Goal: Transaction & Acquisition: Purchase product/service

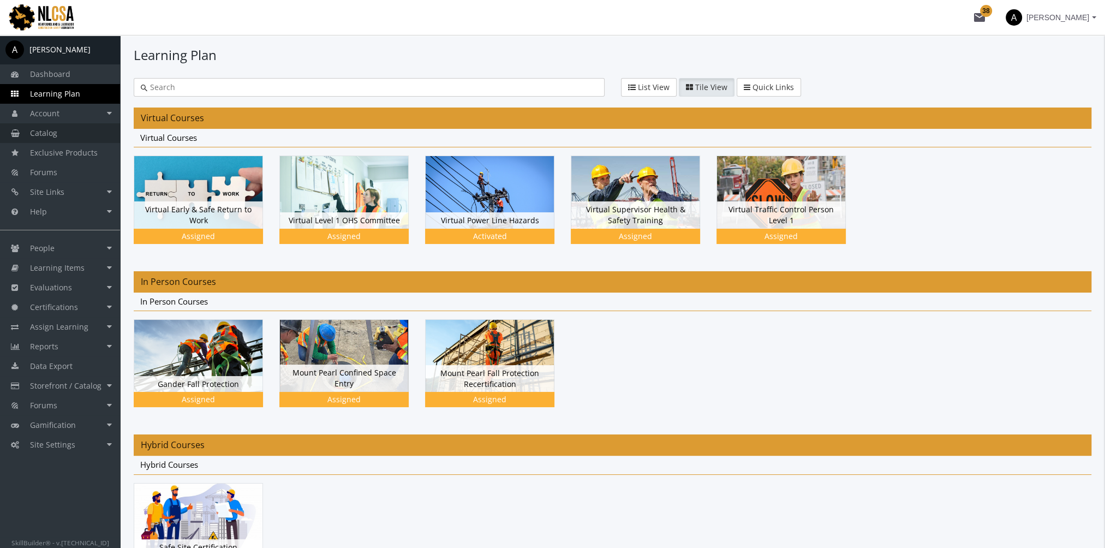
click at [62, 136] on link "Catalog" at bounding box center [60, 133] width 120 height 20
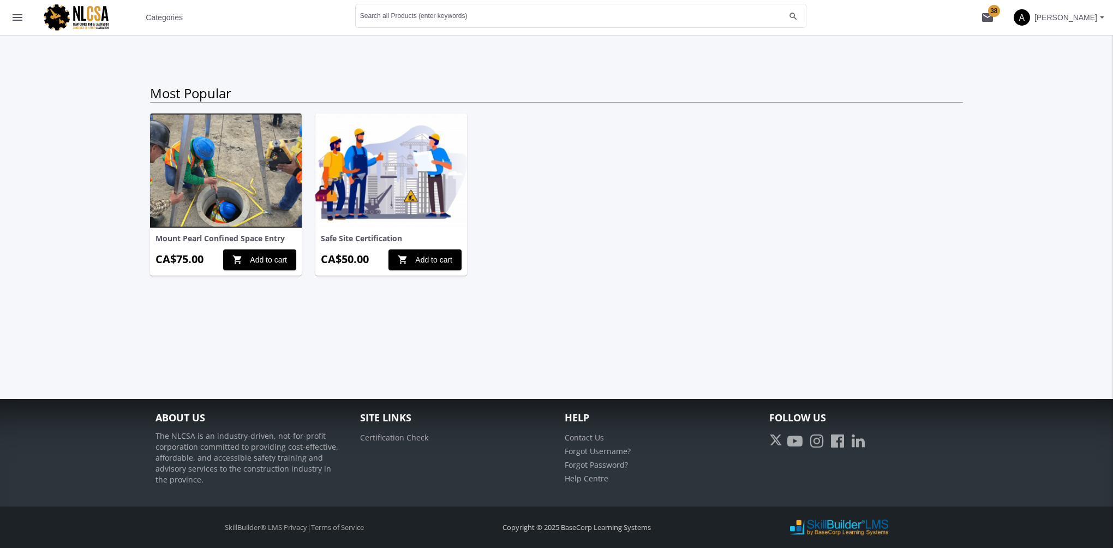
drag, startPoint x: 417, startPoint y: 257, endPoint x: 472, endPoint y: 255, distance: 55.1
click at [417, 258] on span "shopping_cart Add to cart" at bounding box center [425, 260] width 55 height 20
click at [988, 25] on button "shopping_cart 1" at bounding box center [987, 17] width 35 height 35
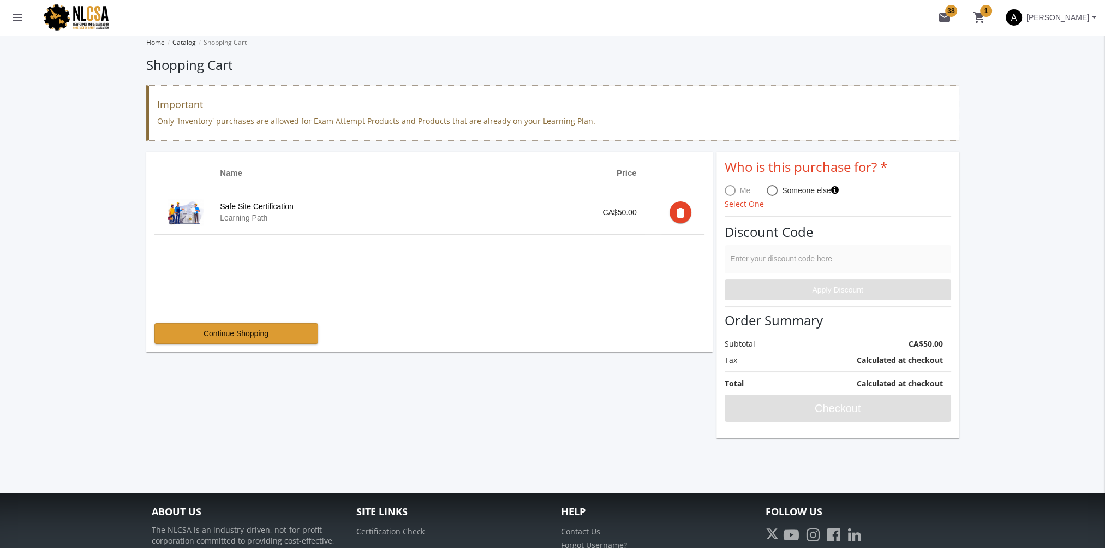
click at [731, 191] on span at bounding box center [729, 190] width 11 height 11
click at [979, 21] on mat-icon "shopping_cart 1" at bounding box center [979, 17] width 13 height 13
click at [17, 21] on mat-icon "menu" at bounding box center [17, 17] width 13 height 13
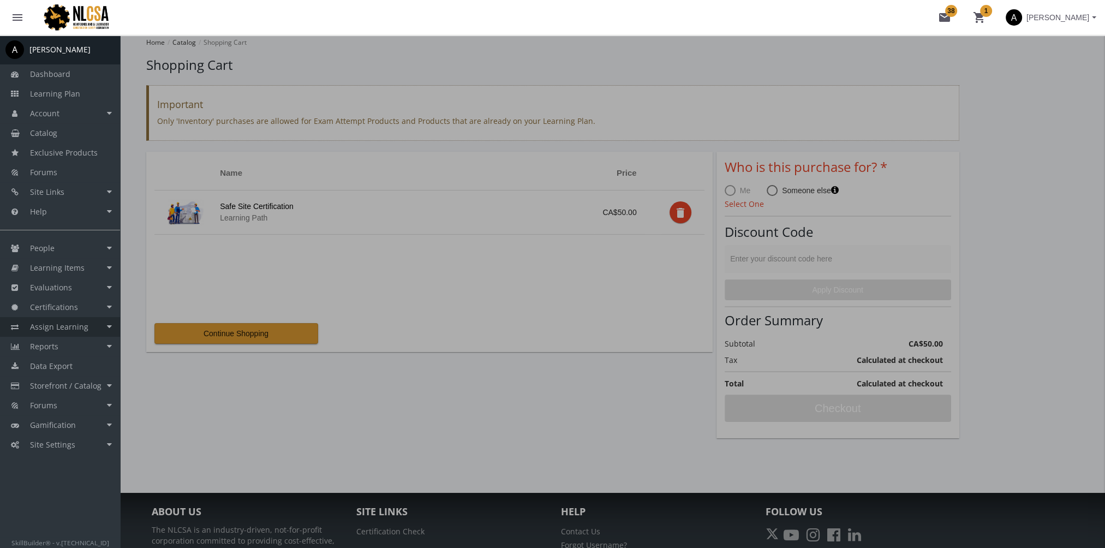
click at [73, 327] on span "Assign Learning" at bounding box center [59, 326] width 58 height 10
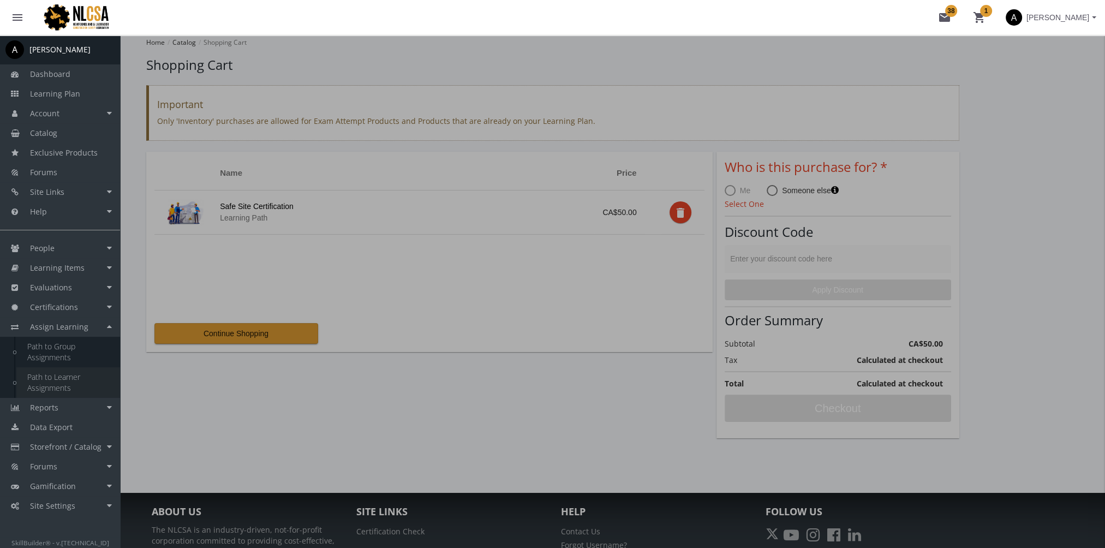
click at [64, 385] on link "Path to Learner Assignments" at bounding box center [68, 382] width 104 height 31
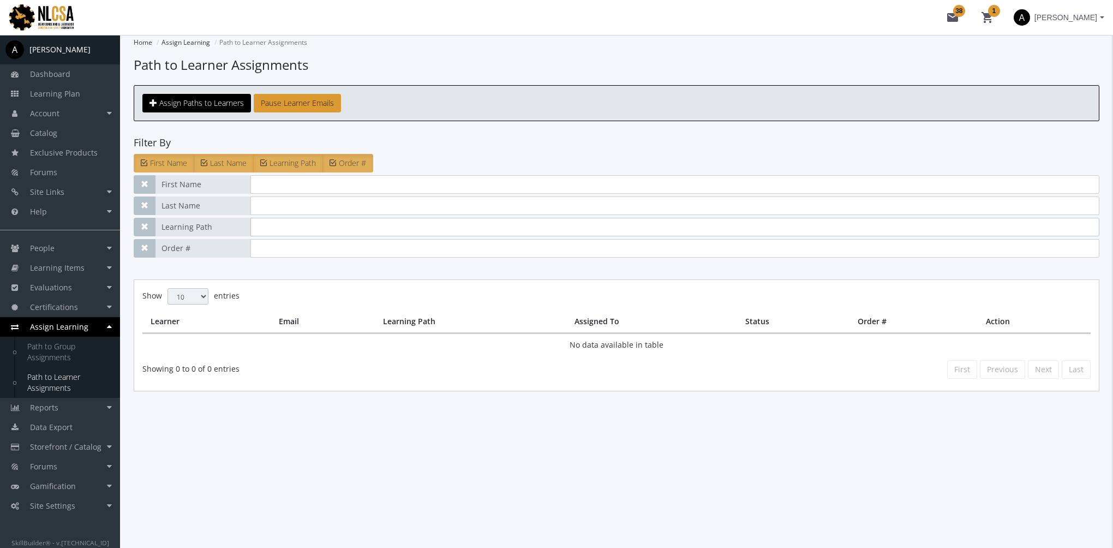
click at [299, 225] on input "text" at bounding box center [674, 227] width 849 height 19
type input "site safety"
click at [70, 129] on link "Catalog" at bounding box center [60, 133] width 120 height 20
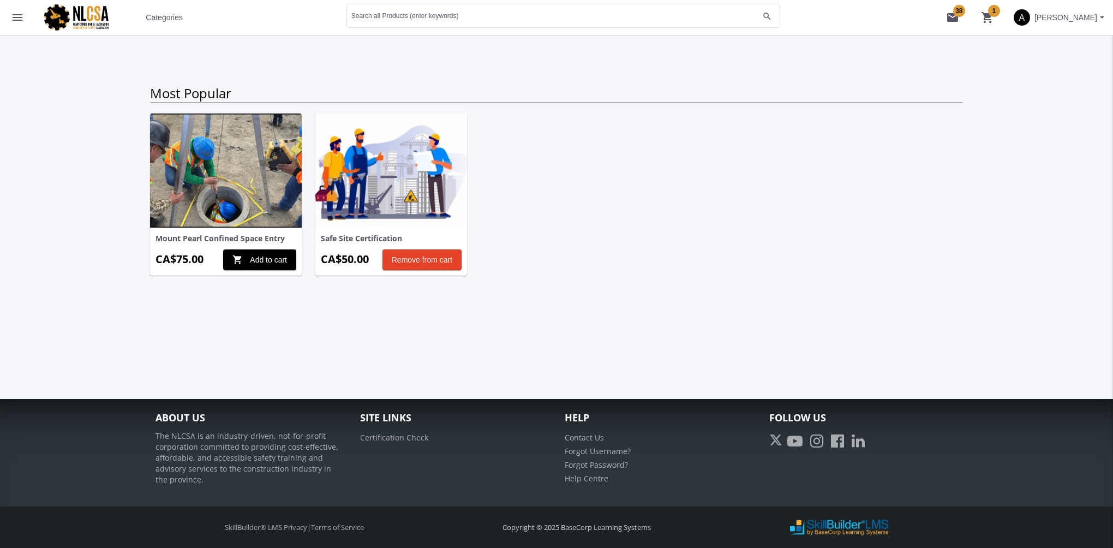
click at [23, 11] on mat-icon "menu" at bounding box center [17, 17] width 13 height 13
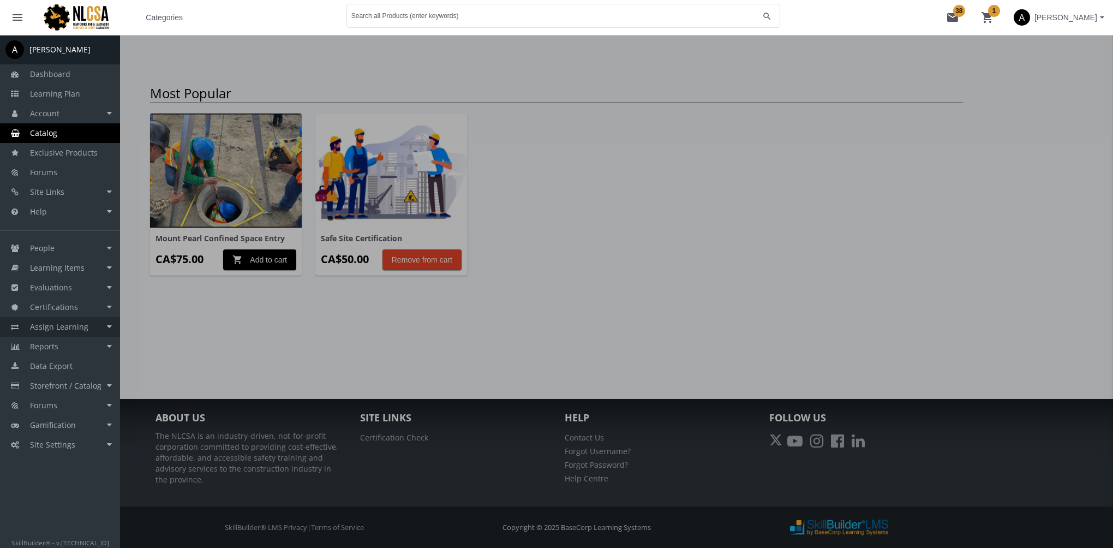
click at [78, 328] on span "Assign Learning" at bounding box center [59, 326] width 58 height 10
click at [68, 374] on link "Path to Learner Assignments" at bounding box center [68, 382] width 104 height 31
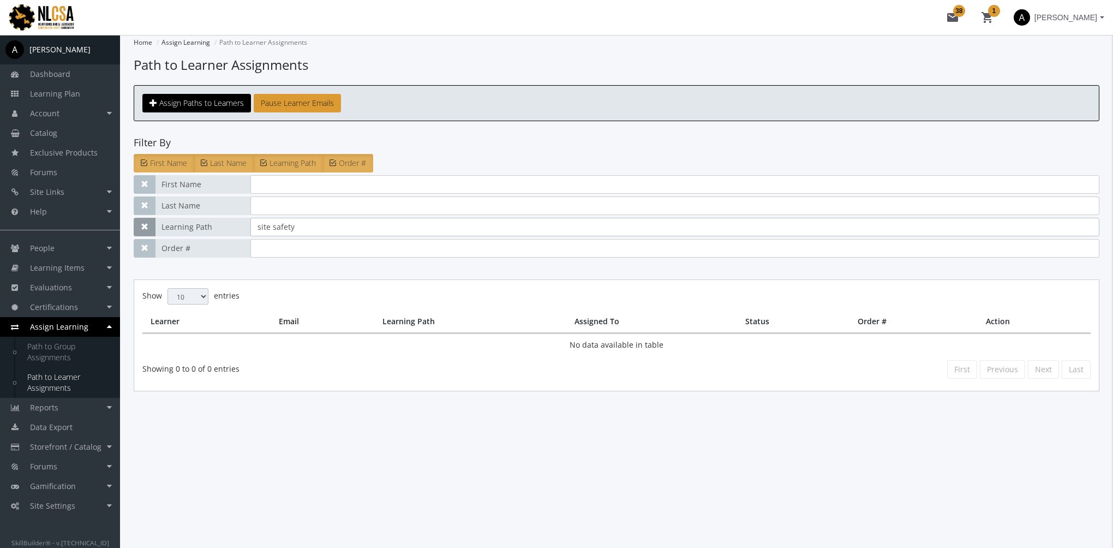
drag, startPoint x: 319, startPoint y: 231, endPoint x: 142, endPoint y: 230, distance: 176.8
click at [143, 231] on div "Learning Path site safety" at bounding box center [617, 227] width 966 height 19
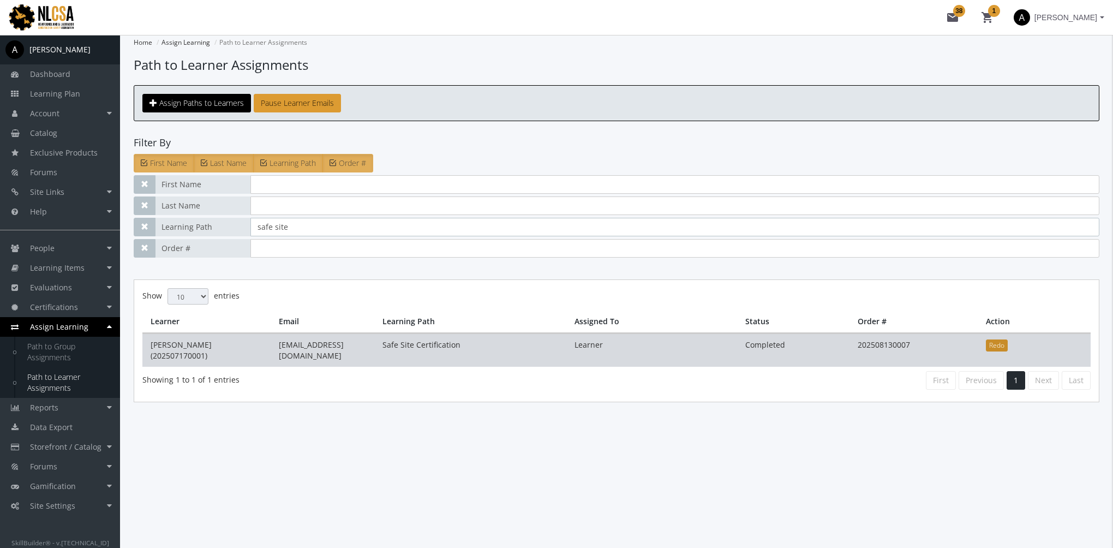
type input "safe site"
click at [997, 341] on button "Redo" at bounding box center [997, 345] width 22 height 12
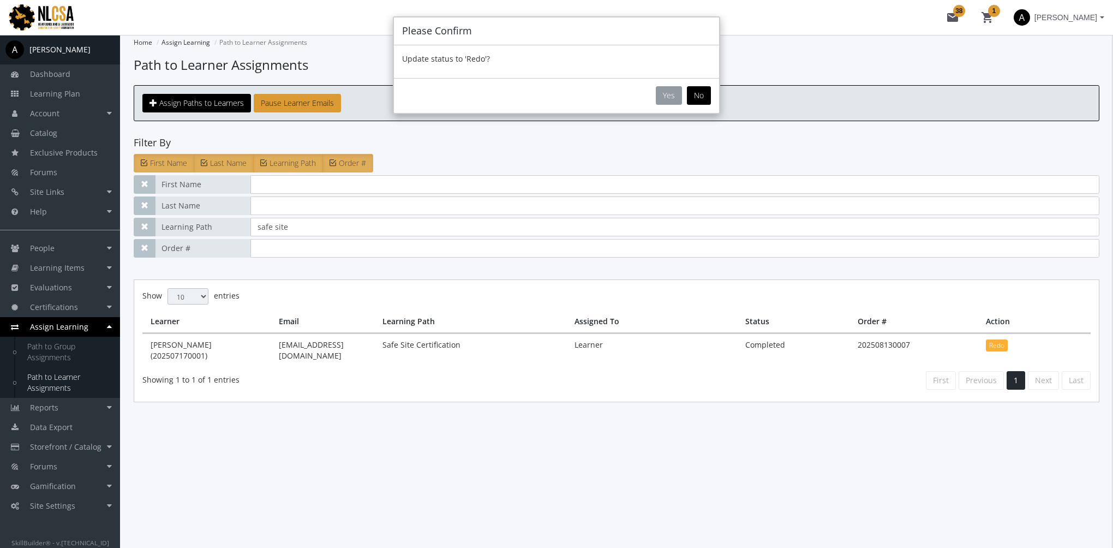
click at [670, 90] on button "Yes" at bounding box center [669, 95] width 26 height 19
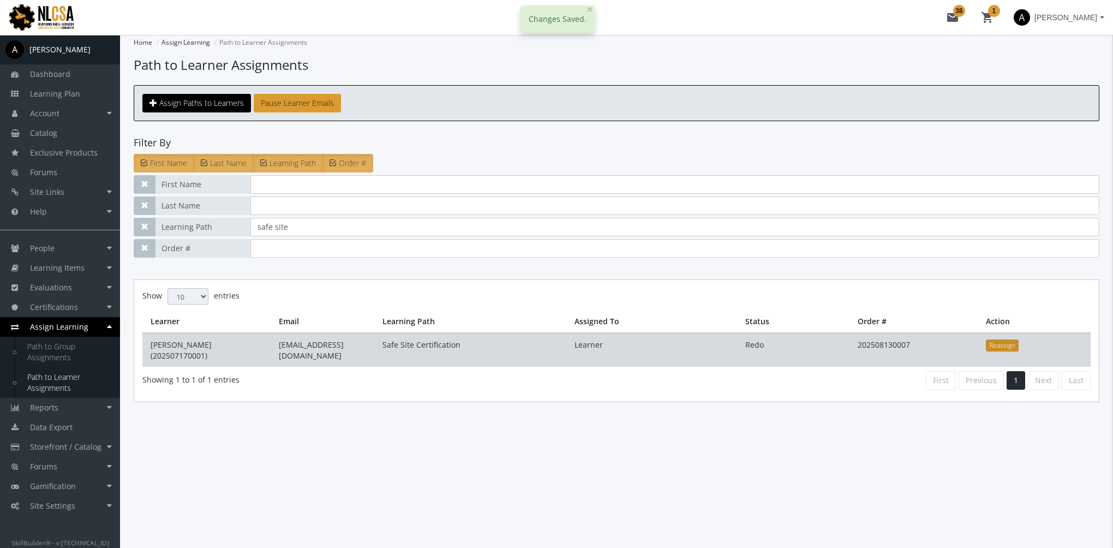
click at [997, 346] on button "Reassign" at bounding box center [1002, 345] width 33 height 12
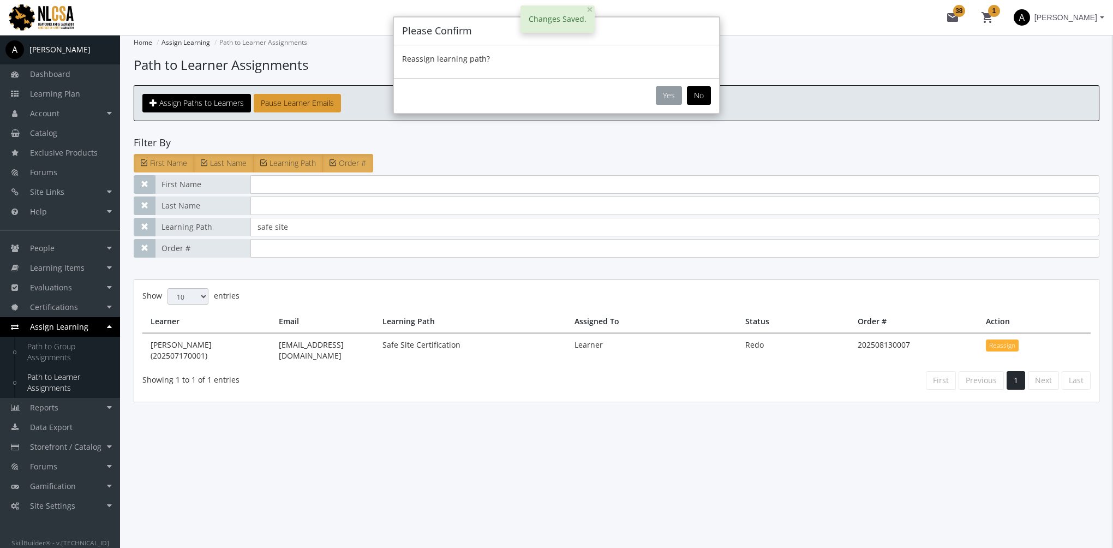
click at [679, 89] on button "Yes" at bounding box center [669, 95] width 26 height 19
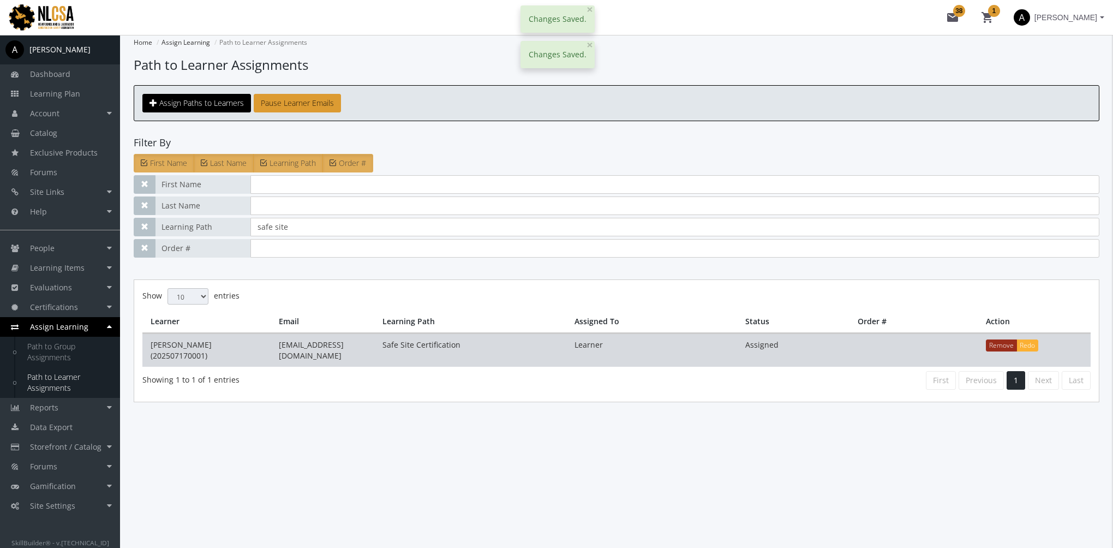
click at [991, 341] on button "Remove" at bounding box center [1001, 345] width 31 height 12
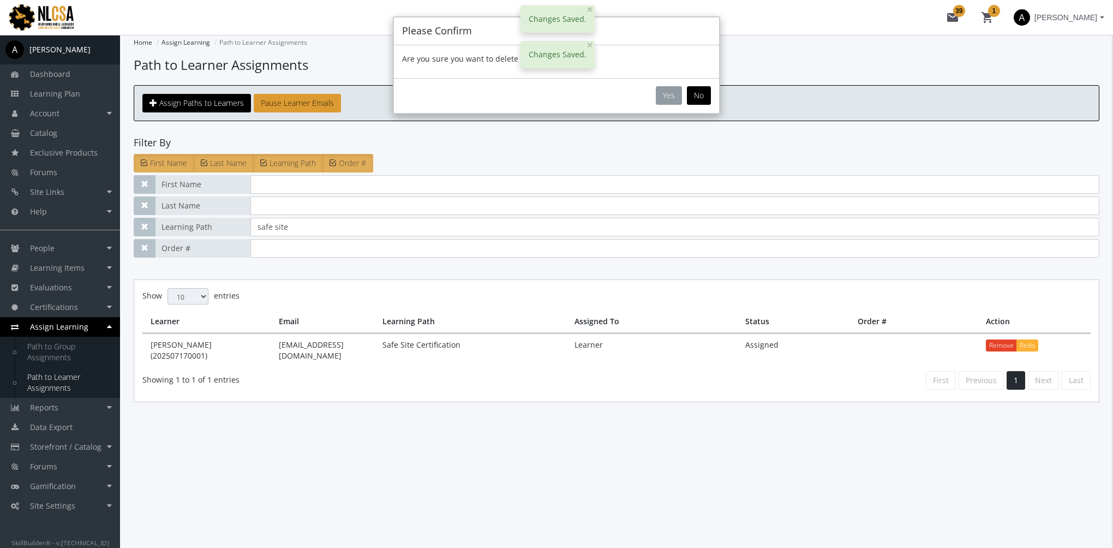
click at [662, 94] on button "Yes" at bounding box center [669, 95] width 26 height 19
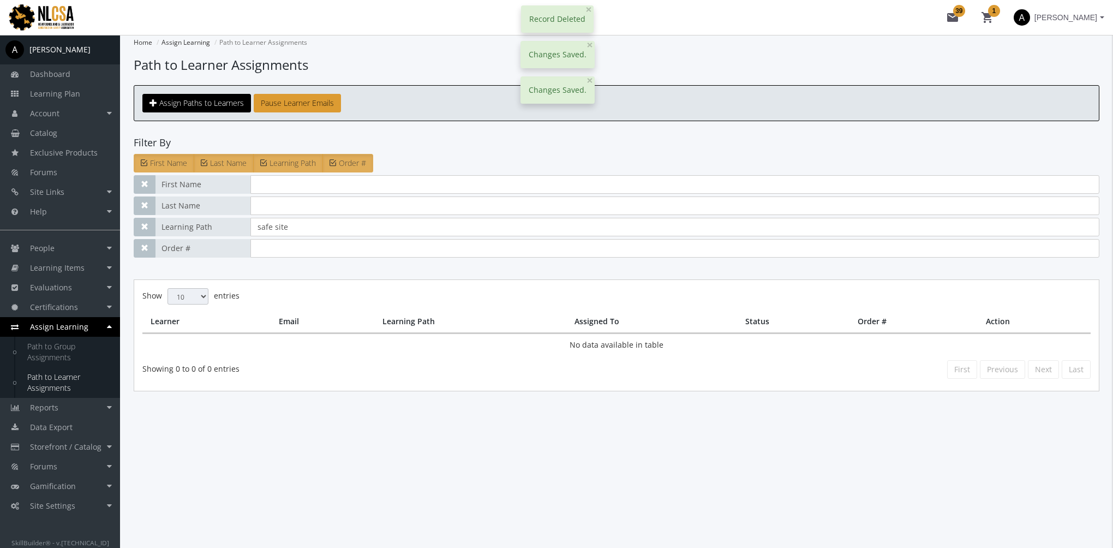
click at [988, 14] on mat-icon "shopping_cart 1" at bounding box center [987, 17] width 13 height 13
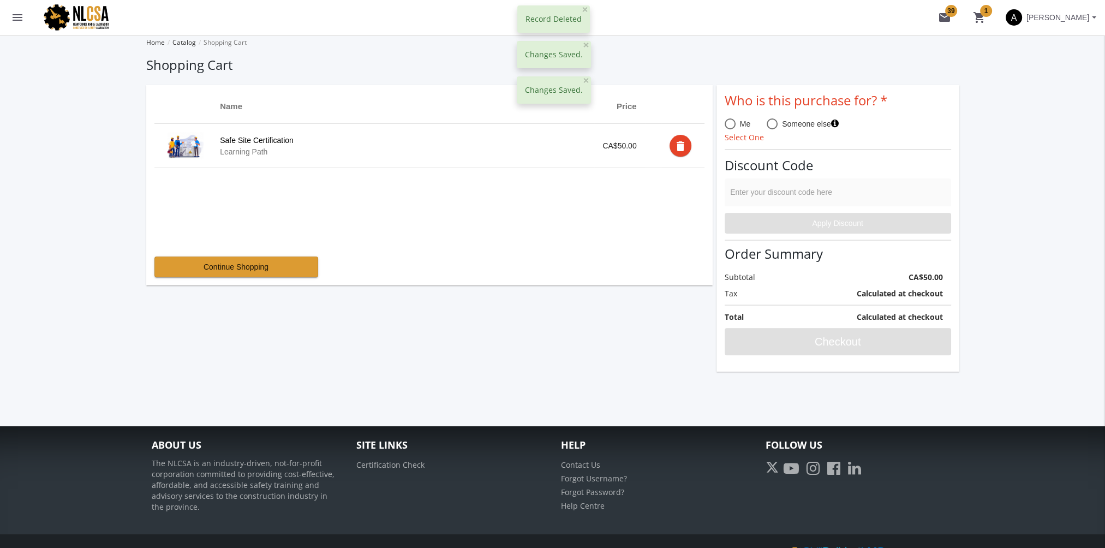
click at [731, 125] on span at bounding box center [729, 123] width 11 height 11
click at [731, 125] on input "Me" at bounding box center [729, 126] width 11 height 11
radio input "true"
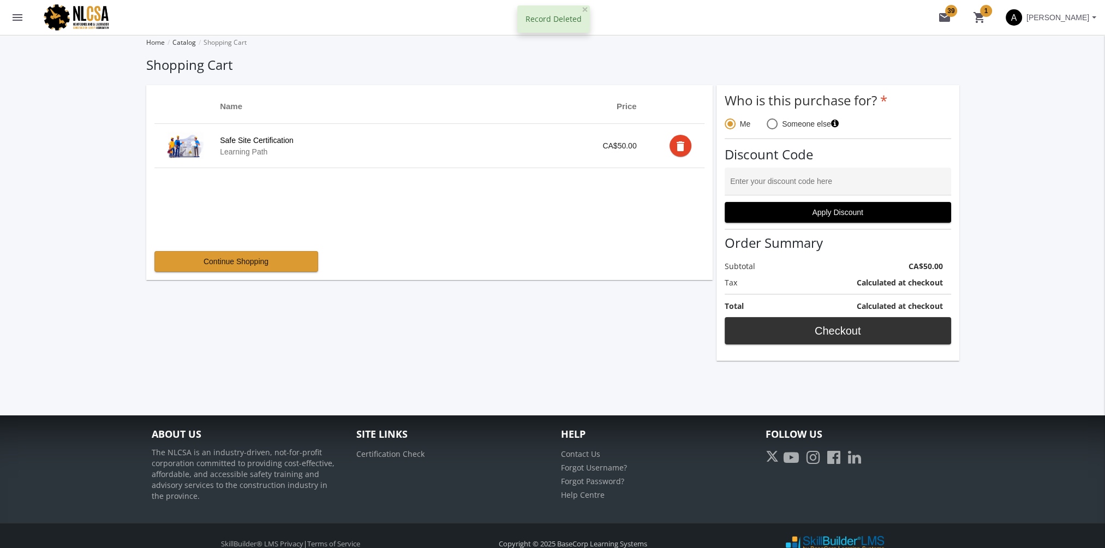
click at [851, 338] on span "Checkout" at bounding box center [838, 331] width 208 height 20
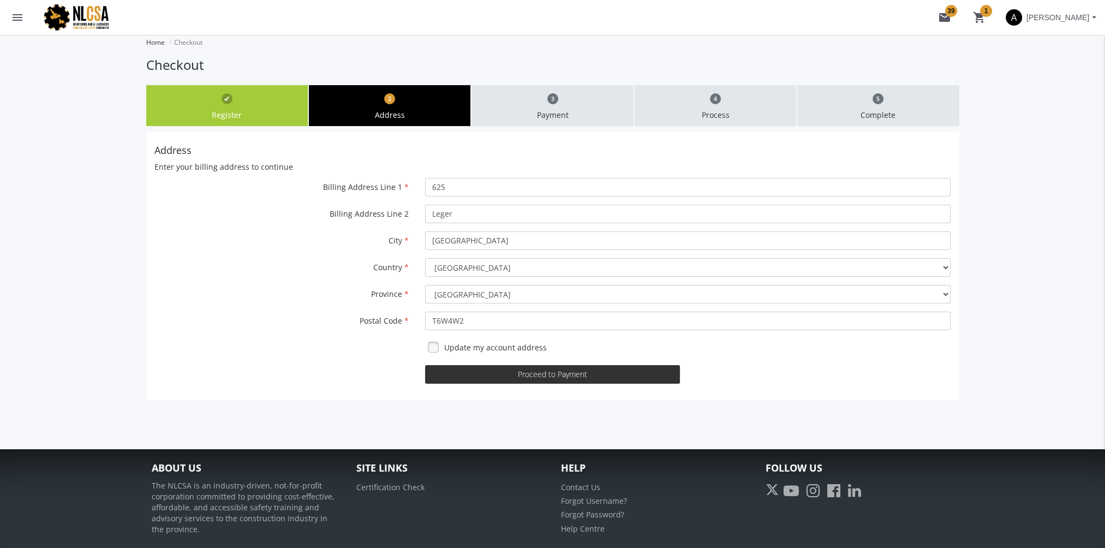
click at [542, 373] on button "Proceed to Payment" at bounding box center [552, 374] width 255 height 19
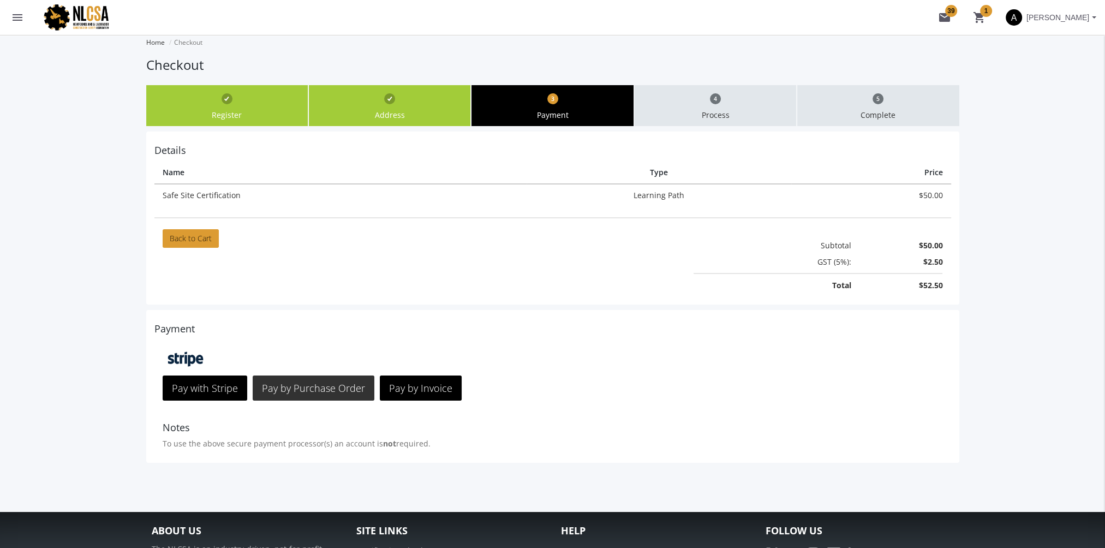
click at [330, 381] on span "Pay by Purchase Order" at bounding box center [313, 387] width 103 height 13
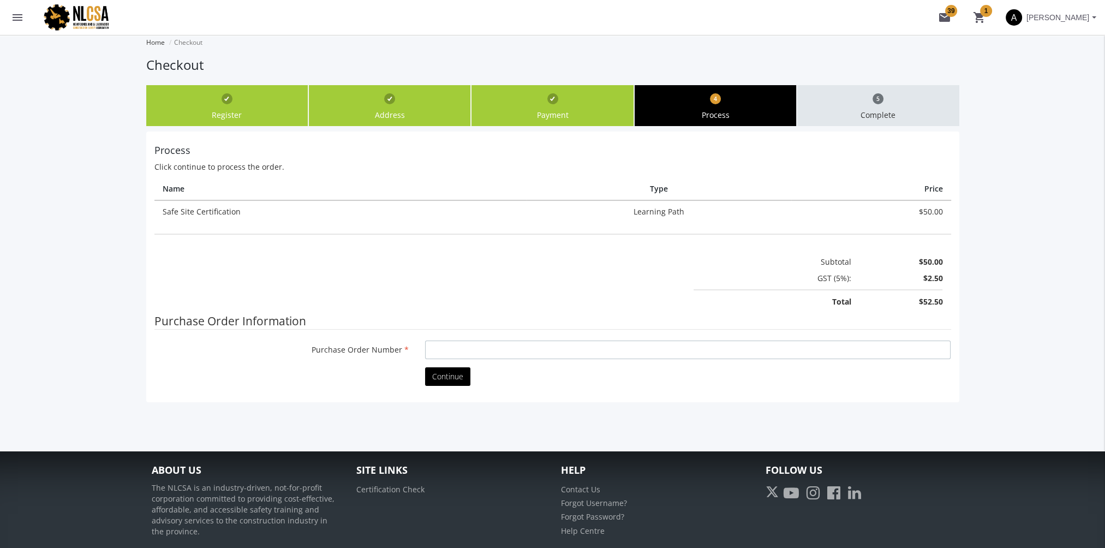
click at [524, 349] on input "Purchase Order Number" at bounding box center [687, 349] width 525 height 19
type input "fssd"
click at [457, 376] on span "Continue" at bounding box center [447, 376] width 31 height 10
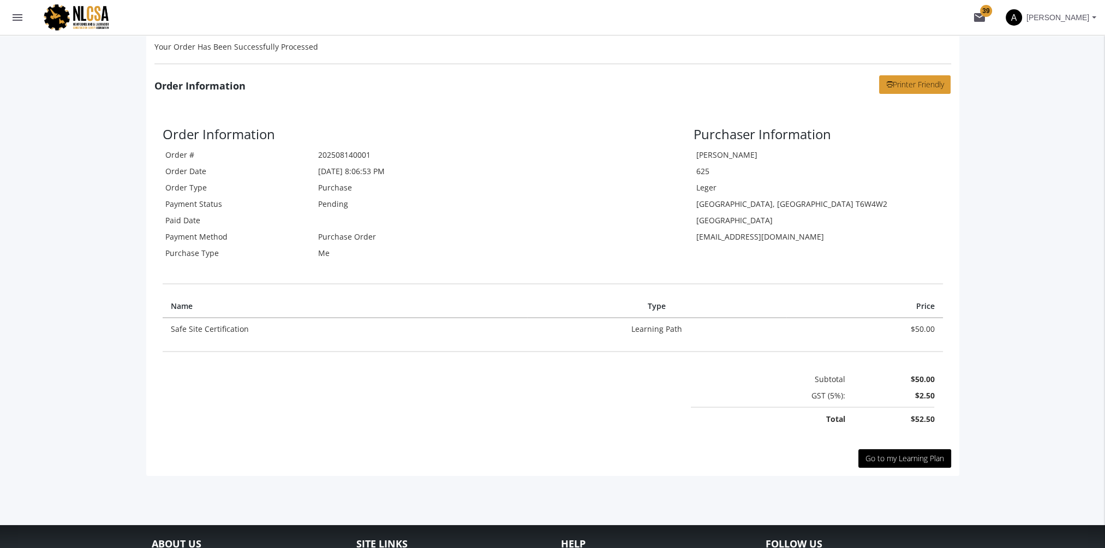
scroll to position [244, 0]
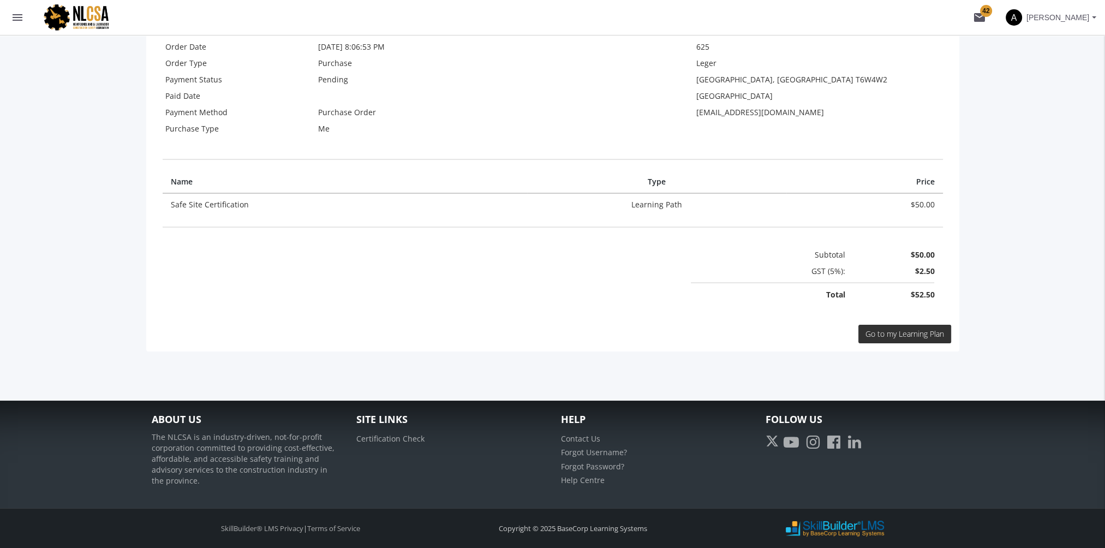
click at [901, 334] on span "Go to my Learning Plan" at bounding box center [904, 333] width 79 height 10
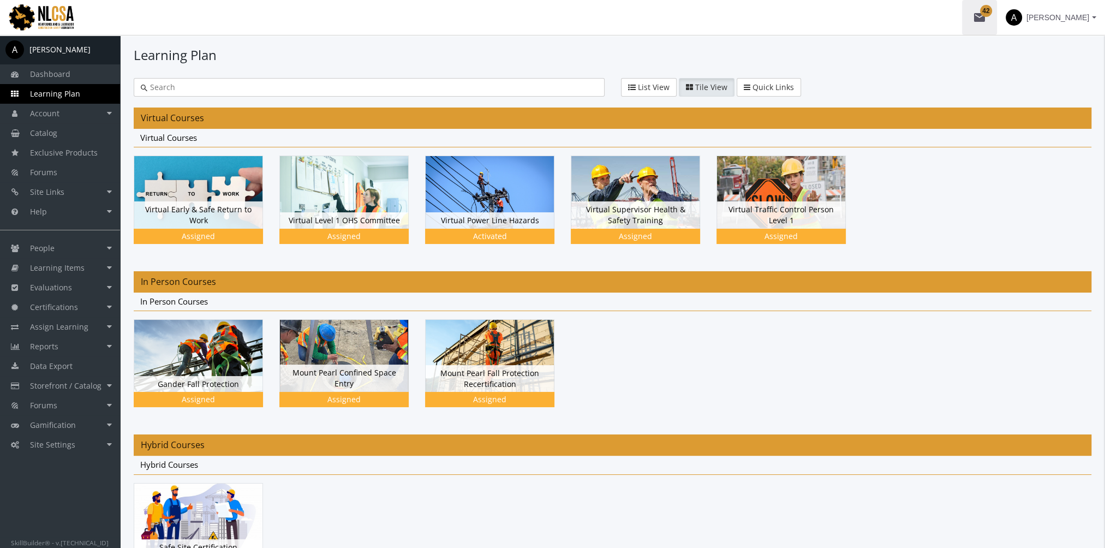
click at [982, 14] on mat-icon "mail 42" at bounding box center [979, 17] width 13 height 13
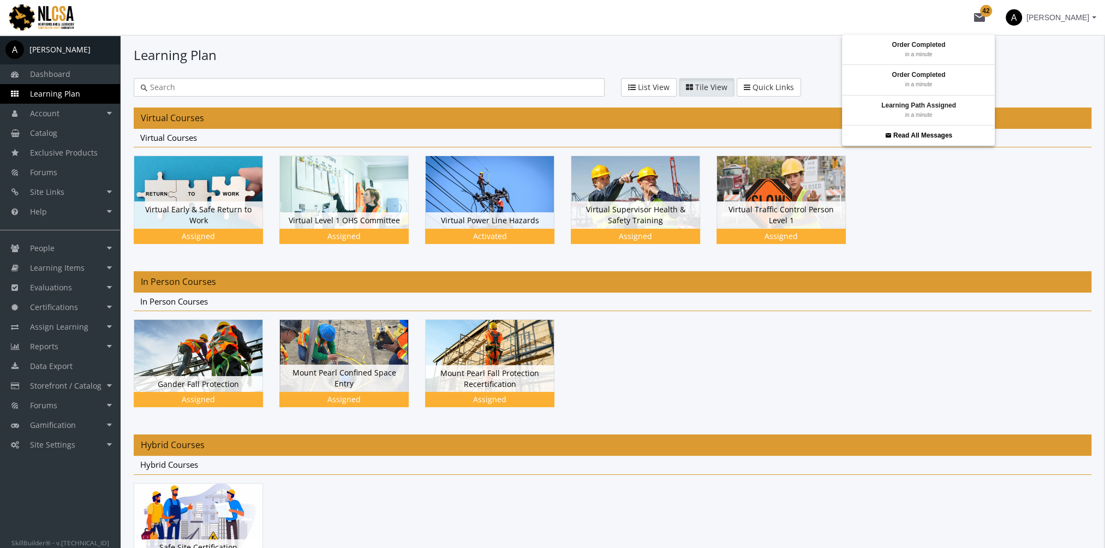
click at [964, 237] on div at bounding box center [552, 274] width 1105 height 548
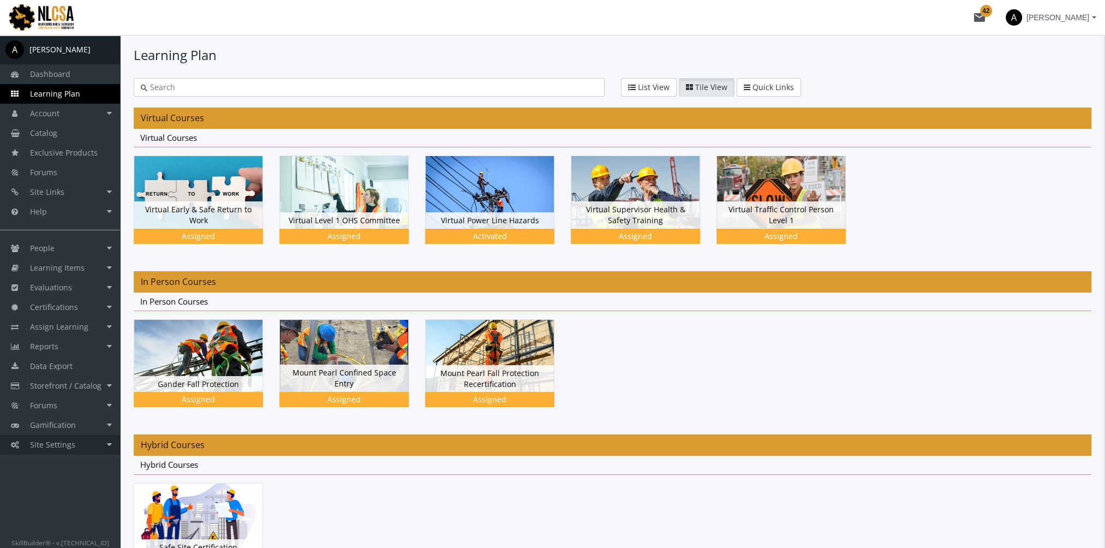
click at [82, 446] on link "Site Settings" at bounding box center [60, 445] width 120 height 20
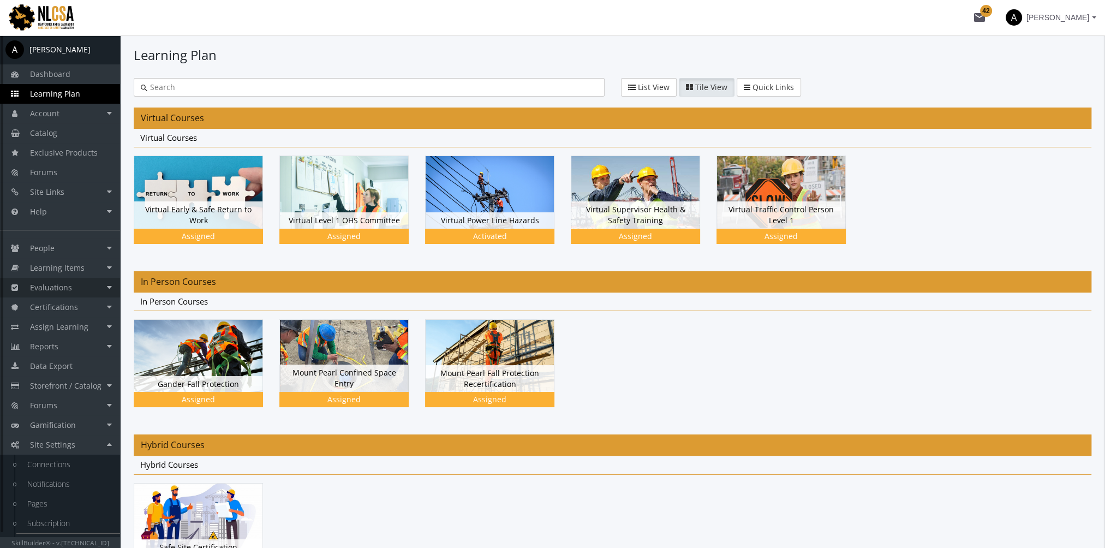
click at [79, 284] on link "Evaluations" at bounding box center [60, 288] width 120 height 20
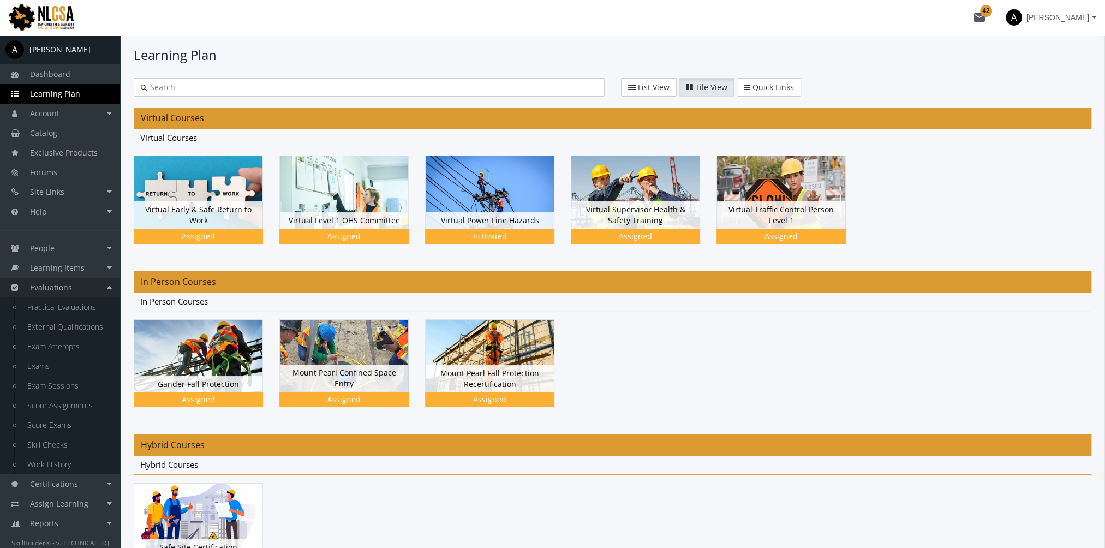
click at [79, 284] on link "Evaluations" at bounding box center [60, 288] width 120 height 20
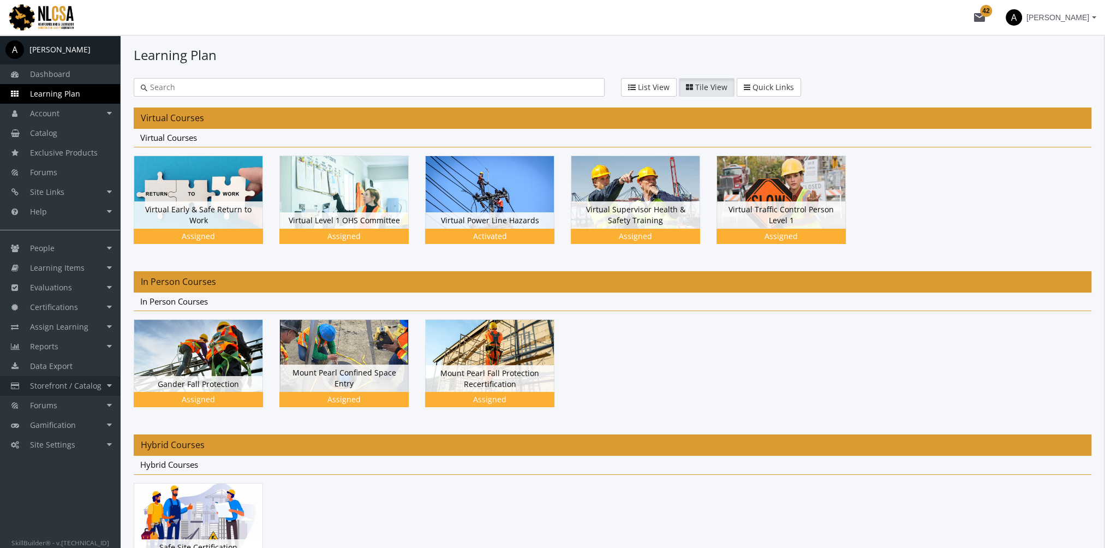
click at [68, 388] on span "Storefront / Catalog" at bounding box center [65, 385] width 71 height 10
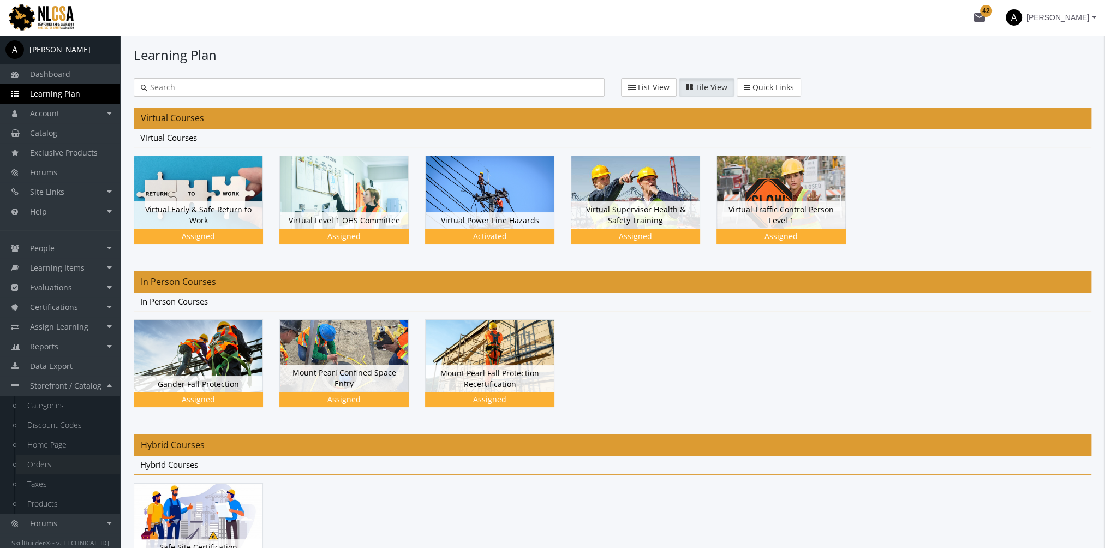
click at [45, 461] on link "Orders" at bounding box center [68, 464] width 104 height 20
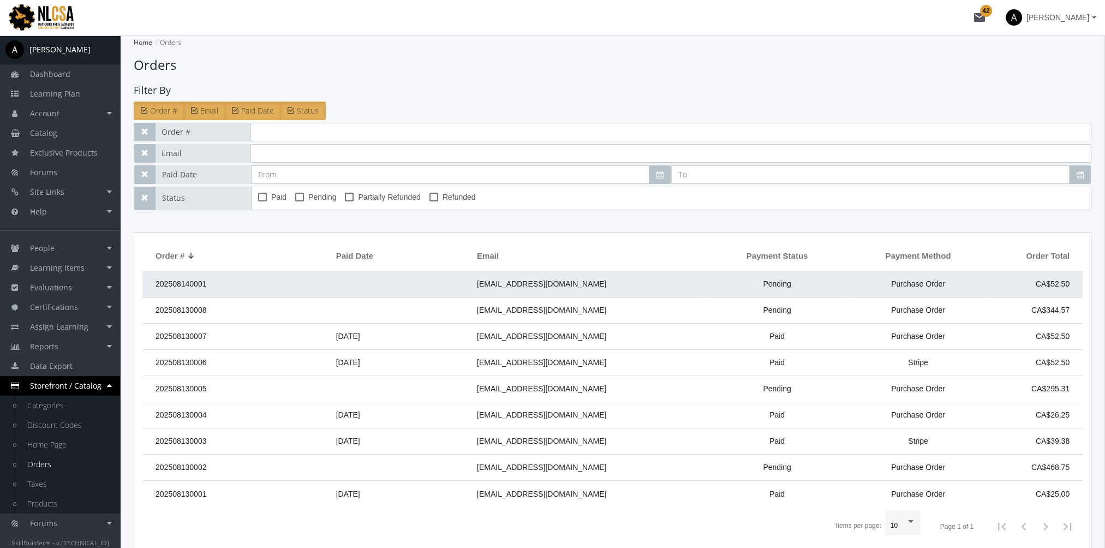
click at [228, 296] on td "202508140001" at bounding box center [236, 284] width 188 height 26
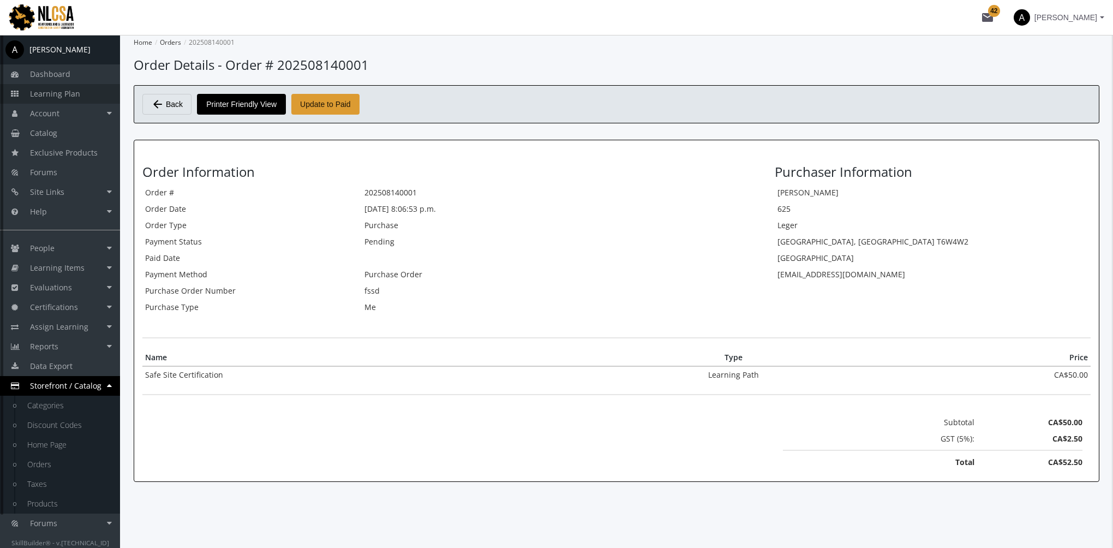
click at [55, 90] on span "Learning Plan" at bounding box center [55, 93] width 50 height 10
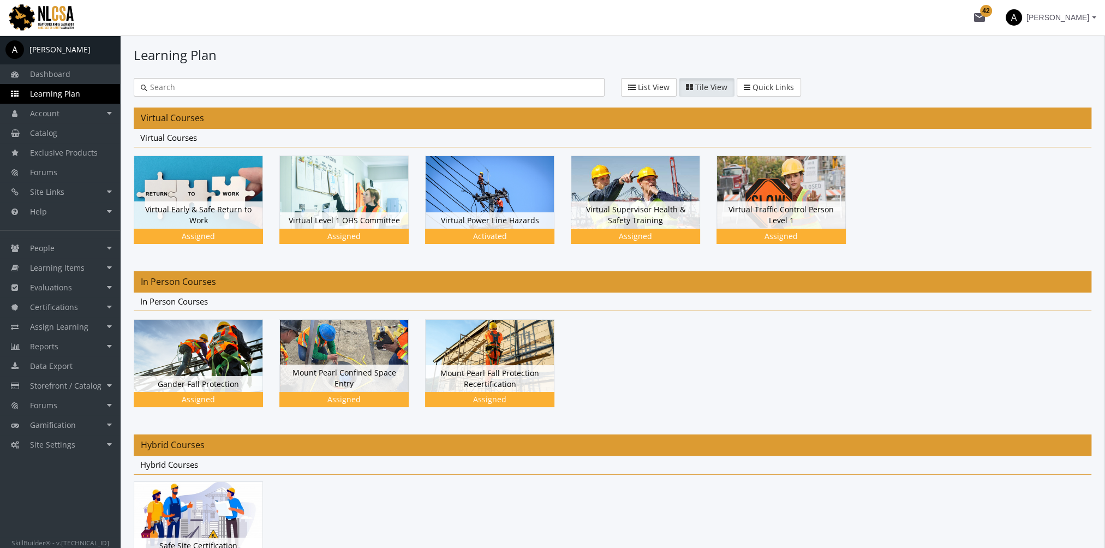
click at [188, 228] on img at bounding box center [198, 192] width 128 height 72
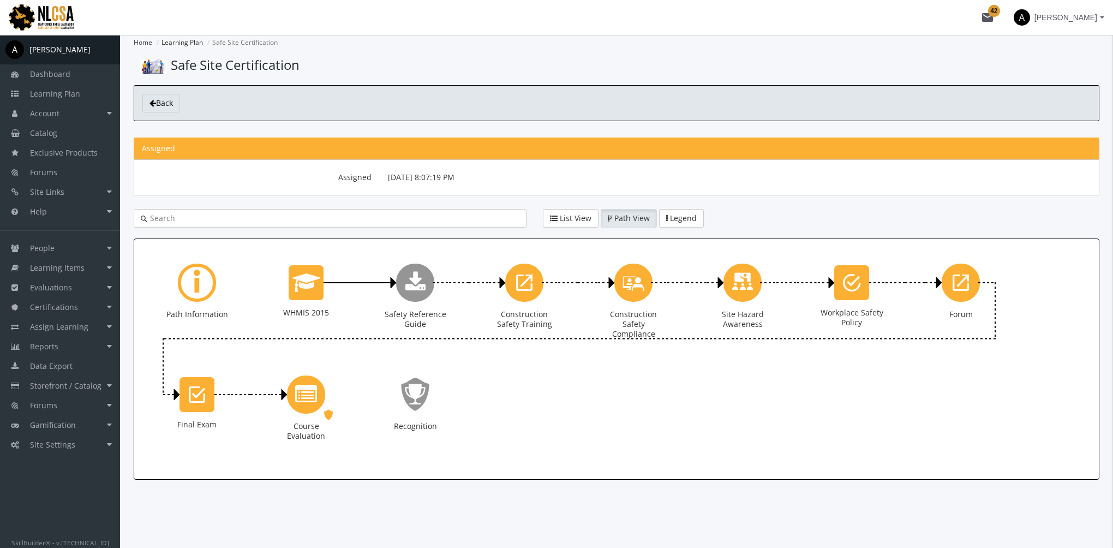
click at [69, 50] on div "[PERSON_NAME]" at bounding box center [59, 49] width 61 height 11
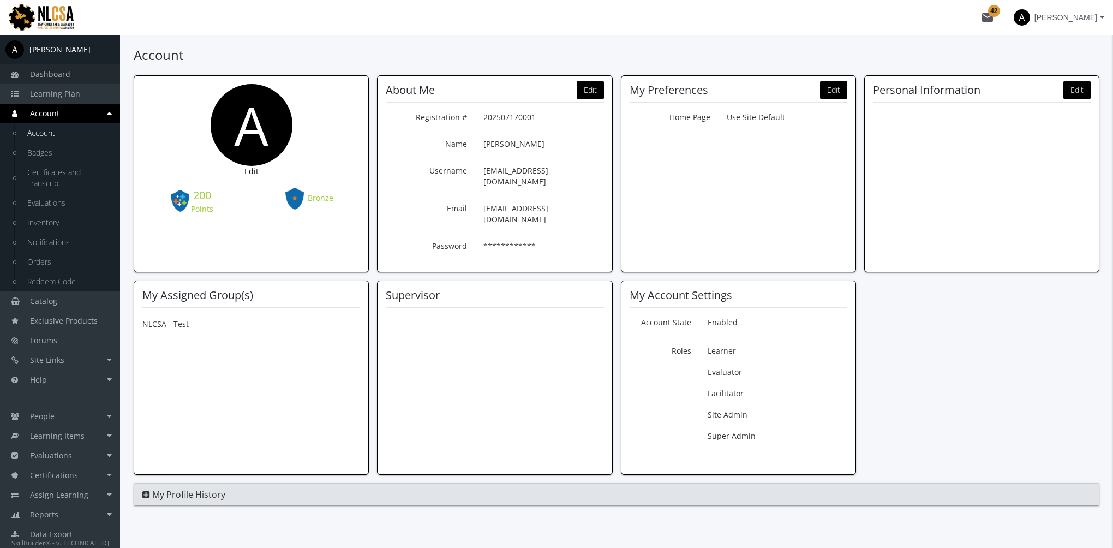
click at [67, 77] on span "Dashboard" at bounding box center [50, 74] width 40 height 10
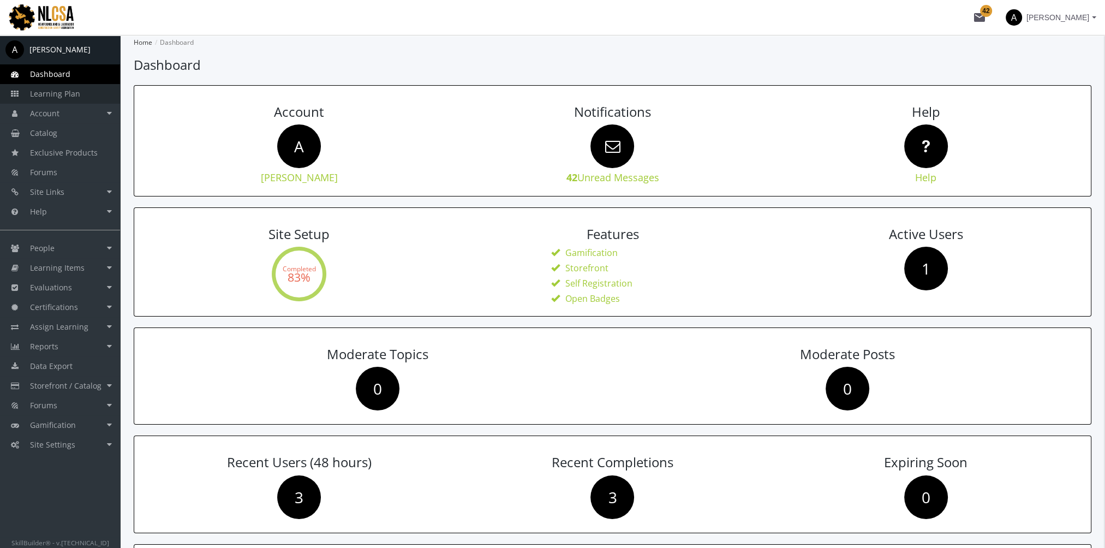
click at [77, 98] on span "Learning Plan" at bounding box center [55, 93] width 50 height 10
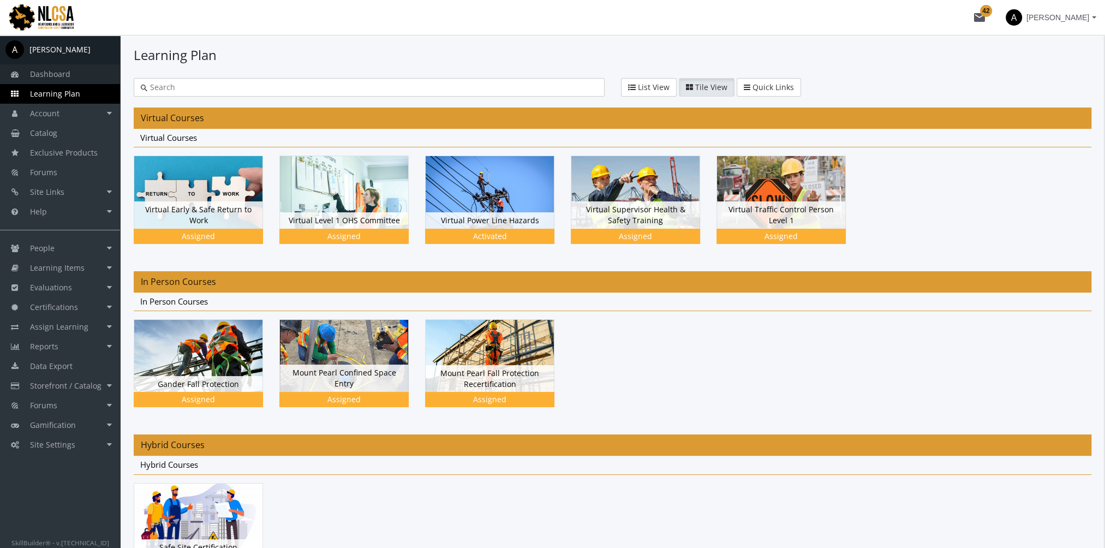
click at [70, 77] on link "Dashboard" at bounding box center [60, 74] width 120 height 20
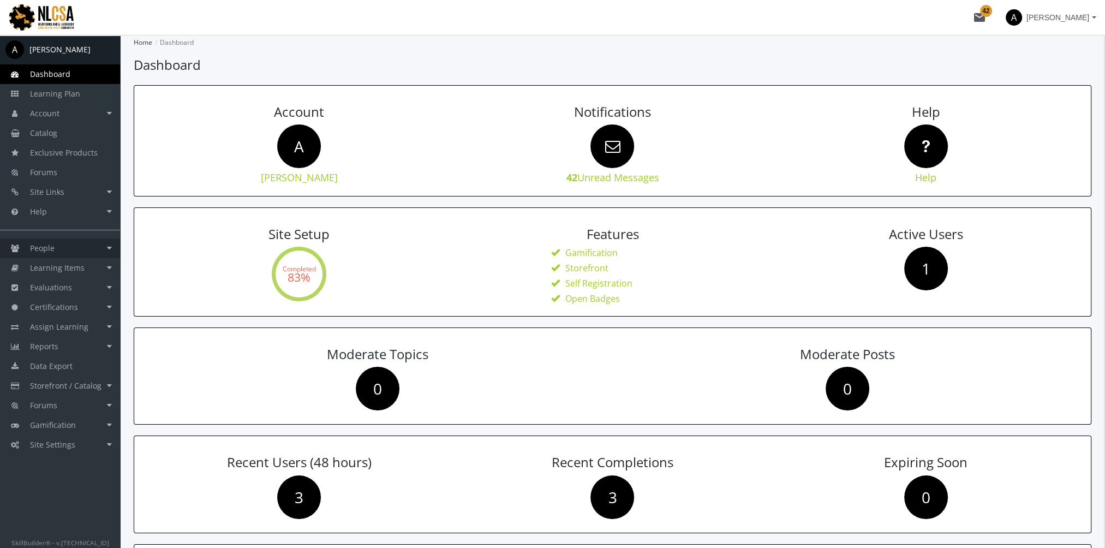
click at [71, 249] on link "People" at bounding box center [60, 248] width 120 height 20
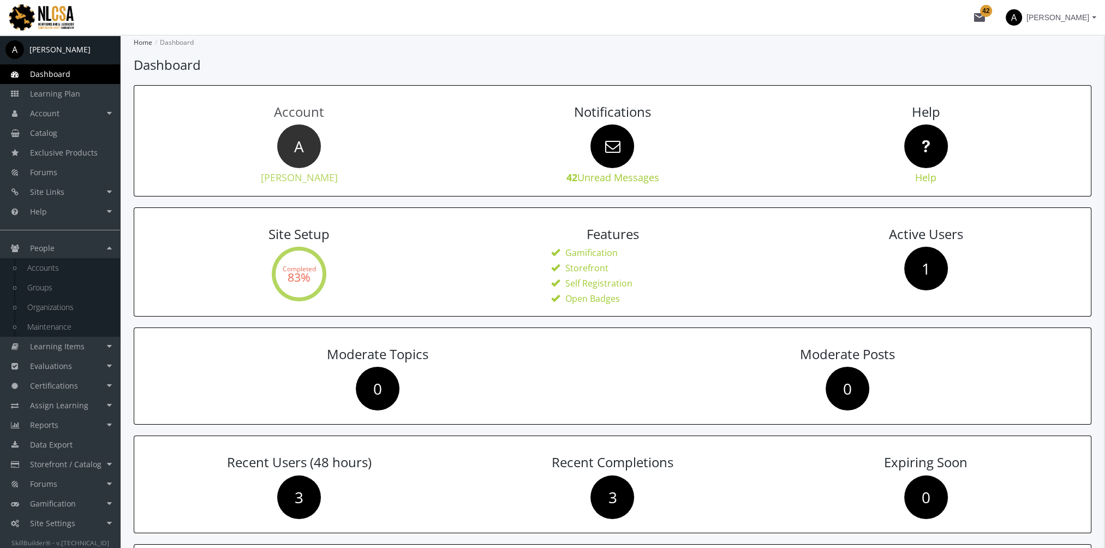
click at [294, 157] on span "A" at bounding box center [299, 146] width 44 height 44
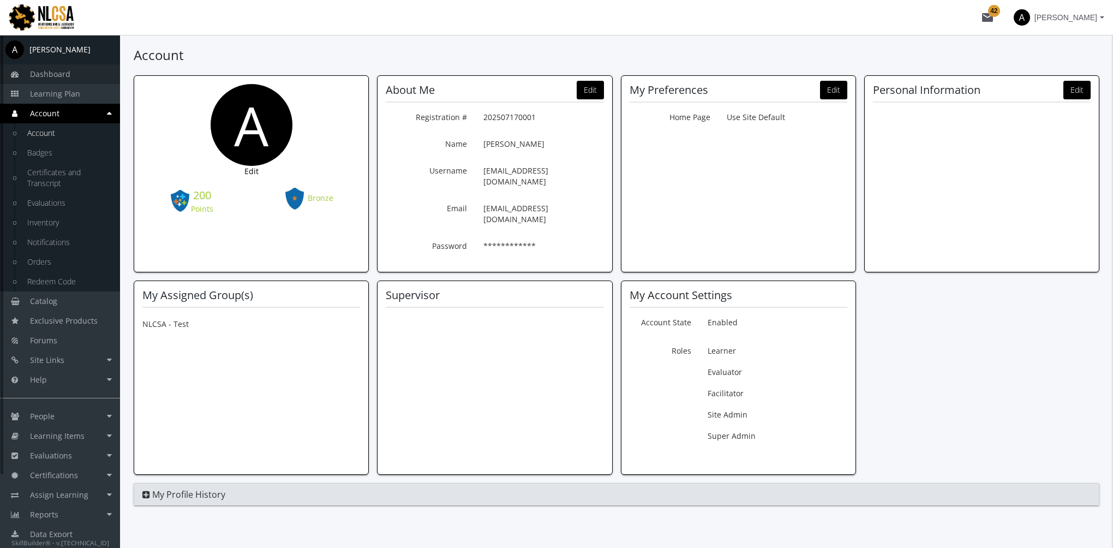
click at [82, 72] on link "Dashboard" at bounding box center [60, 74] width 120 height 20
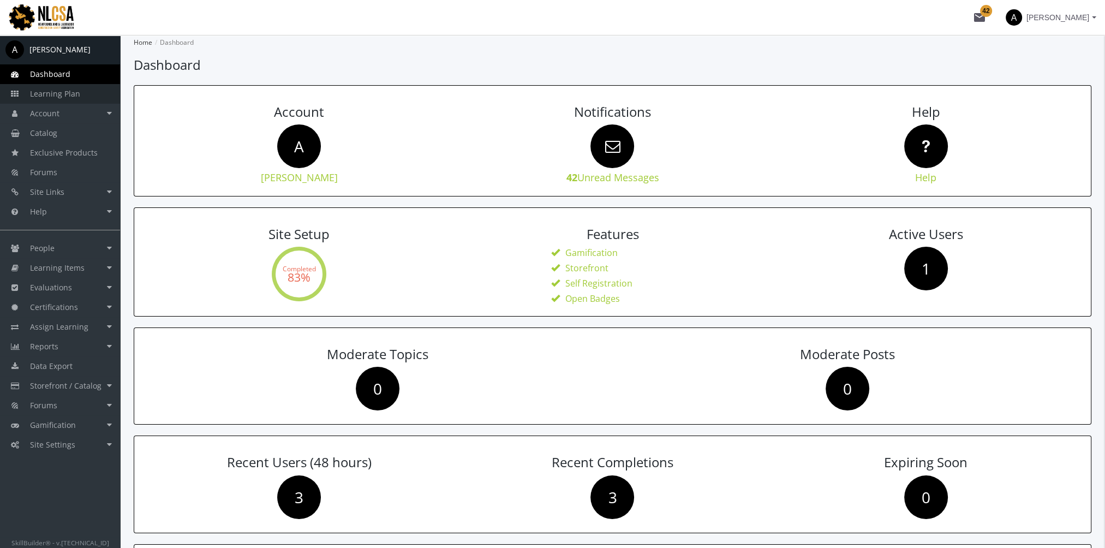
click at [81, 101] on link "Learning Plan" at bounding box center [60, 94] width 120 height 20
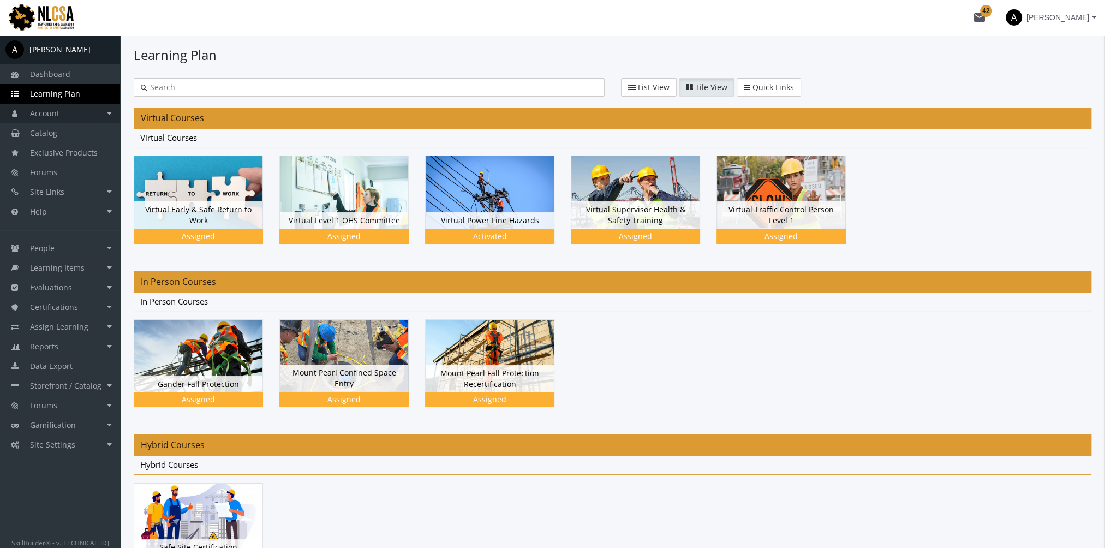
click at [79, 118] on link "Account" at bounding box center [60, 114] width 120 height 20
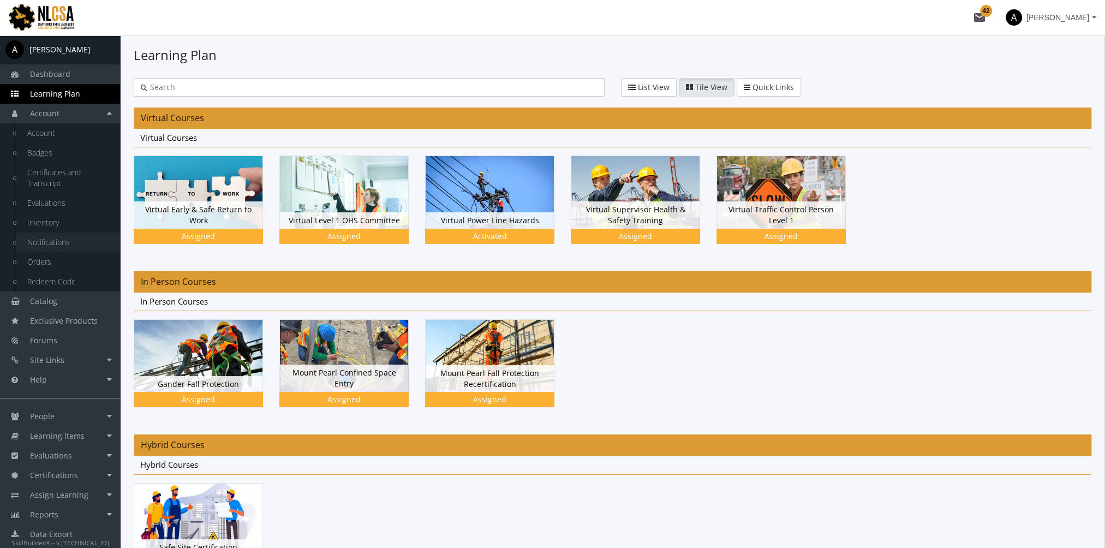
click at [54, 243] on link "Notifications" at bounding box center [68, 242] width 104 height 20
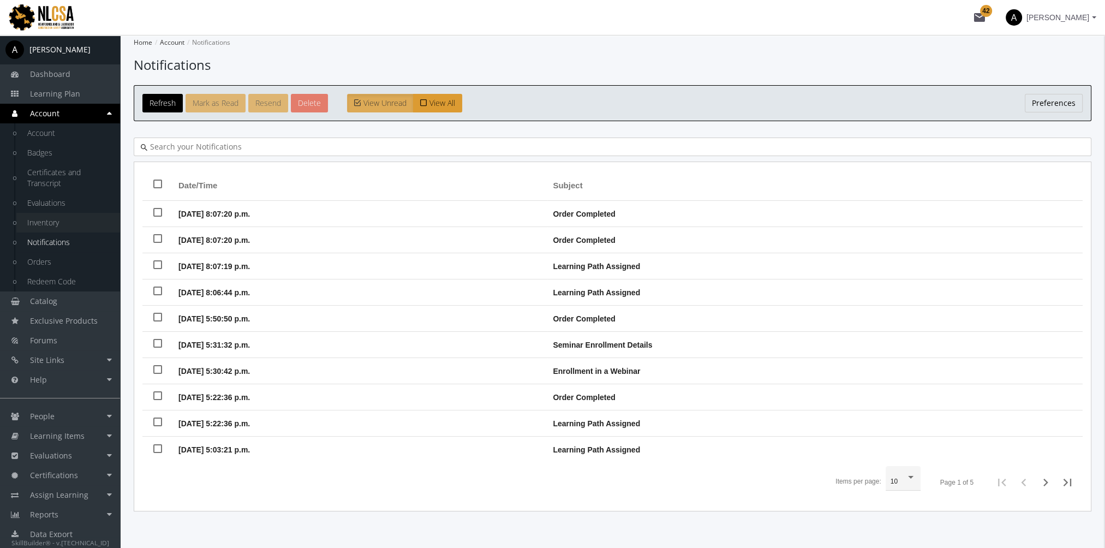
click at [65, 221] on link "Inventory" at bounding box center [68, 223] width 104 height 20
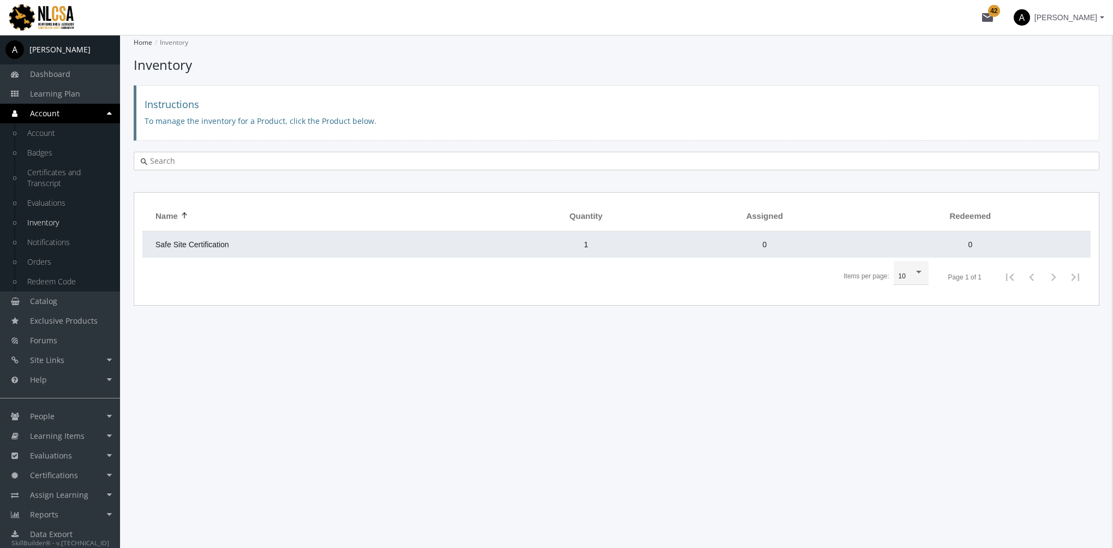
click at [284, 240] on td "Safe Site Certification" at bounding box center [321, 244] width 358 height 26
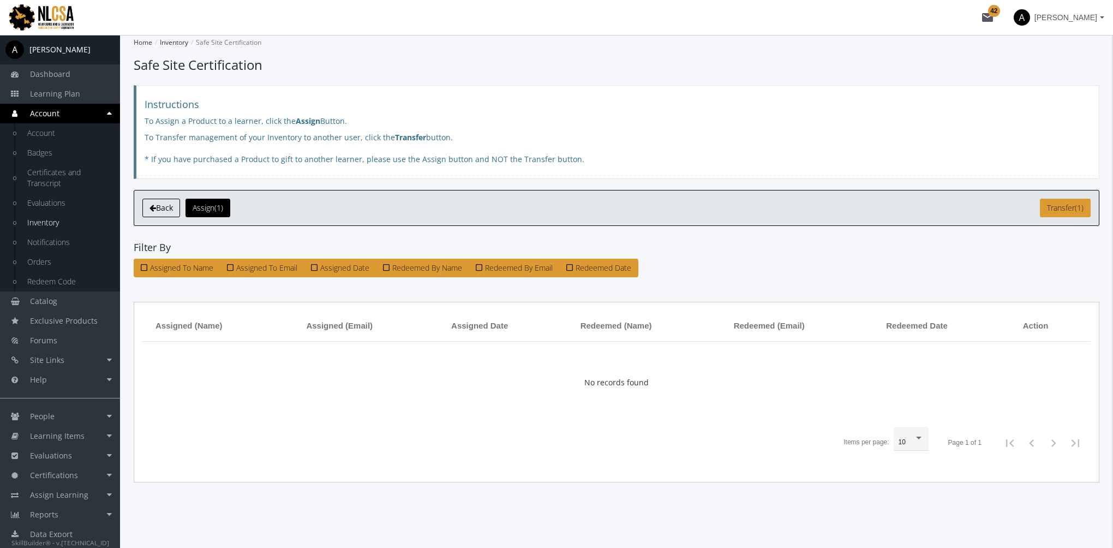
click at [169, 207] on span "Back" at bounding box center [164, 207] width 17 height 10
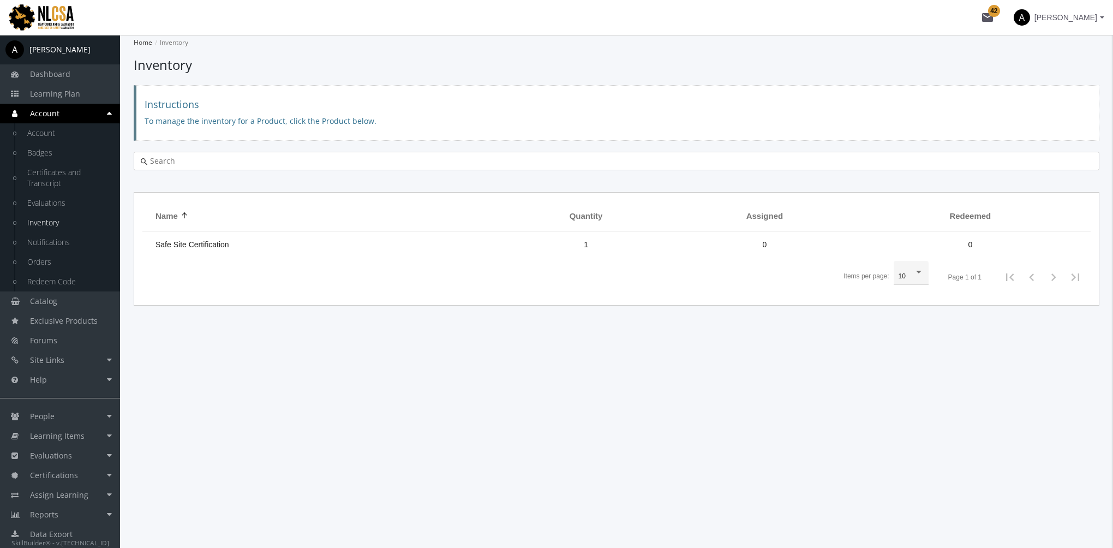
click at [72, 118] on link "Account" at bounding box center [60, 114] width 120 height 20
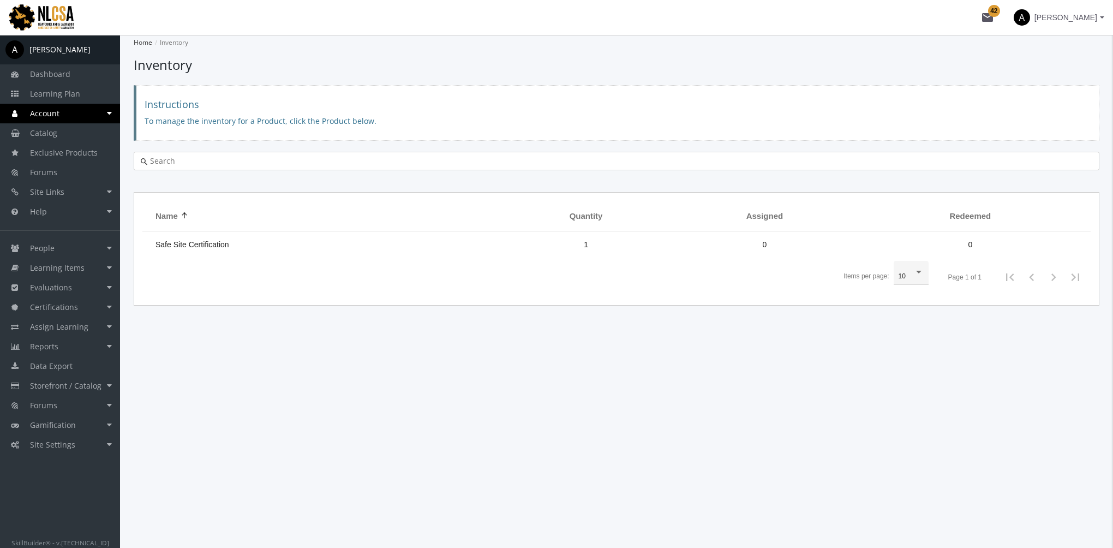
click at [72, 118] on link "Account" at bounding box center [60, 114] width 120 height 20
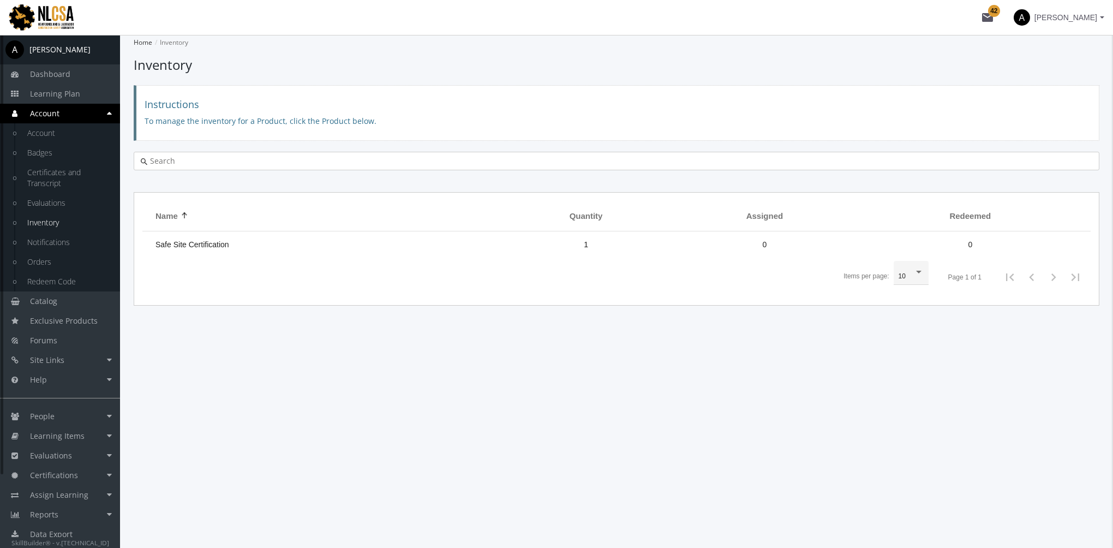
click at [79, 109] on link "Account" at bounding box center [60, 114] width 120 height 20
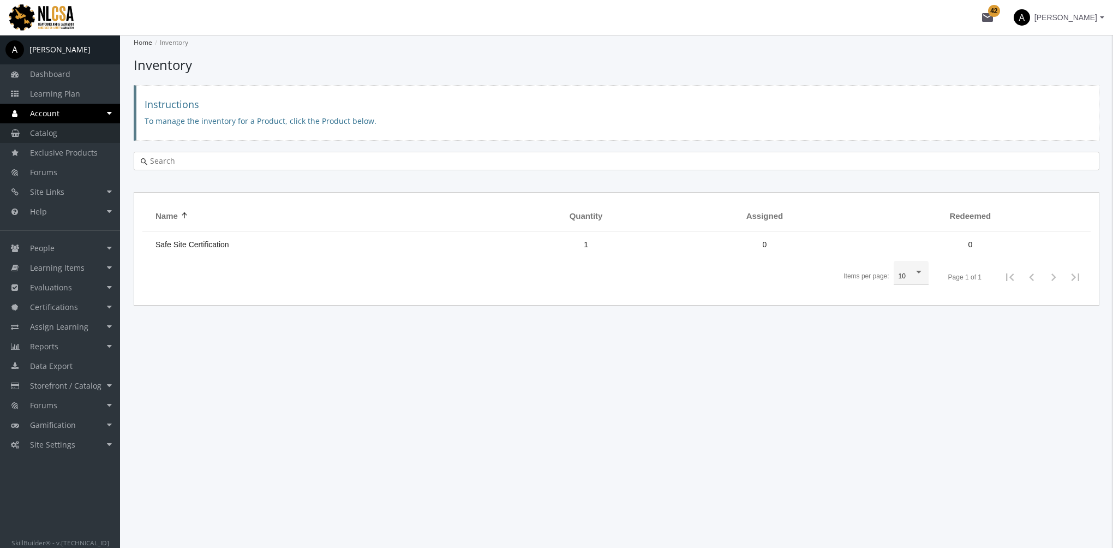
click at [55, 135] on span "Catalog" at bounding box center [43, 133] width 27 height 10
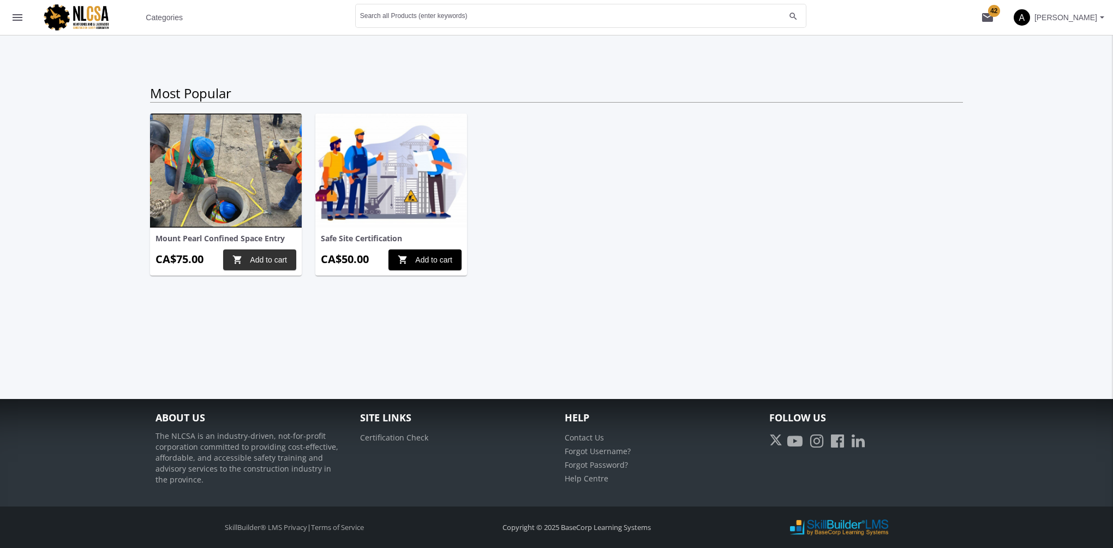
click at [275, 260] on span "shopping_cart Add to cart" at bounding box center [259, 260] width 55 height 20
click at [991, 18] on mat-icon "shopping_cart 1" at bounding box center [987, 17] width 13 height 13
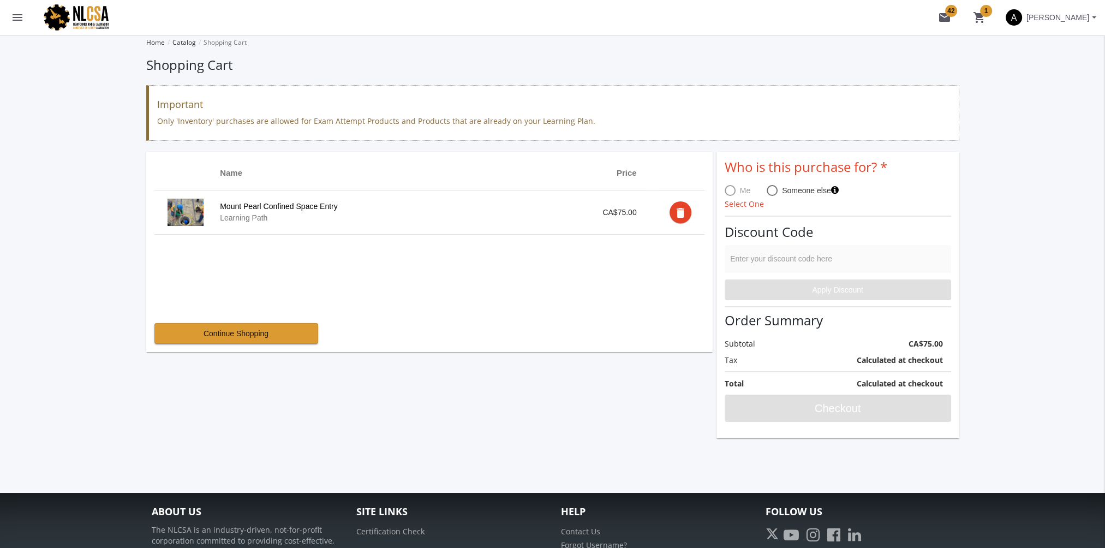
click at [778, 193] on span "Someone else" at bounding box center [807, 190] width 61 height 11
click at [777, 193] on input "Someone else" at bounding box center [771, 192] width 11 height 11
radio input "true"
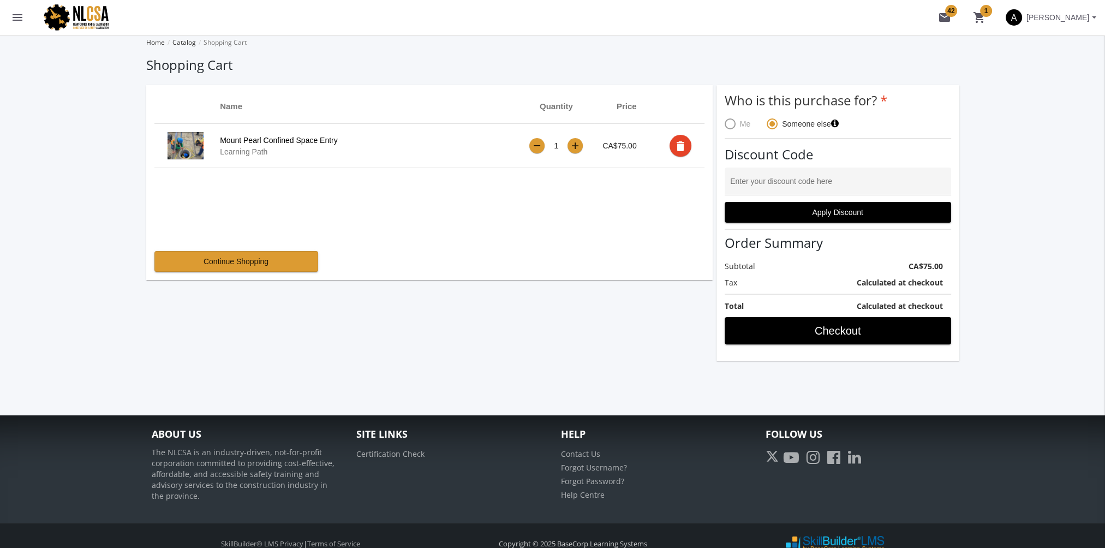
click at [578, 146] on div "+" at bounding box center [575, 145] width 8 height 9
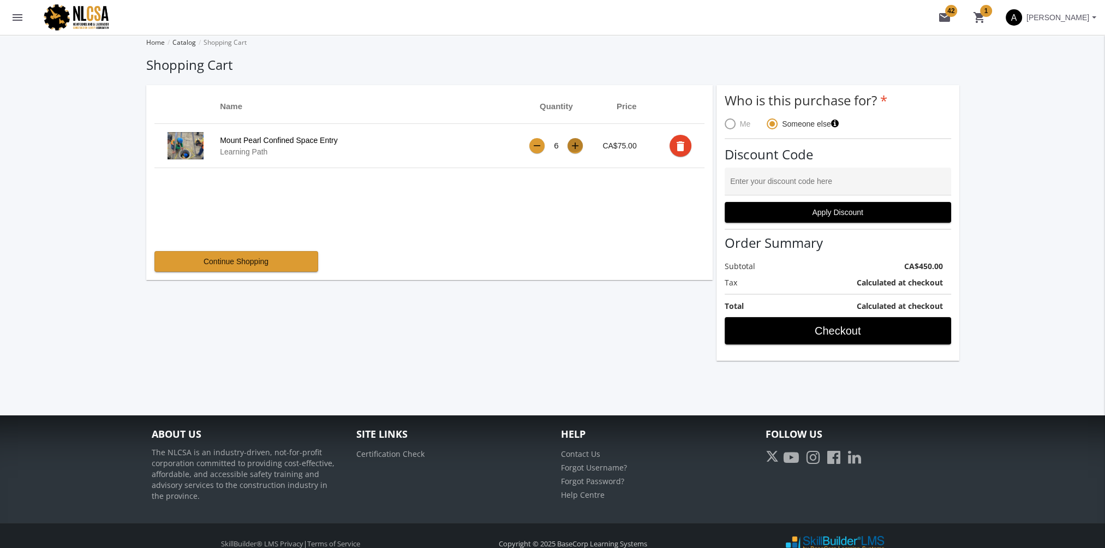
click at [578, 146] on div "+" at bounding box center [575, 145] width 8 height 9
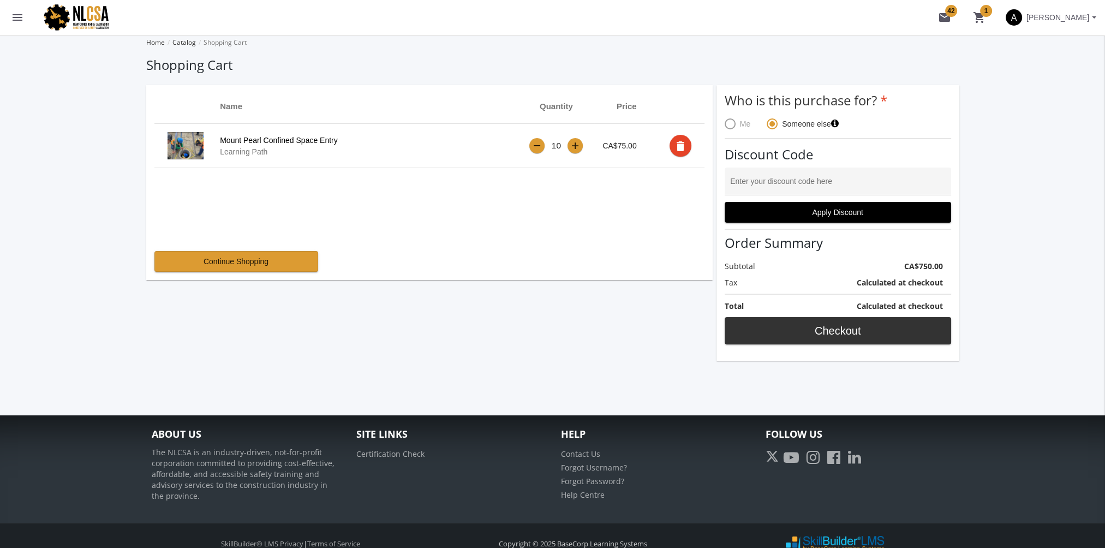
click at [844, 331] on span "Checkout" at bounding box center [838, 331] width 208 height 20
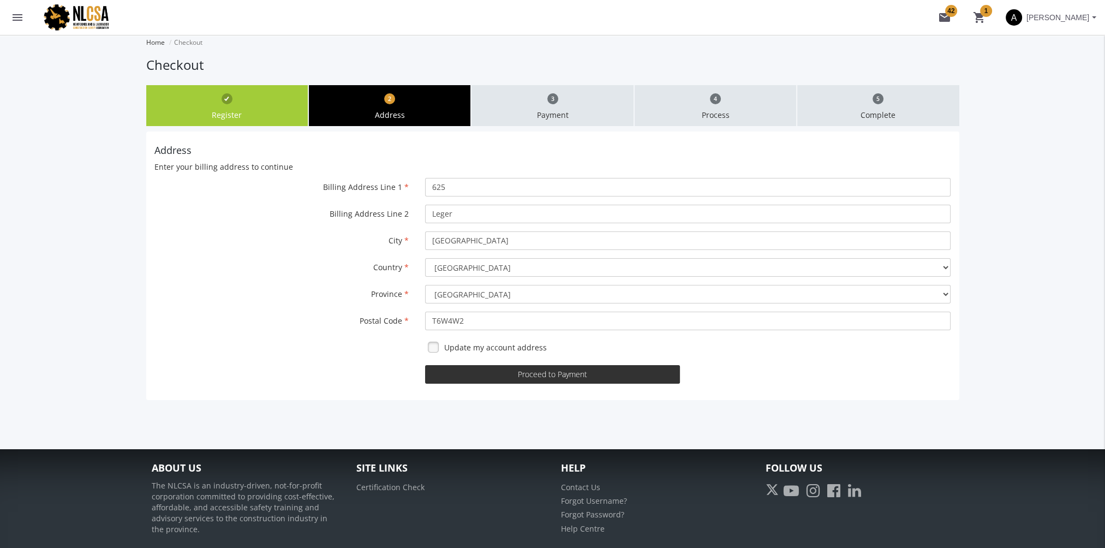
drag, startPoint x: 570, startPoint y: 373, endPoint x: 559, endPoint y: 364, distance: 13.6
click at [569, 369] on button "Proceed to Payment" at bounding box center [552, 374] width 255 height 19
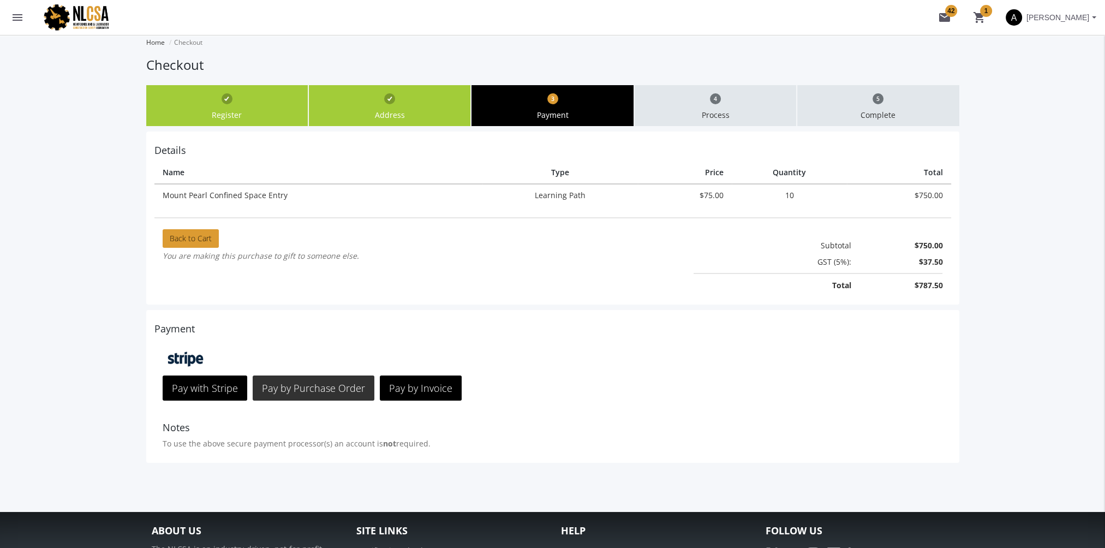
click at [327, 392] on span "Pay by Purchase Order" at bounding box center [313, 387] width 103 height 13
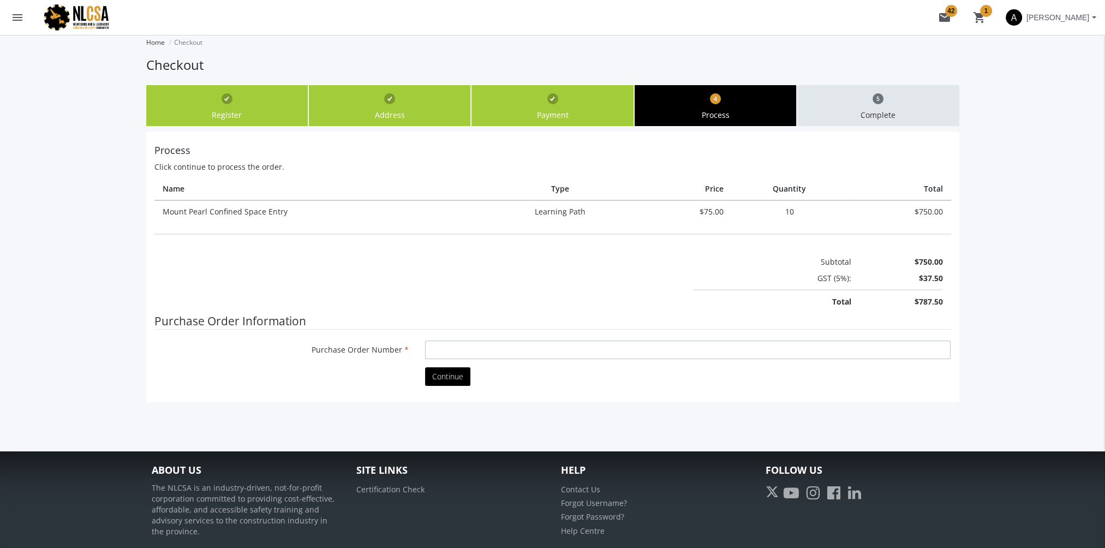
click at [438, 351] on input "Purchase Order Number" at bounding box center [687, 349] width 525 height 19
type input "fdsf"
click at [456, 371] on span "Continue" at bounding box center [447, 376] width 31 height 10
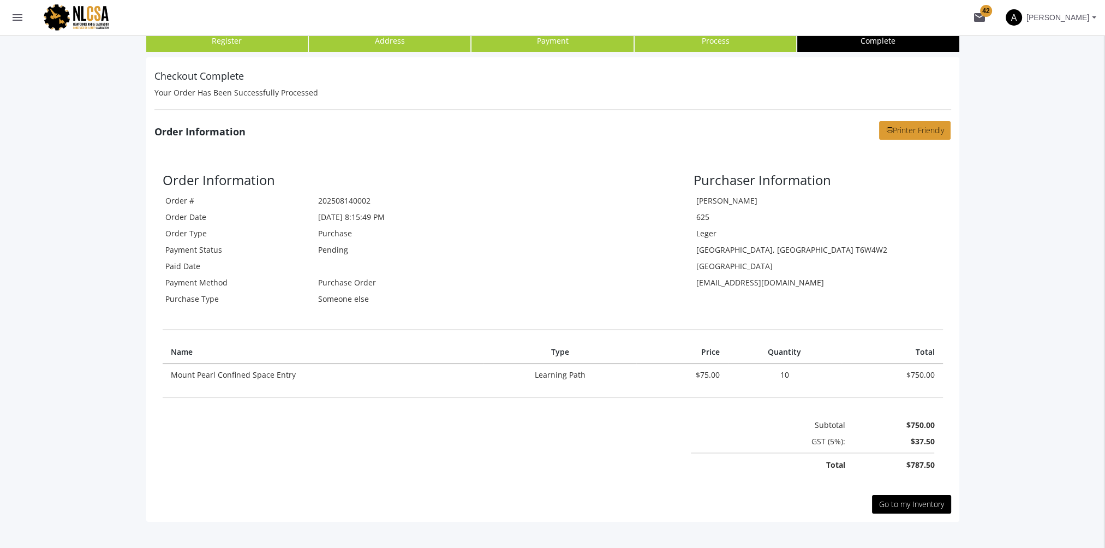
scroll to position [244, 0]
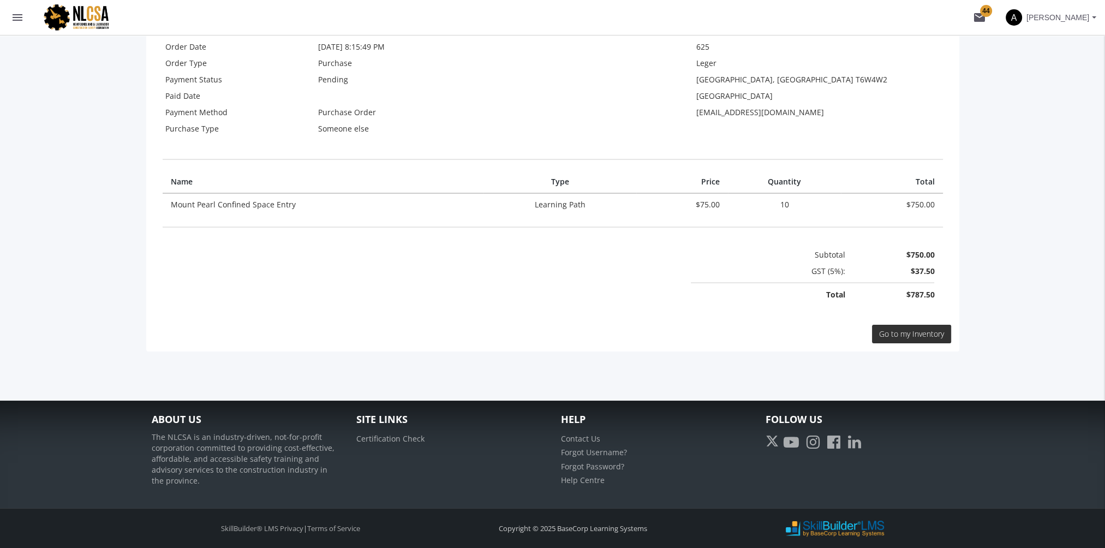
click at [914, 337] on span "Go to my Inventory" at bounding box center [911, 333] width 65 height 10
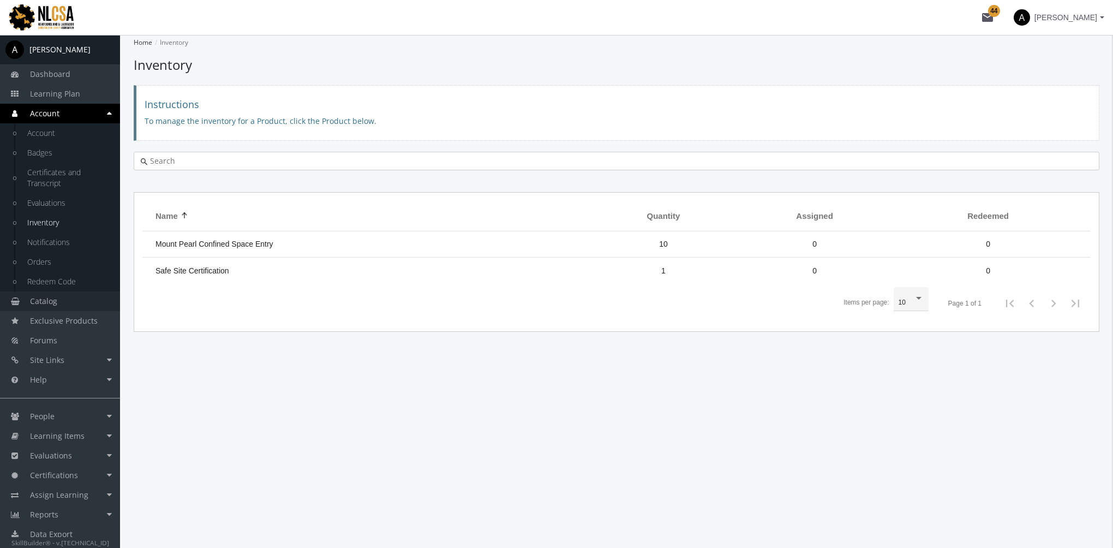
click at [73, 308] on link "Catalog" at bounding box center [60, 301] width 120 height 20
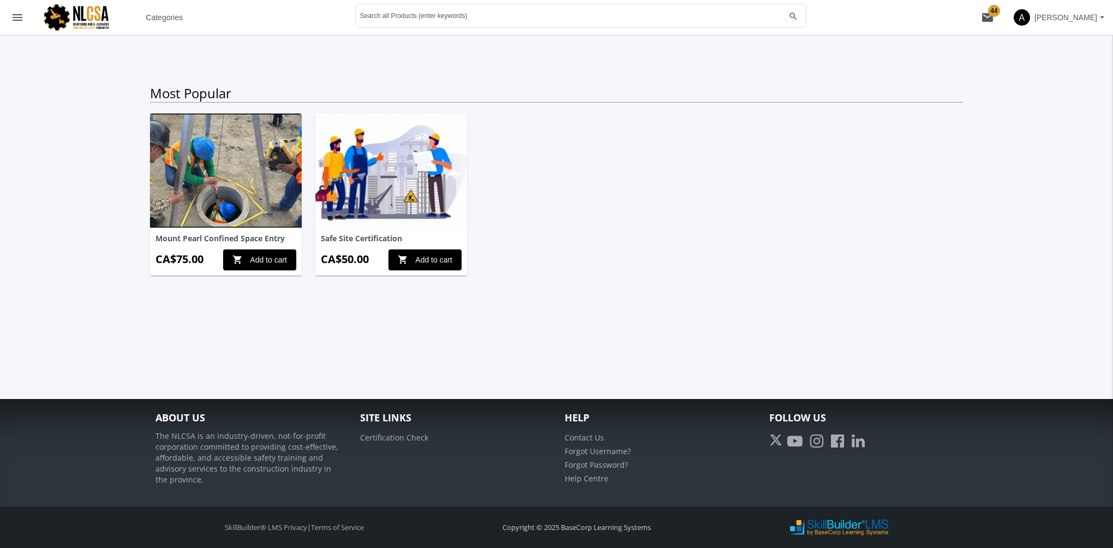
click at [160, 23] on span "Categories" at bounding box center [164, 18] width 37 height 20
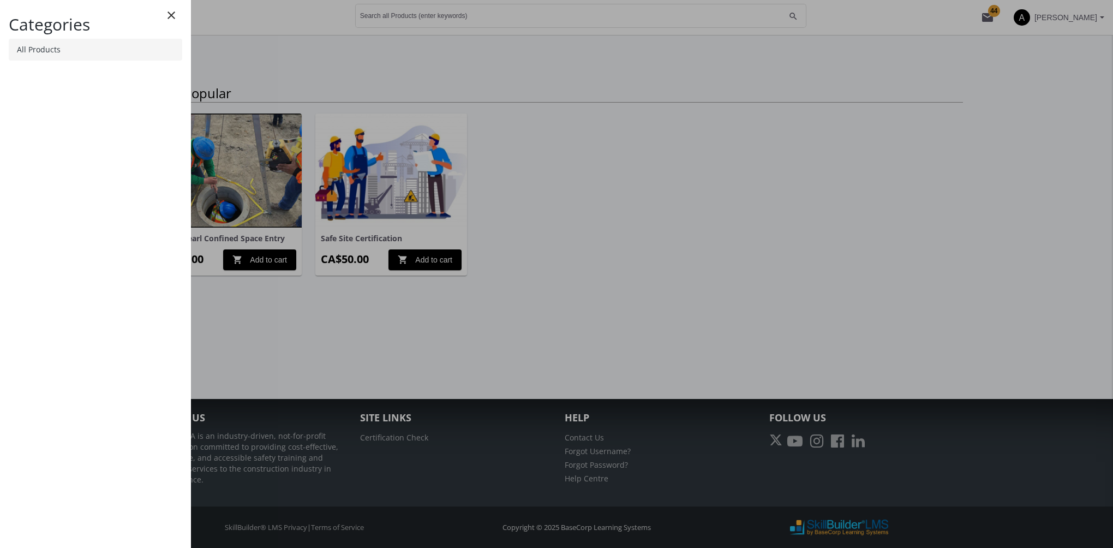
click at [69, 56] on link "All Products" at bounding box center [95, 50] width 173 height 22
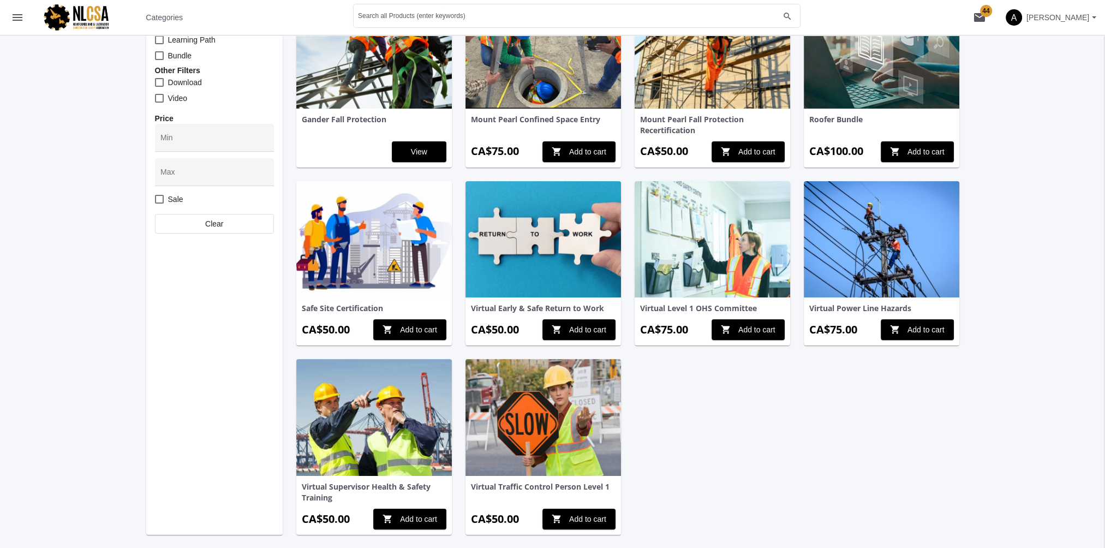
scroll to position [109, 0]
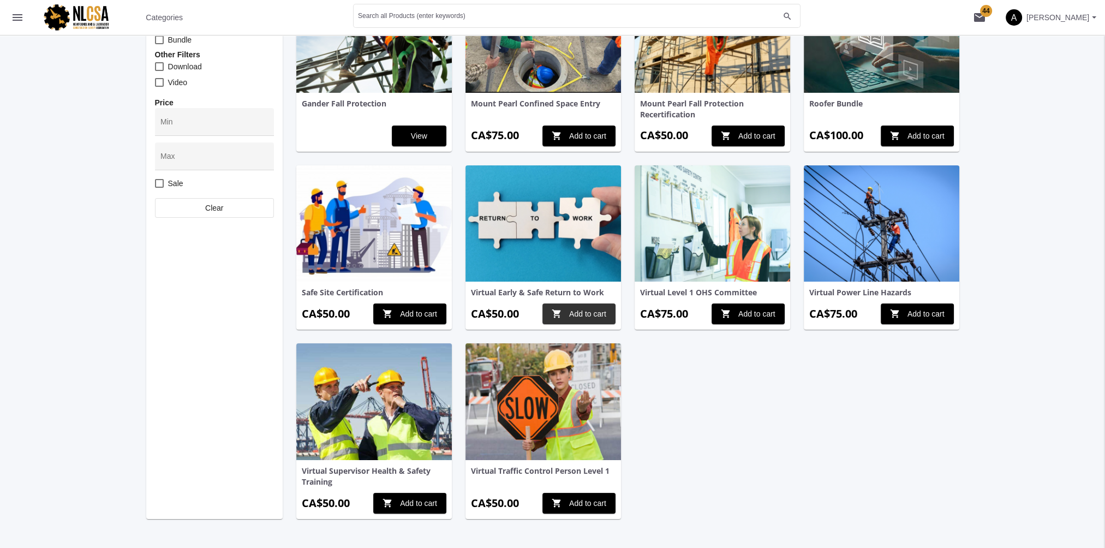
click at [580, 317] on span "shopping_cart Add to cart" at bounding box center [579, 314] width 55 height 20
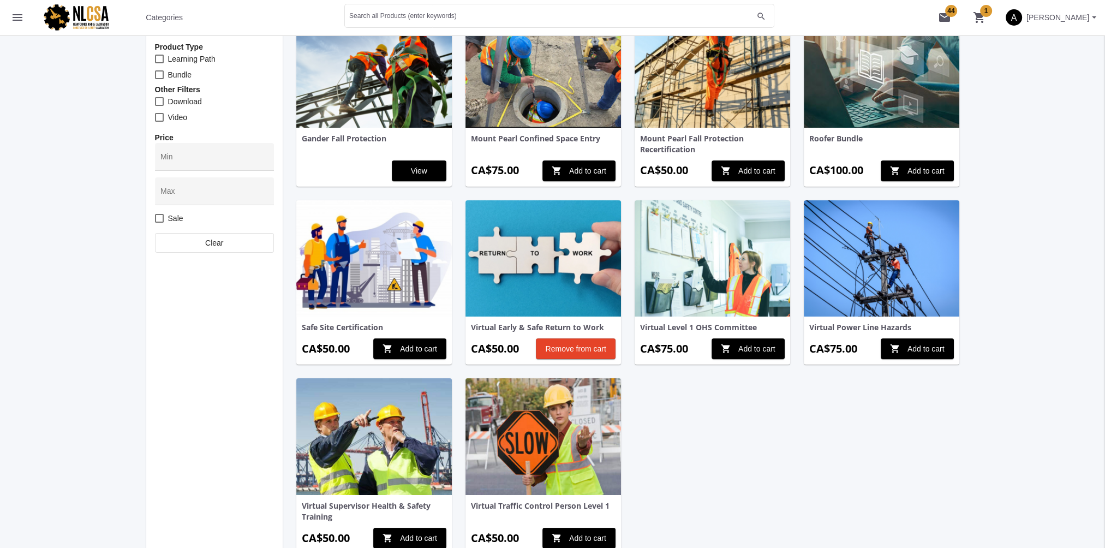
scroll to position [0, 0]
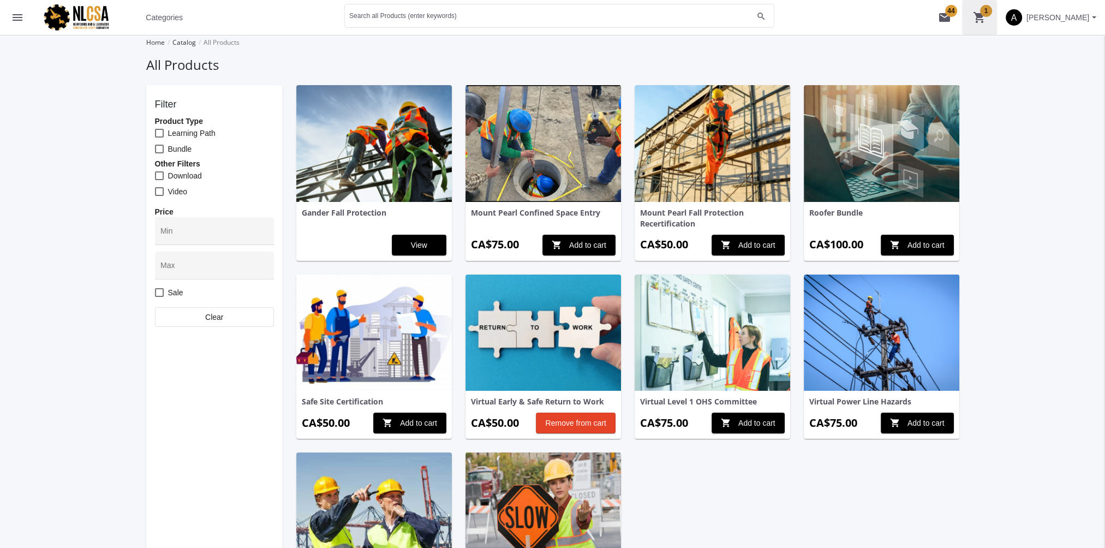
click at [982, 19] on mat-icon "shopping_cart 1" at bounding box center [979, 17] width 13 height 13
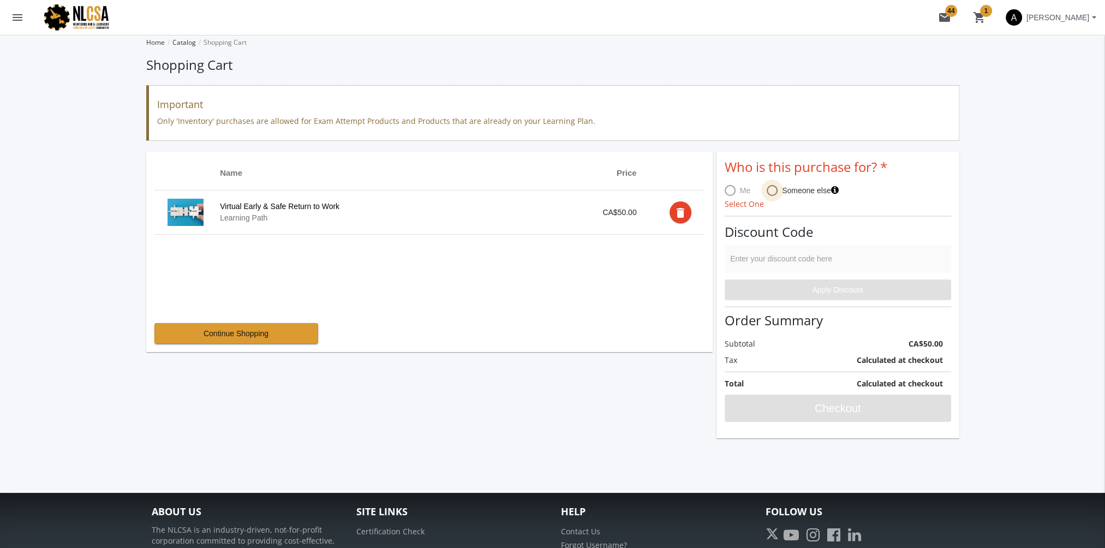
click at [771, 191] on span at bounding box center [771, 190] width 11 height 11
click at [771, 191] on input "Someone else" at bounding box center [771, 192] width 11 height 11
radio input "true"
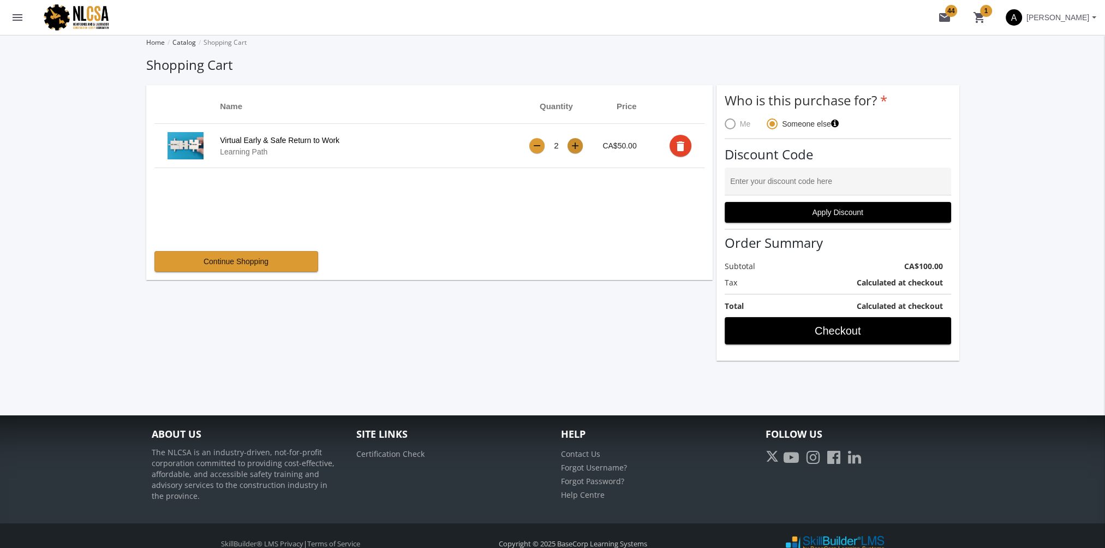
click at [579, 146] on button "+" at bounding box center [574, 145] width 15 height 15
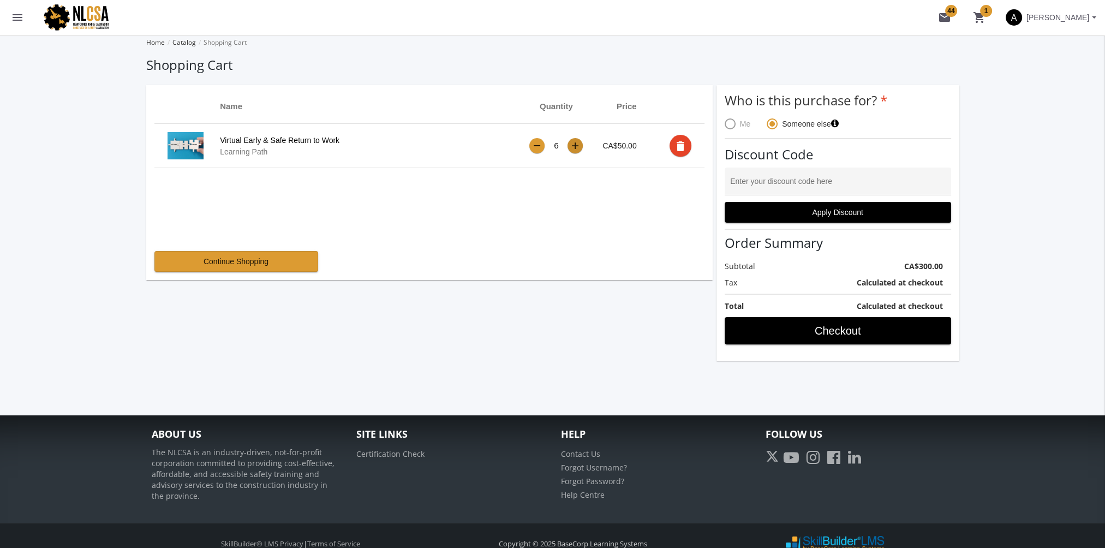
click at [579, 146] on button "+" at bounding box center [574, 145] width 15 height 15
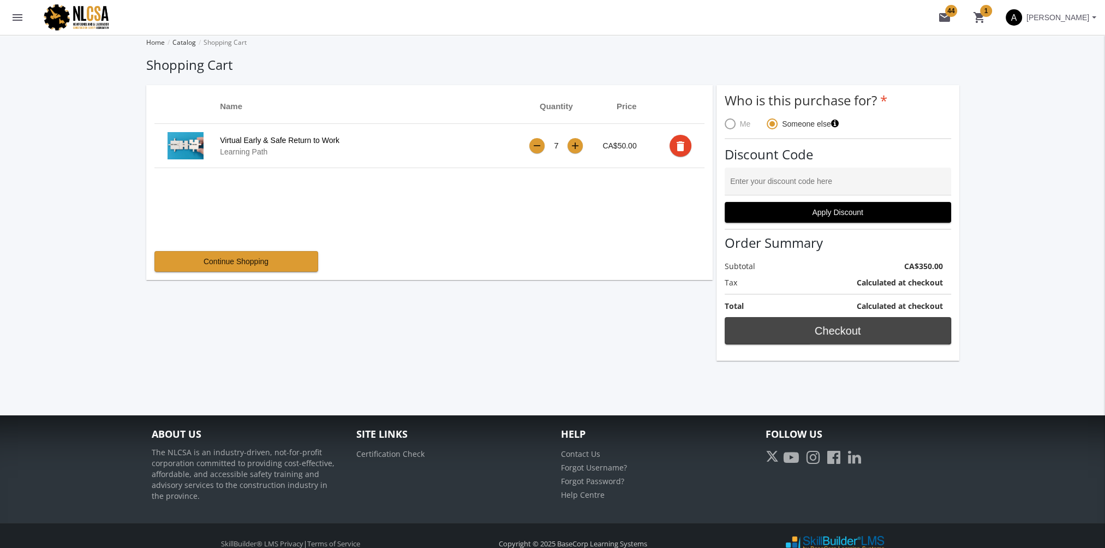
click at [811, 334] on span "Checkout" at bounding box center [838, 331] width 208 height 20
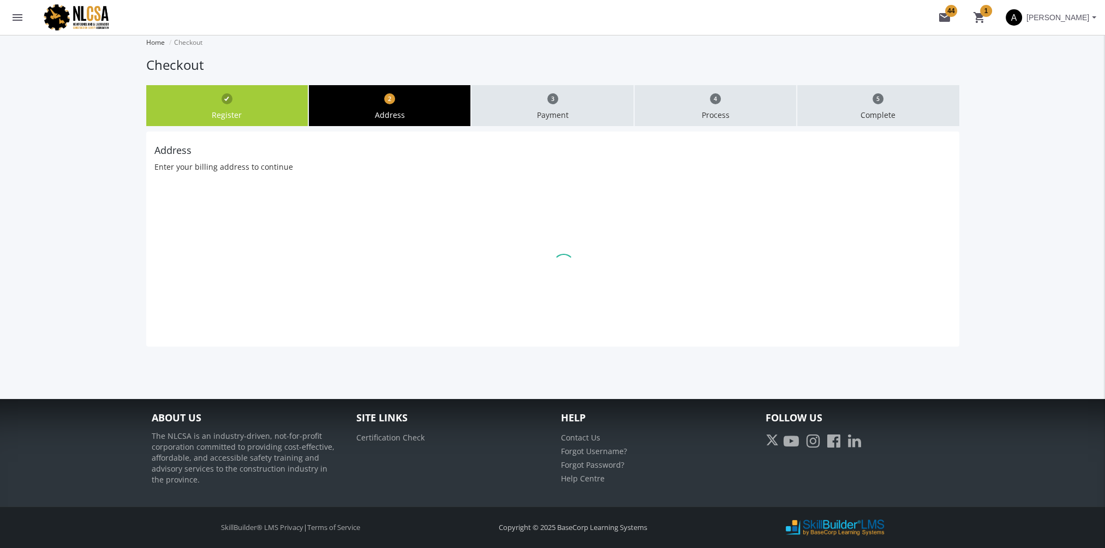
select select "1"
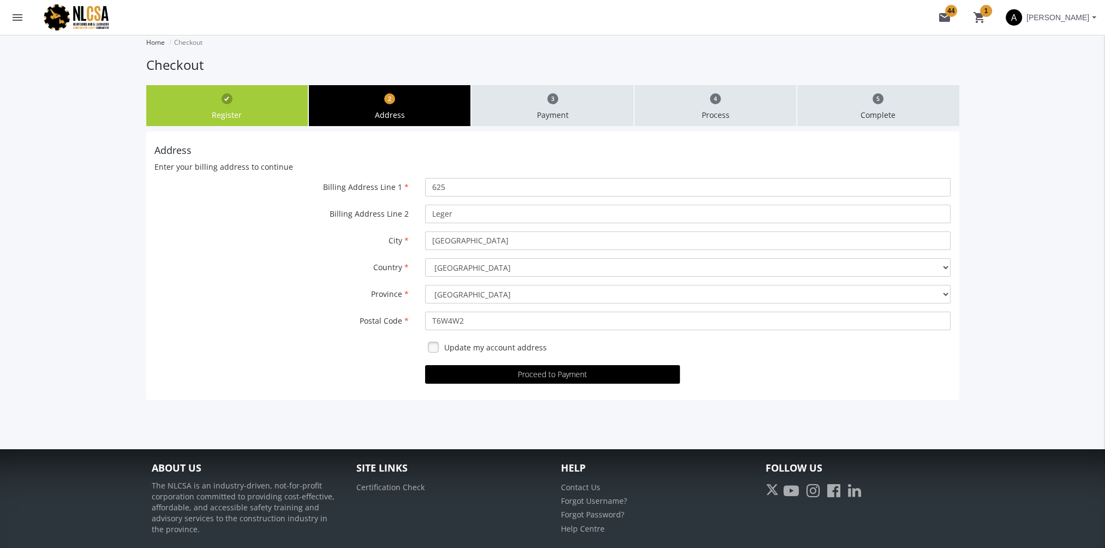
click at [541, 385] on div "Address Enter your billing address to continue Billing Address Line 1 625 Billi…" at bounding box center [552, 265] width 813 height 268
click at [541, 377] on button "Proceed to Payment" at bounding box center [552, 374] width 255 height 19
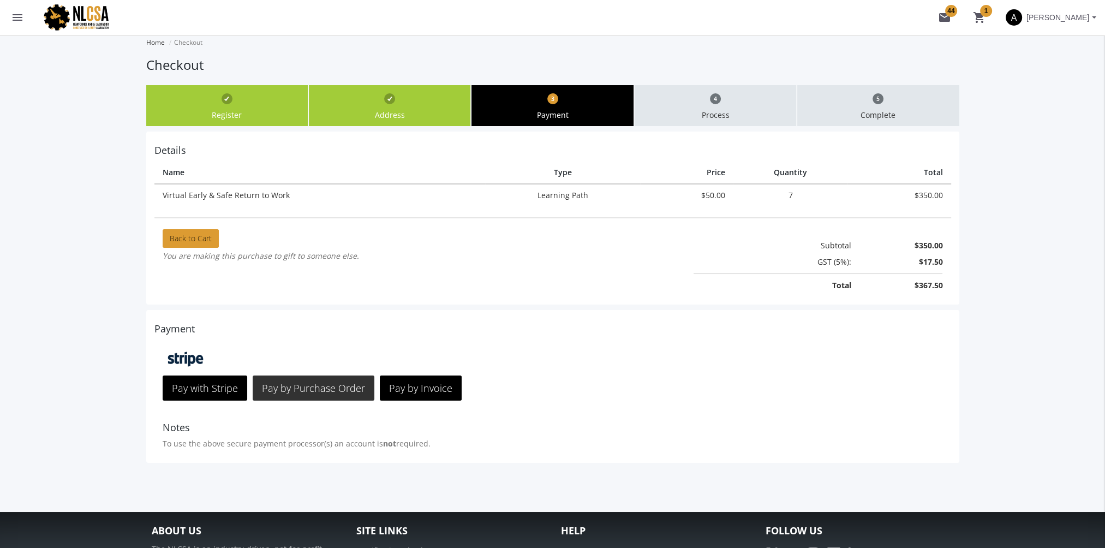
click at [345, 386] on span "Pay by Purchase Order" at bounding box center [313, 387] width 103 height 13
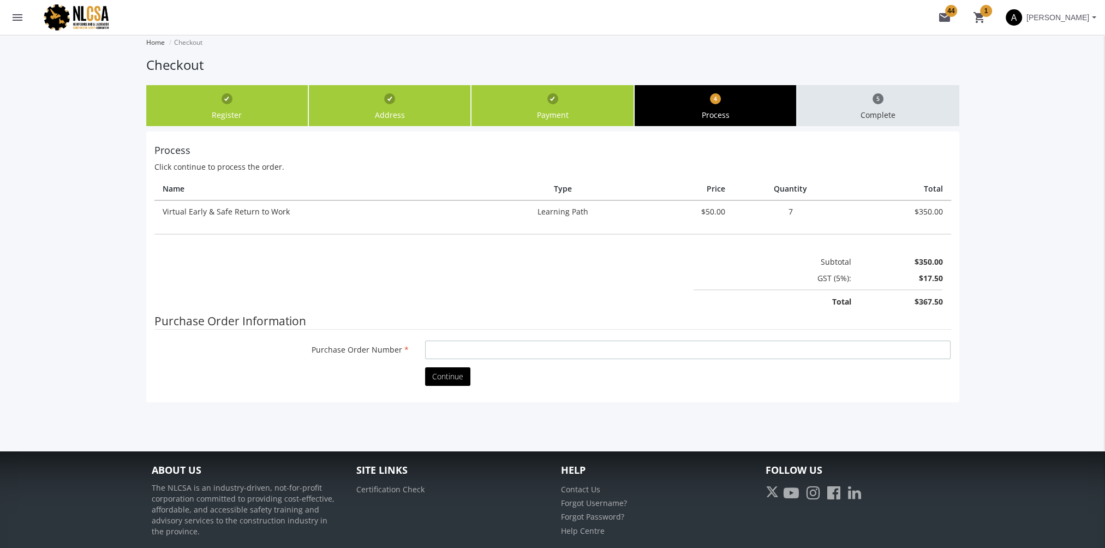
click at [466, 349] on input "Purchase Order Number" at bounding box center [687, 349] width 525 height 19
type input "fsd"
click at [454, 376] on span "Continue" at bounding box center [447, 376] width 31 height 10
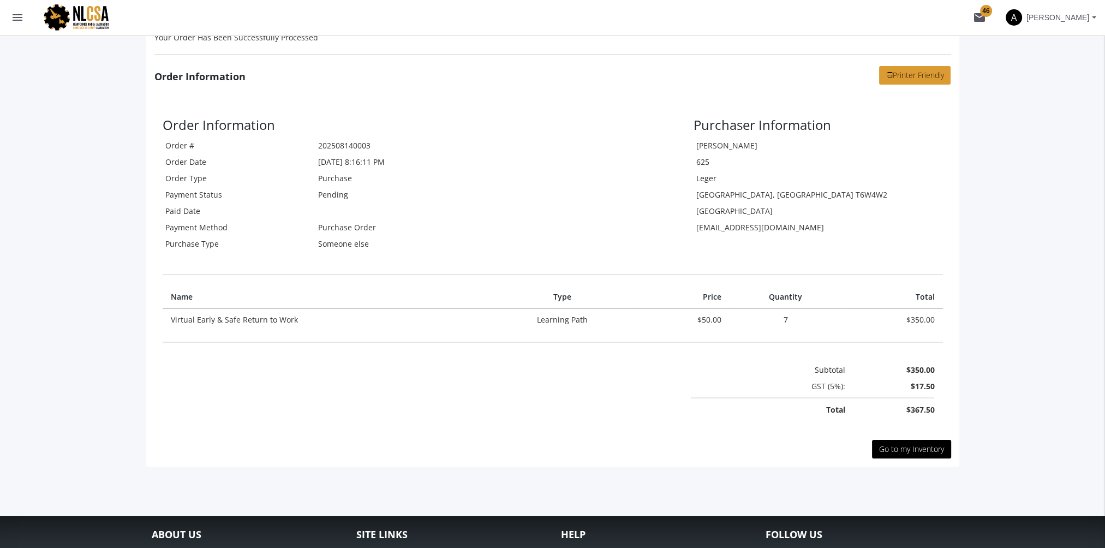
scroll to position [244, 0]
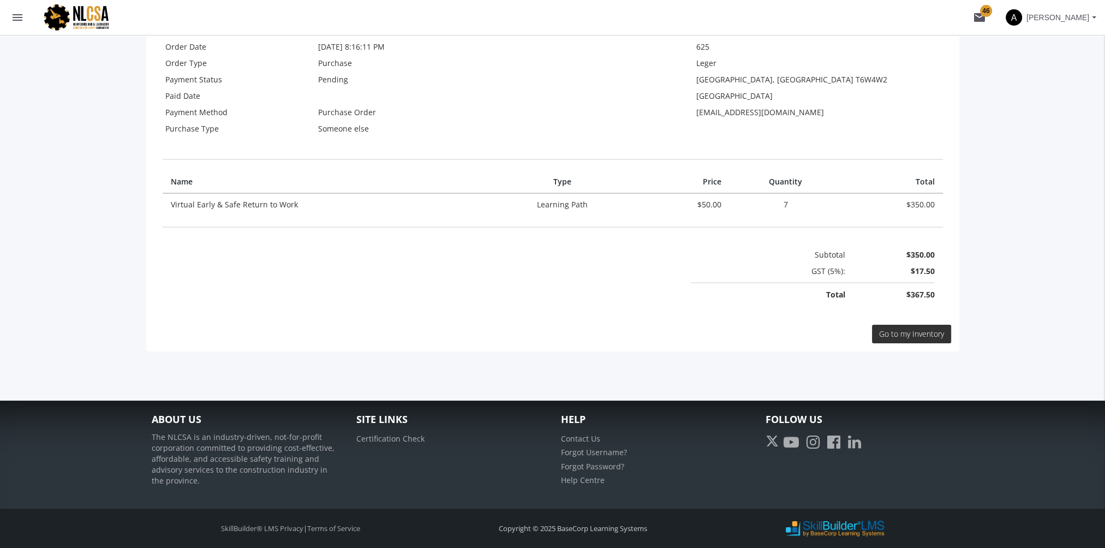
click at [913, 340] on link "Go to my Inventory" at bounding box center [911, 334] width 79 height 19
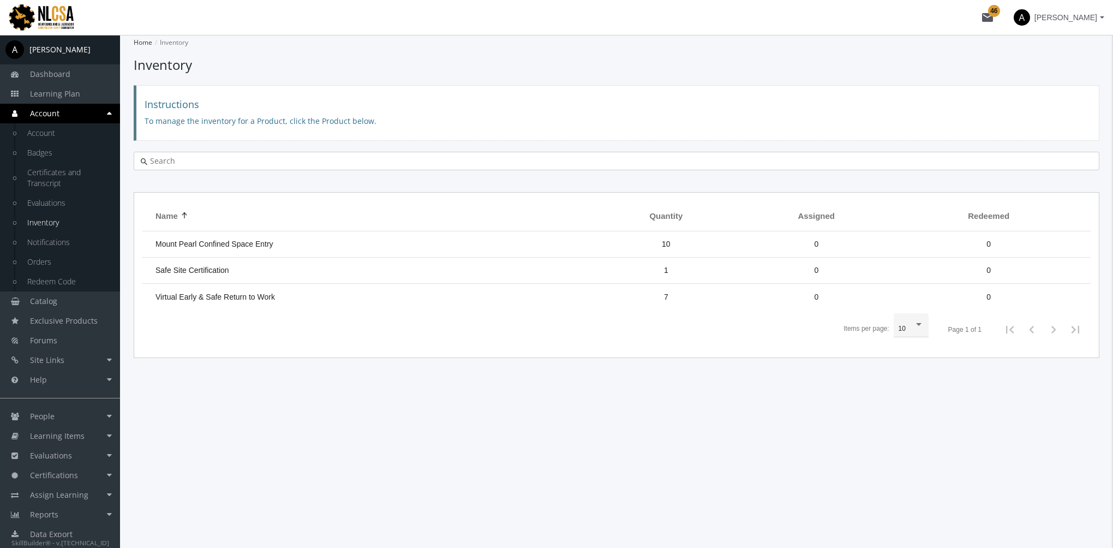
click at [1071, 22] on span "[PERSON_NAME]" at bounding box center [1065, 18] width 63 height 20
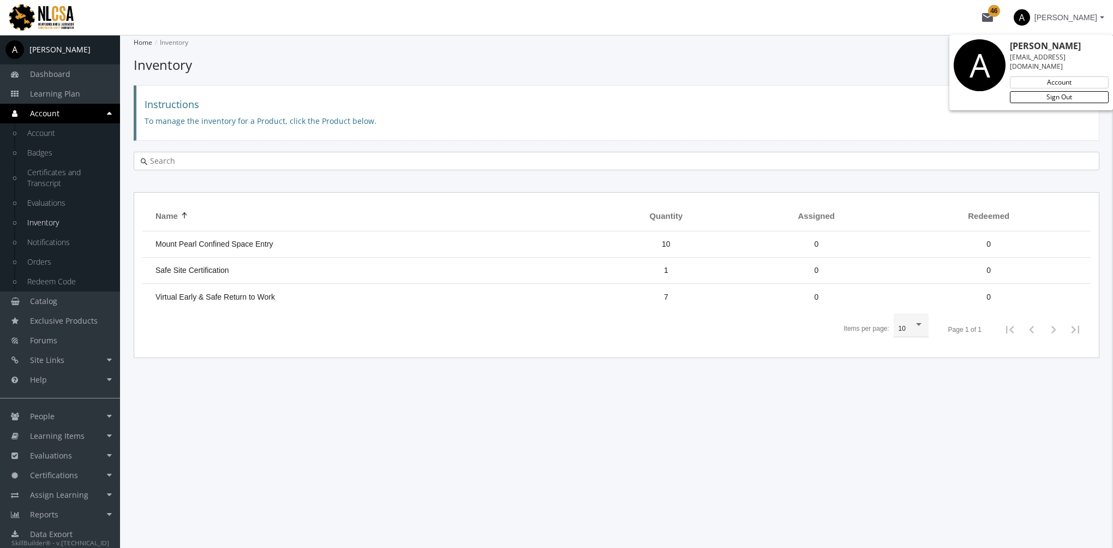
click at [1056, 93] on link "Sign Out" at bounding box center [1059, 97] width 99 height 12
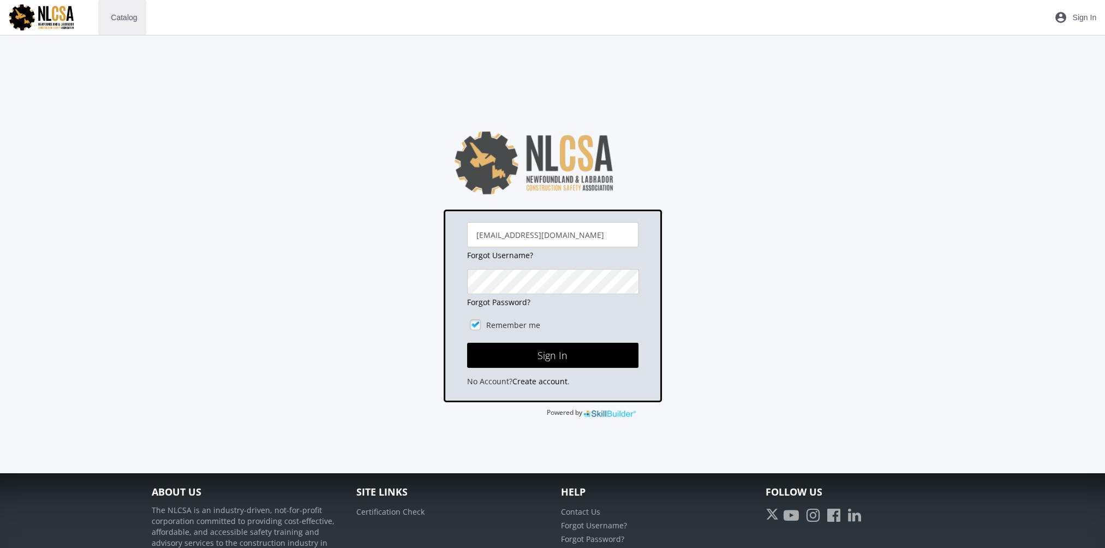
click at [124, 14] on span "Catalog" at bounding box center [124, 18] width 26 height 20
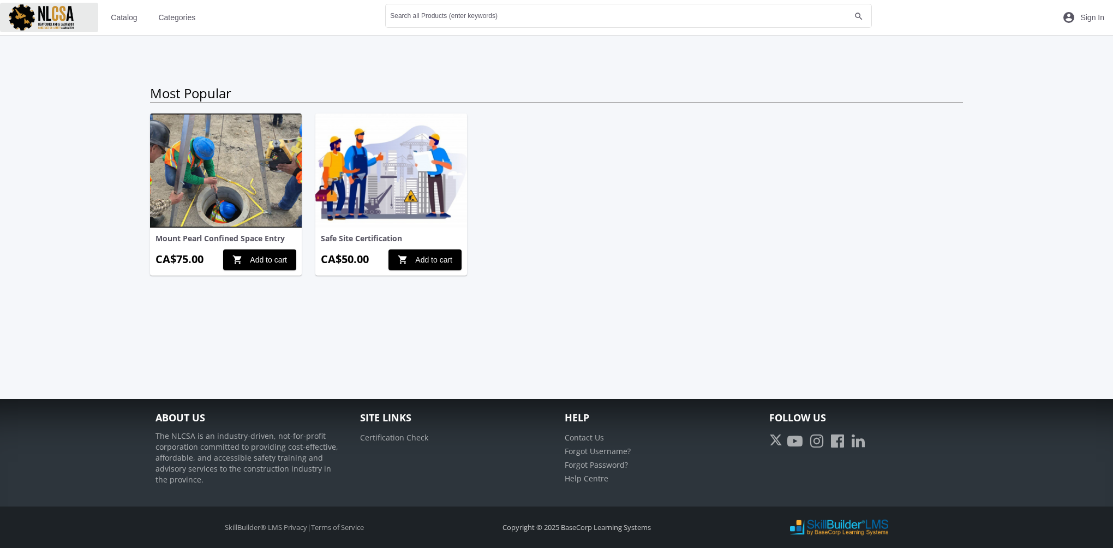
click at [15, 24] on img at bounding box center [49, 17] width 98 height 29
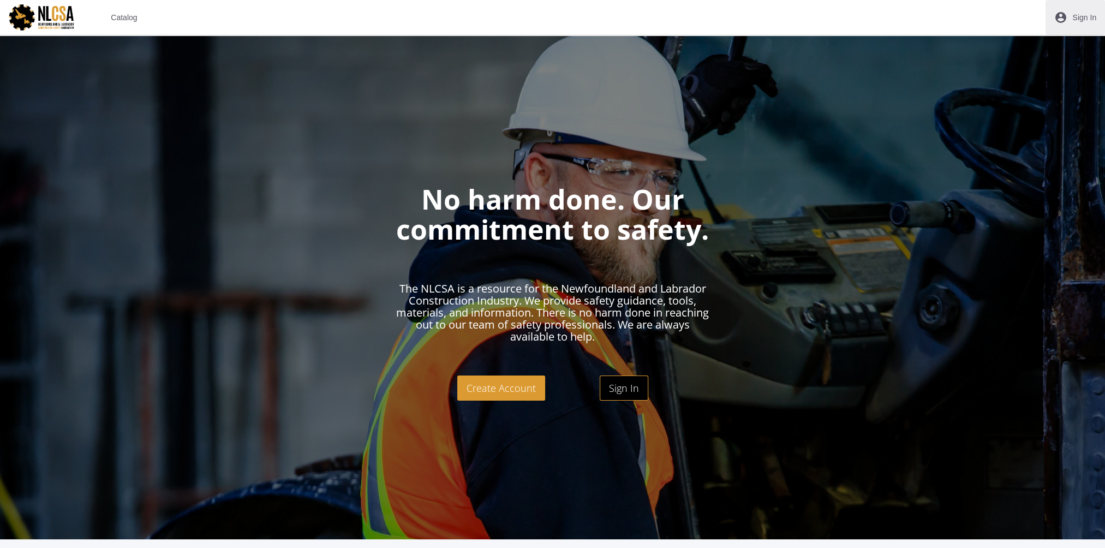
drag, startPoint x: 1076, startPoint y: 19, endPoint x: 978, endPoint y: 34, distance: 99.4
click at [1076, 19] on span "Sign In" at bounding box center [1084, 18] width 24 height 20
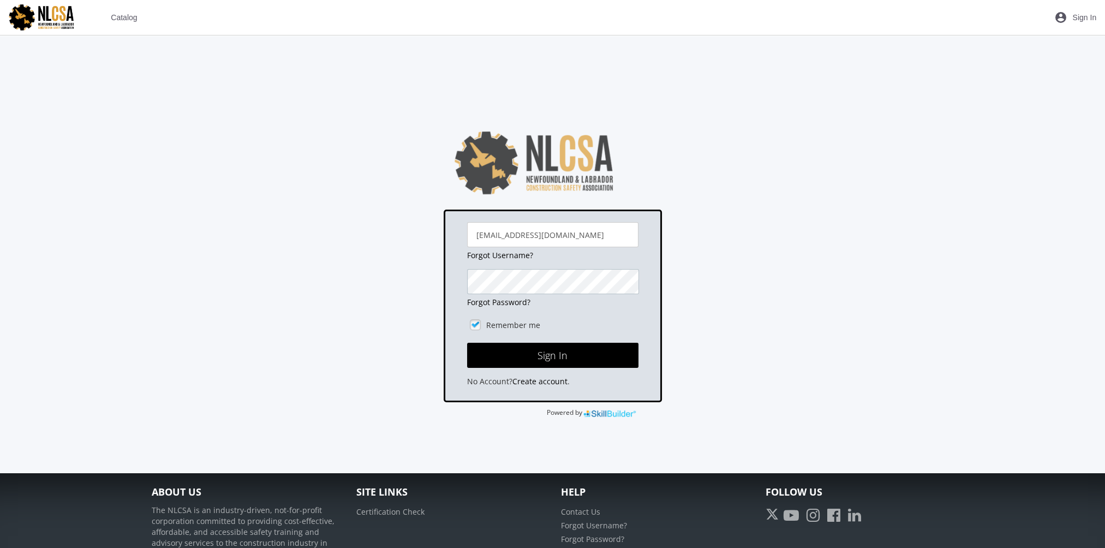
click at [467, 343] on button "Sign In" at bounding box center [552, 355] width 171 height 25
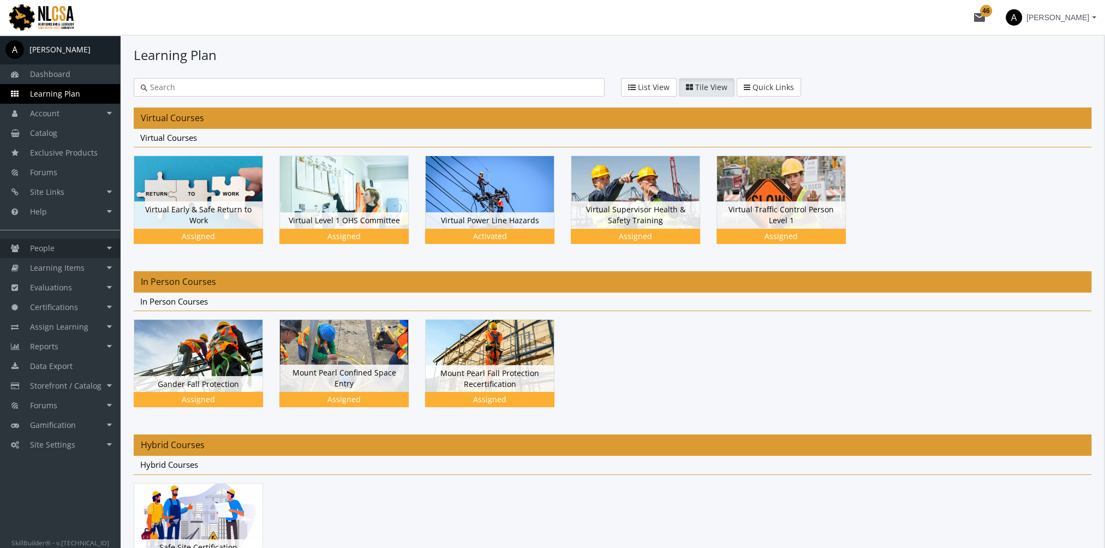
click at [75, 251] on link "People" at bounding box center [60, 248] width 120 height 20
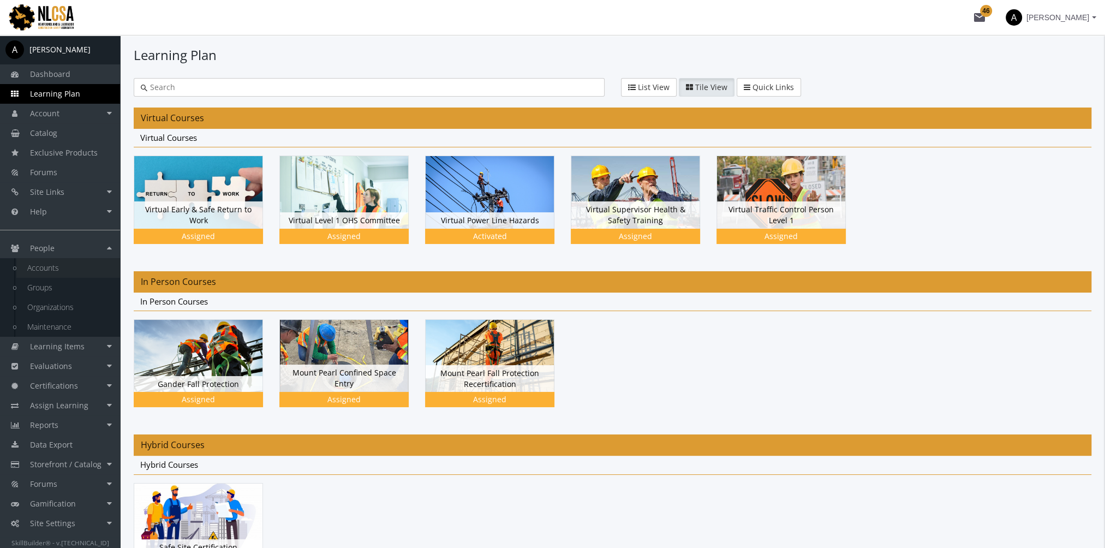
click at [74, 268] on link "Accounts" at bounding box center [68, 268] width 104 height 20
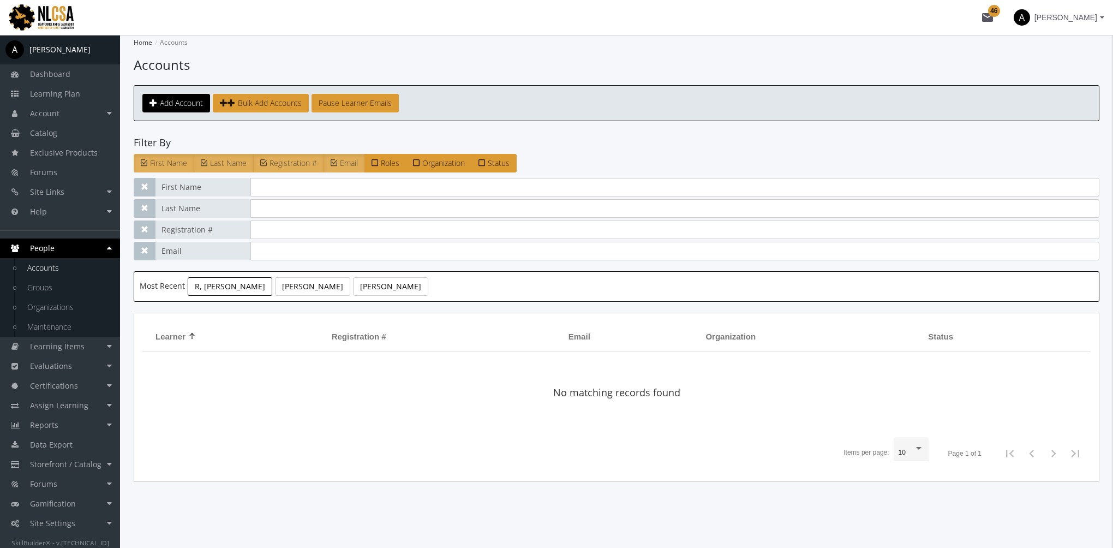
click at [199, 278] on link "R, [PERSON_NAME]" at bounding box center [230, 286] width 85 height 19
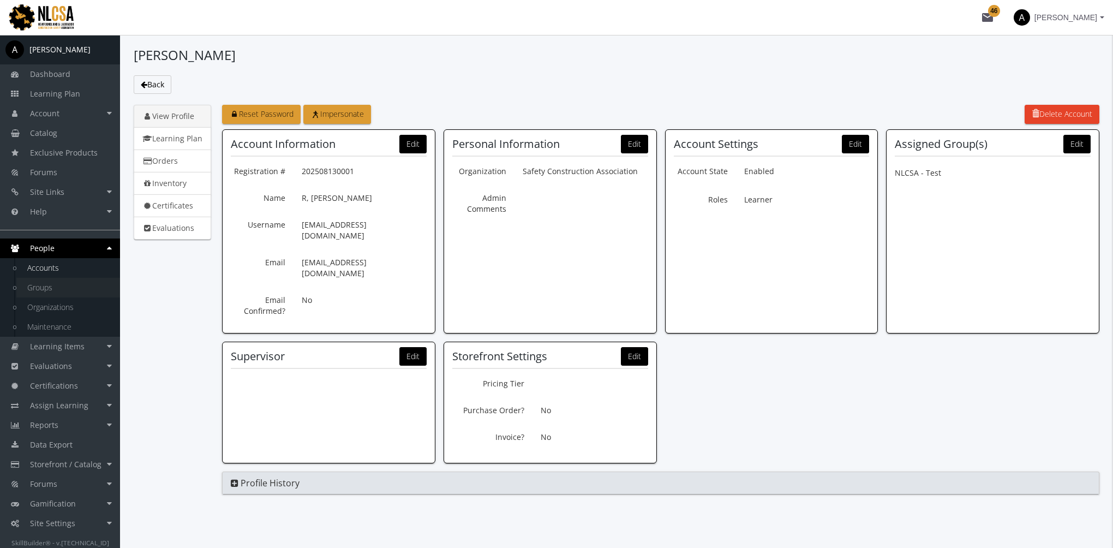
click at [50, 292] on link "Groups" at bounding box center [68, 288] width 104 height 20
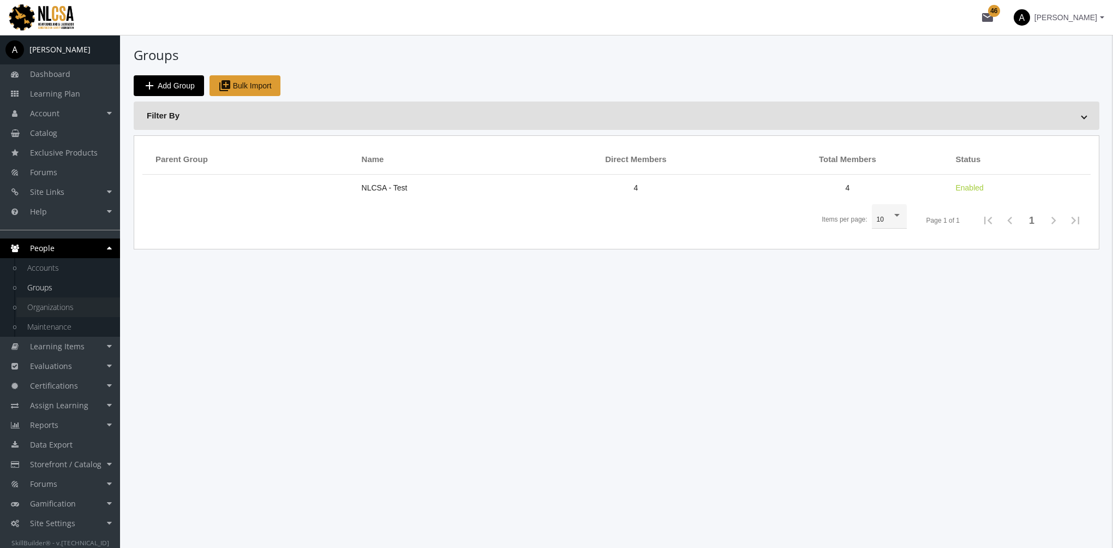
click at [68, 310] on link "Organizations" at bounding box center [68, 307] width 104 height 20
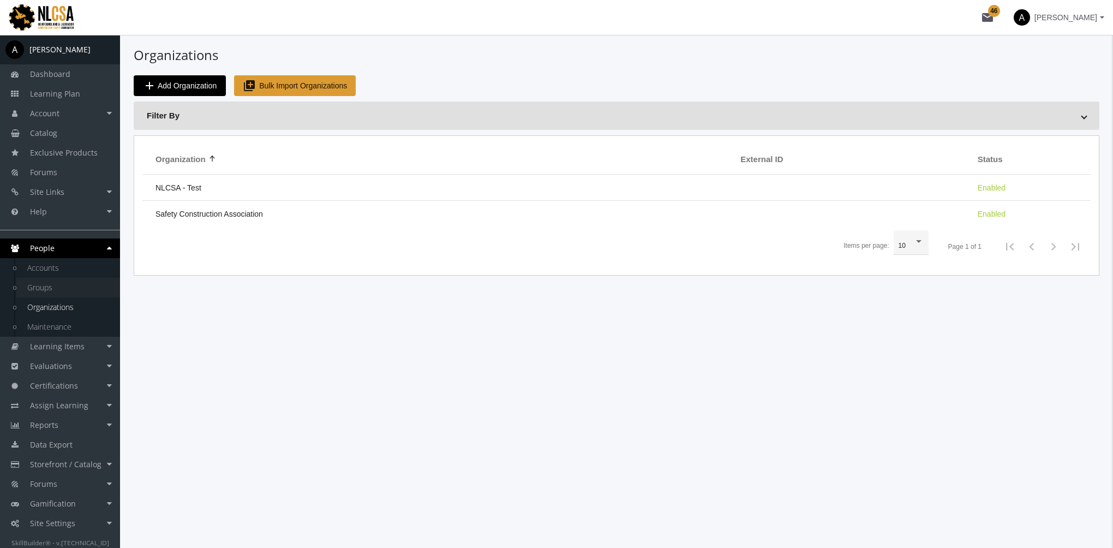
click at [59, 292] on link "Groups" at bounding box center [68, 288] width 104 height 20
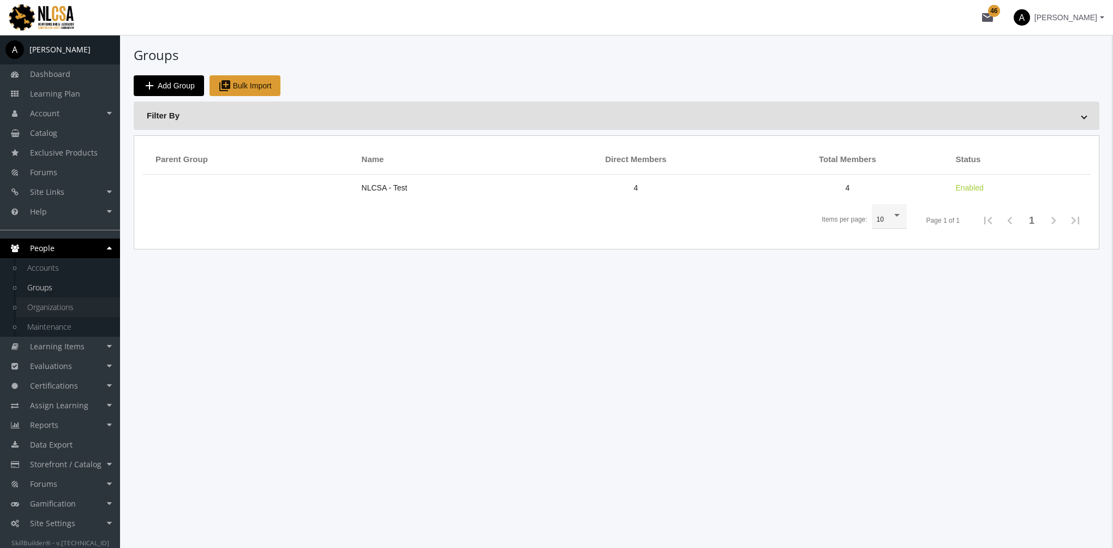
click at [65, 302] on link "Organizations" at bounding box center [68, 307] width 104 height 20
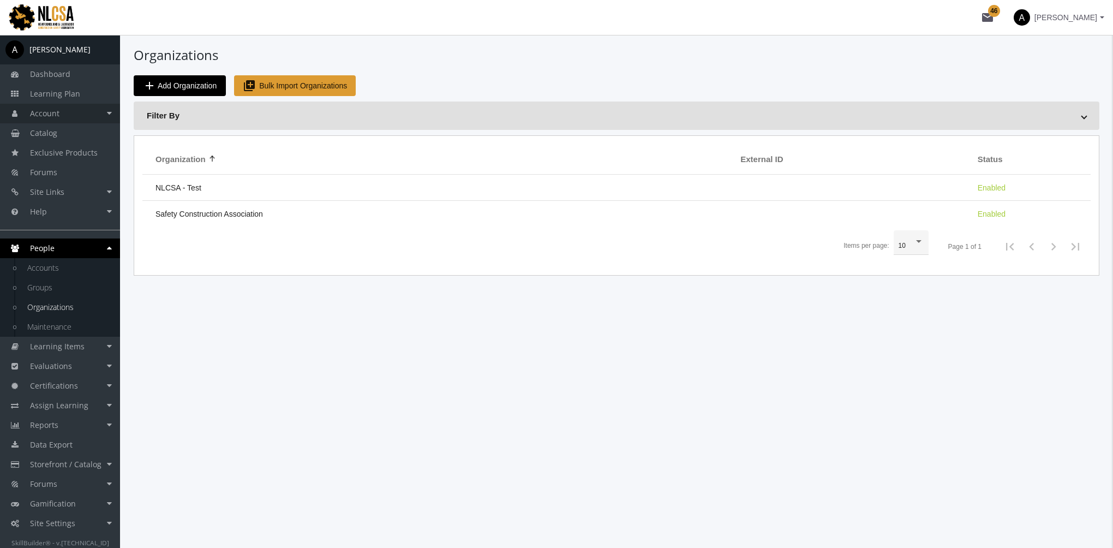
click at [56, 105] on link "Account" at bounding box center [60, 114] width 120 height 20
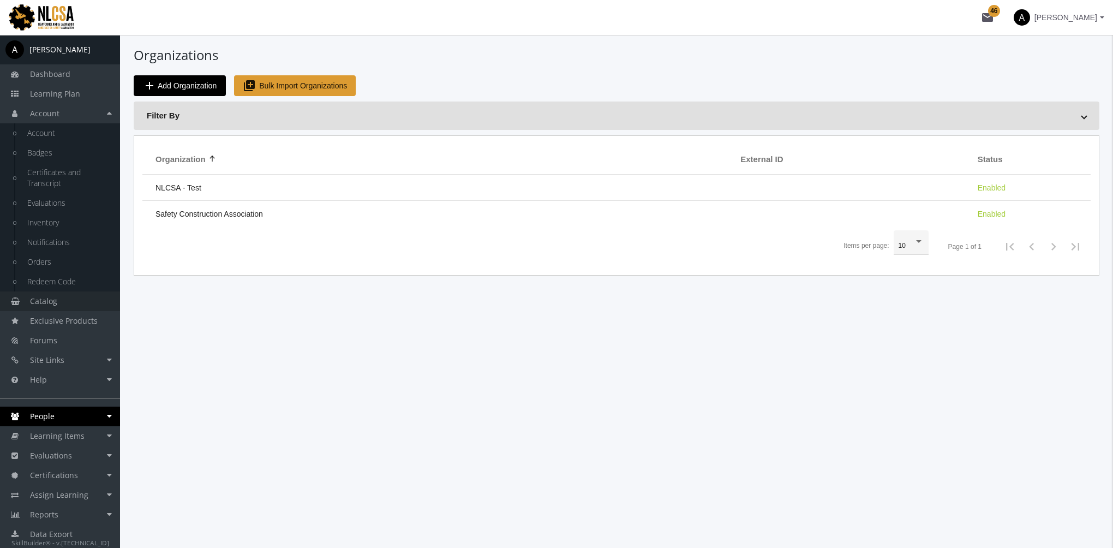
click at [61, 302] on link "Catalog" at bounding box center [60, 301] width 120 height 20
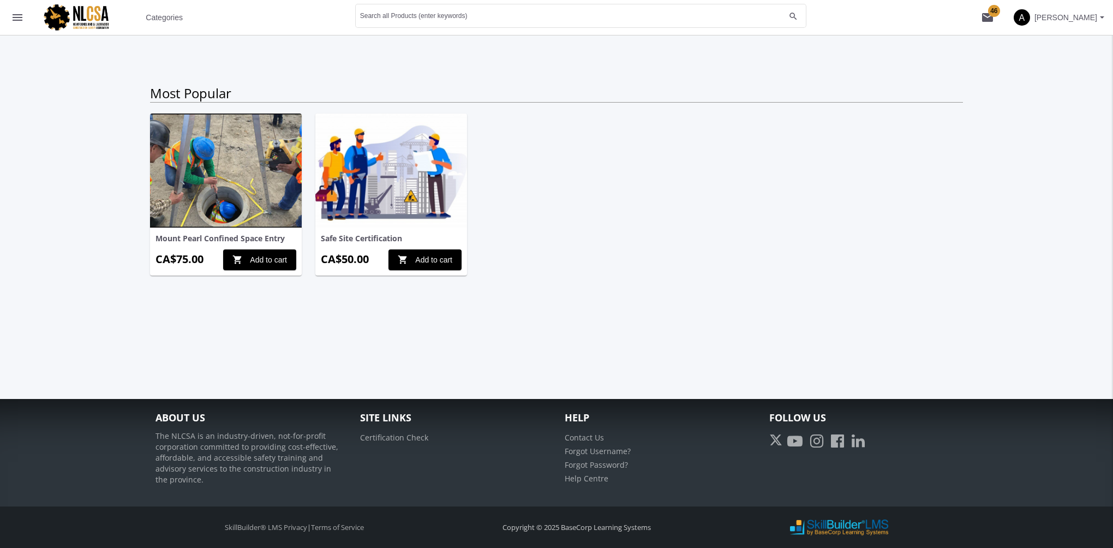
click at [394, 190] on img at bounding box center [391, 170] width 152 height 114
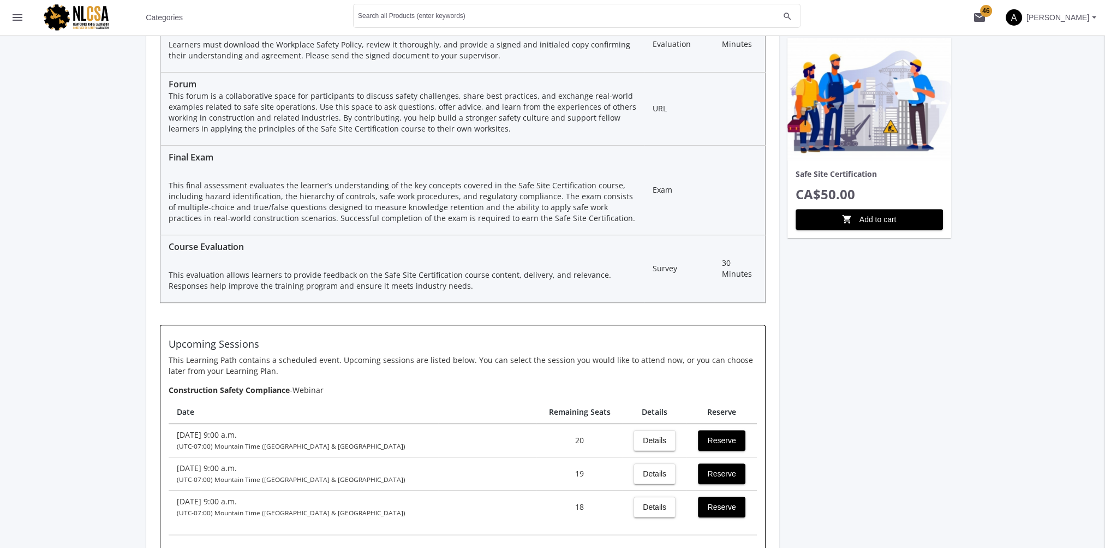
scroll to position [927, 0]
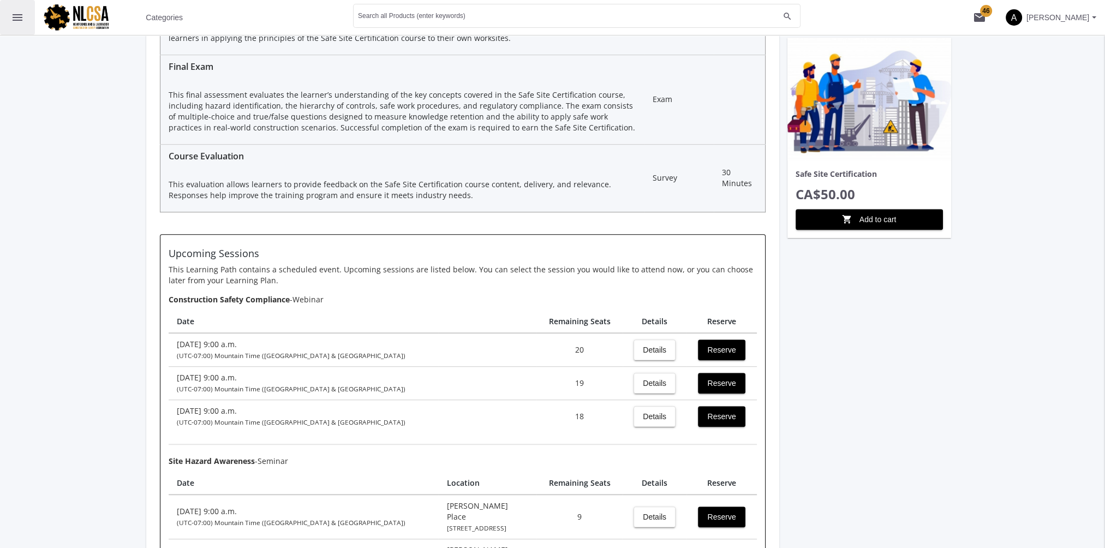
click at [18, 15] on mat-icon "menu" at bounding box center [17, 17] width 13 height 13
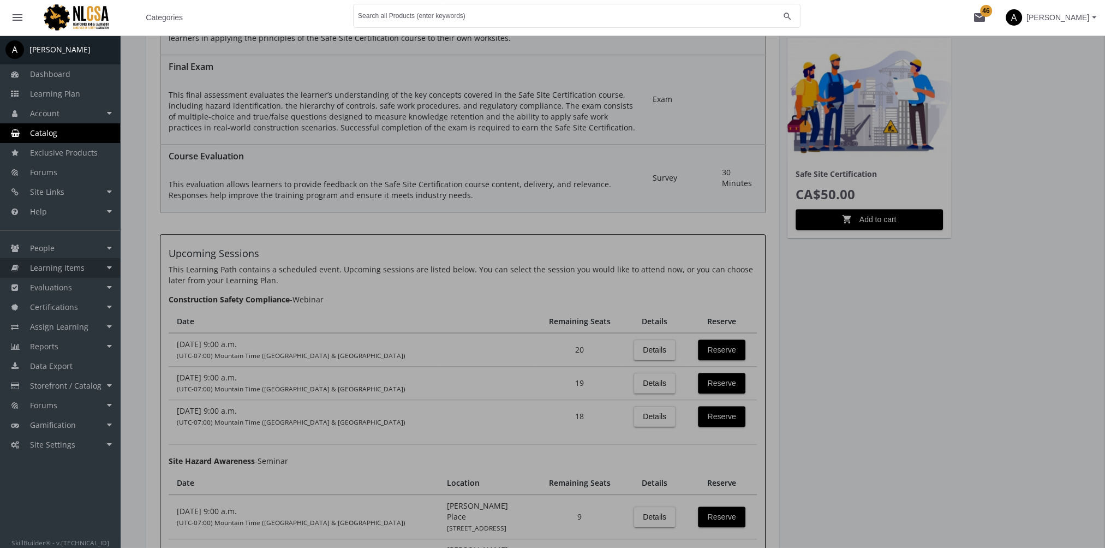
click at [92, 262] on link "Learning Items" at bounding box center [60, 268] width 120 height 20
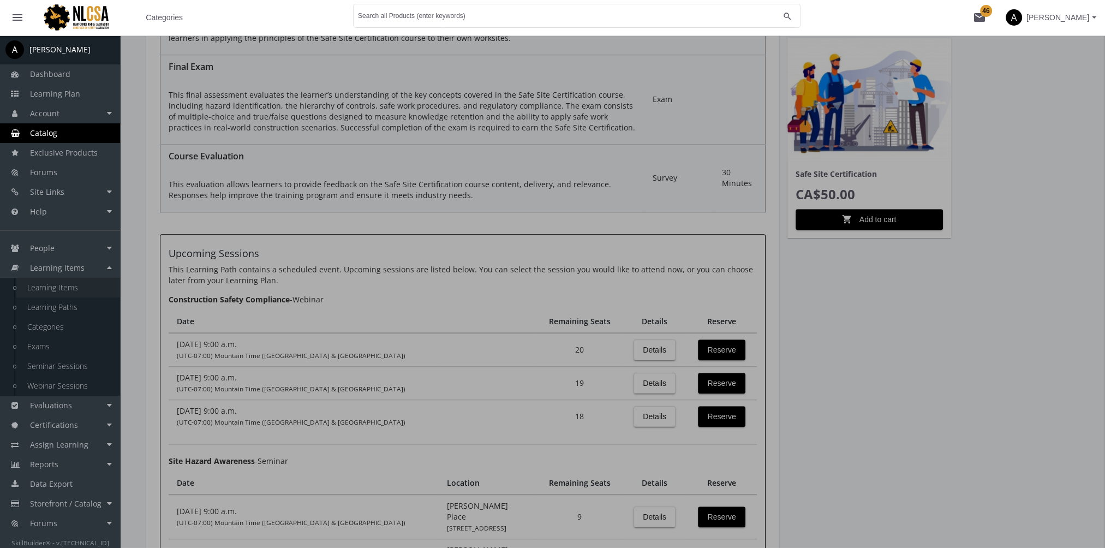
click at [98, 285] on link "Learning Items" at bounding box center [68, 288] width 104 height 20
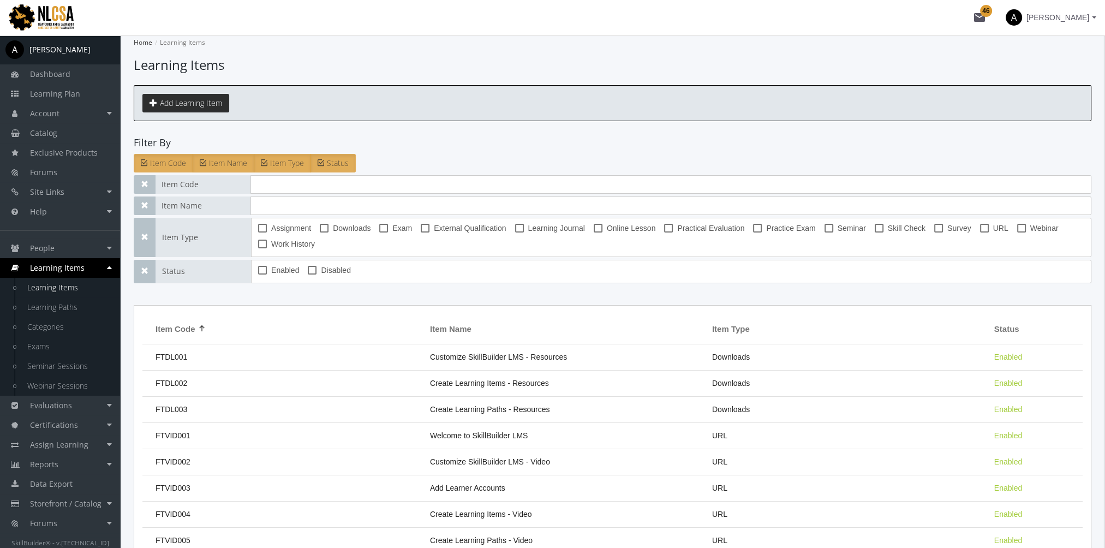
click at [212, 106] on button "Add Learning Item" at bounding box center [185, 103] width 87 height 19
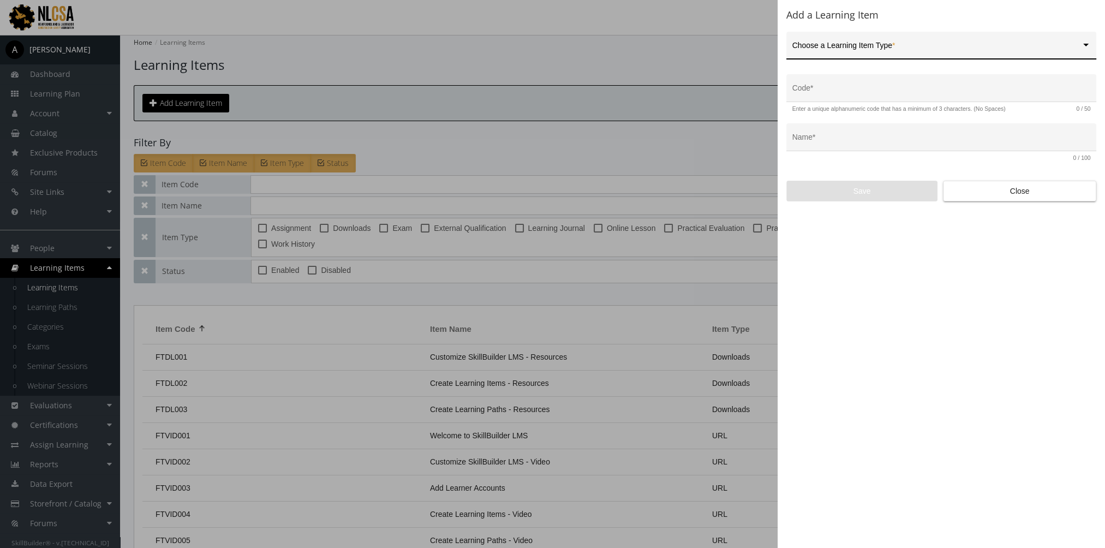
click at [832, 49] on span at bounding box center [936, 49] width 289 height 9
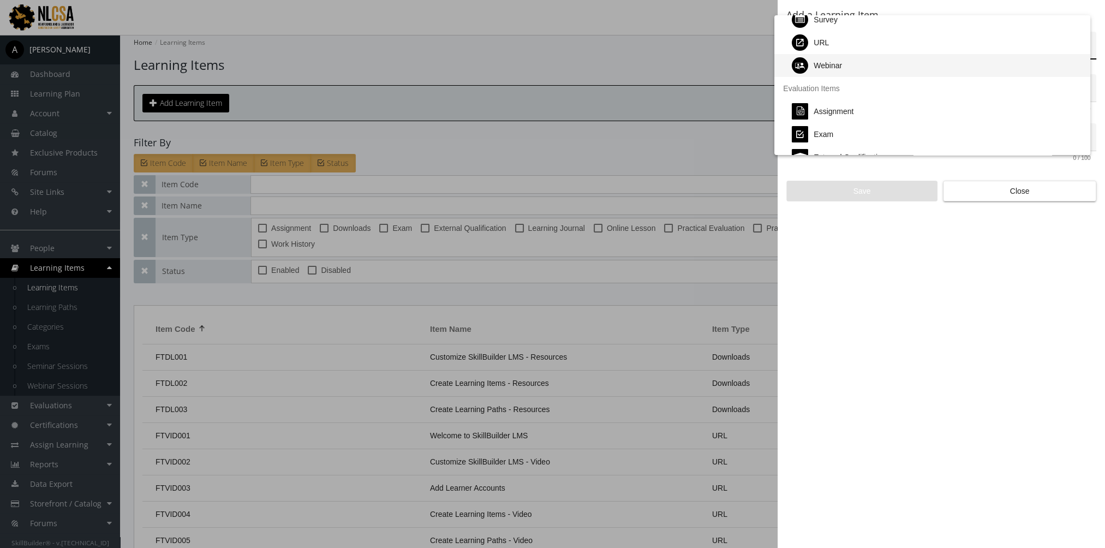
scroll to position [218, 0]
click at [1032, 192] on div at bounding box center [552, 274] width 1105 height 548
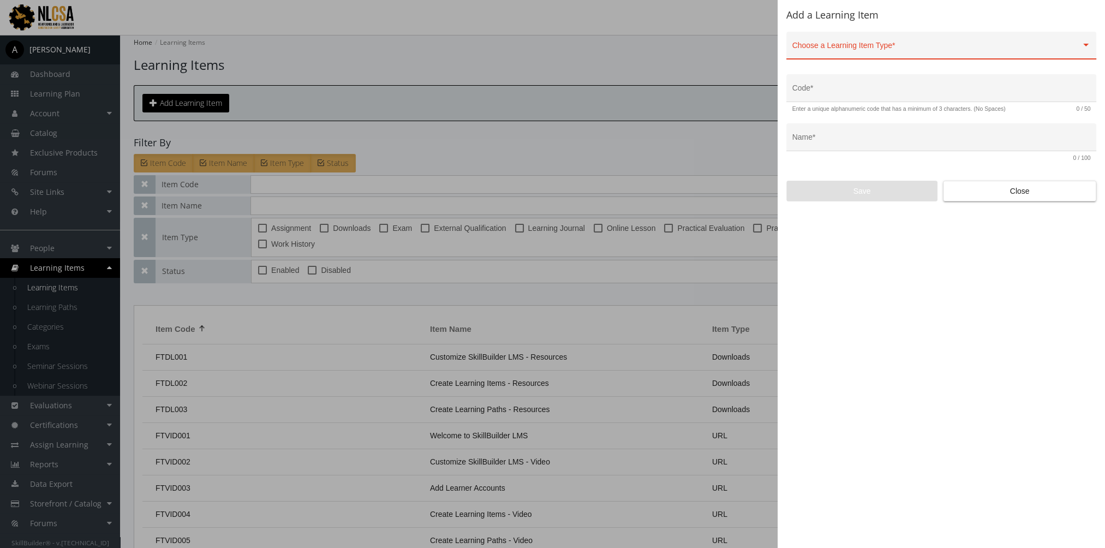
click at [1022, 201] on div "Add a Learning Item Choose a Learning Item Type * Code * Enter a unique alphanu…" at bounding box center [940, 274] width 327 height 548
click at [1025, 196] on span "Close" at bounding box center [1019, 191] width 135 height 20
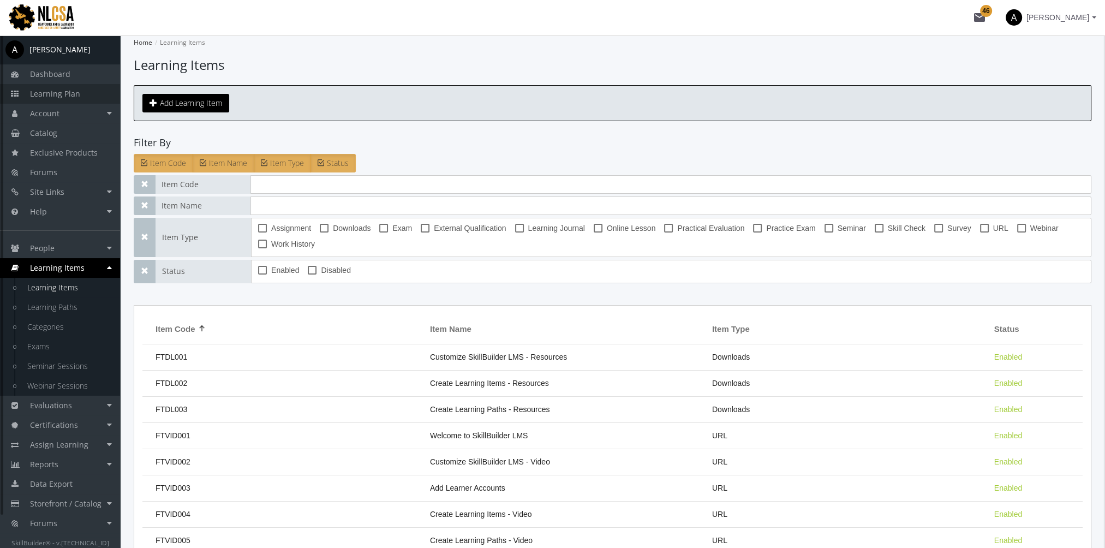
click at [70, 87] on link "Learning Plan" at bounding box center [60, 94] width 120 height 20
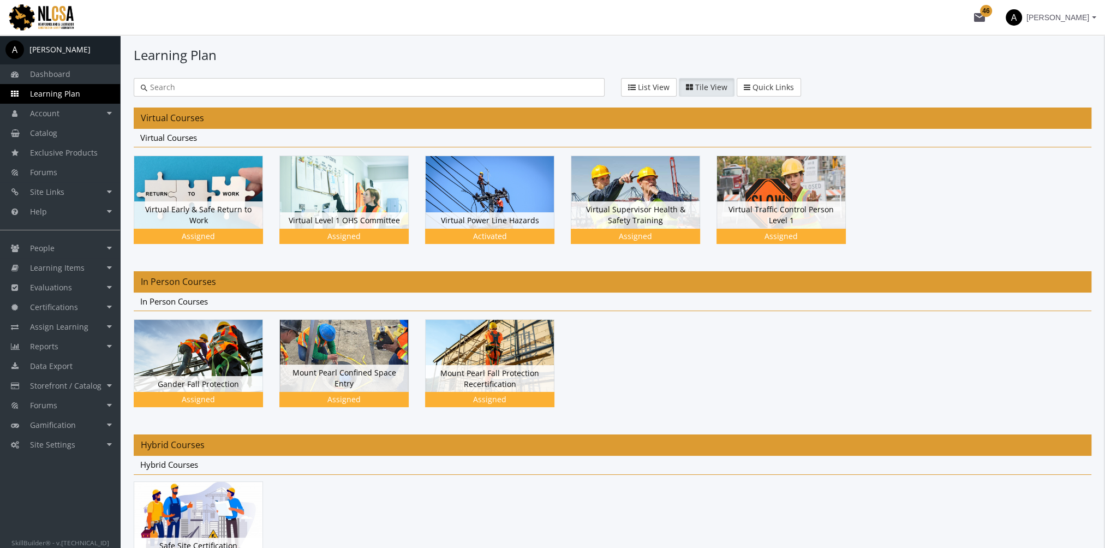
click at [166, 228] on img at bounding box center [198, 192] width 128 height 72
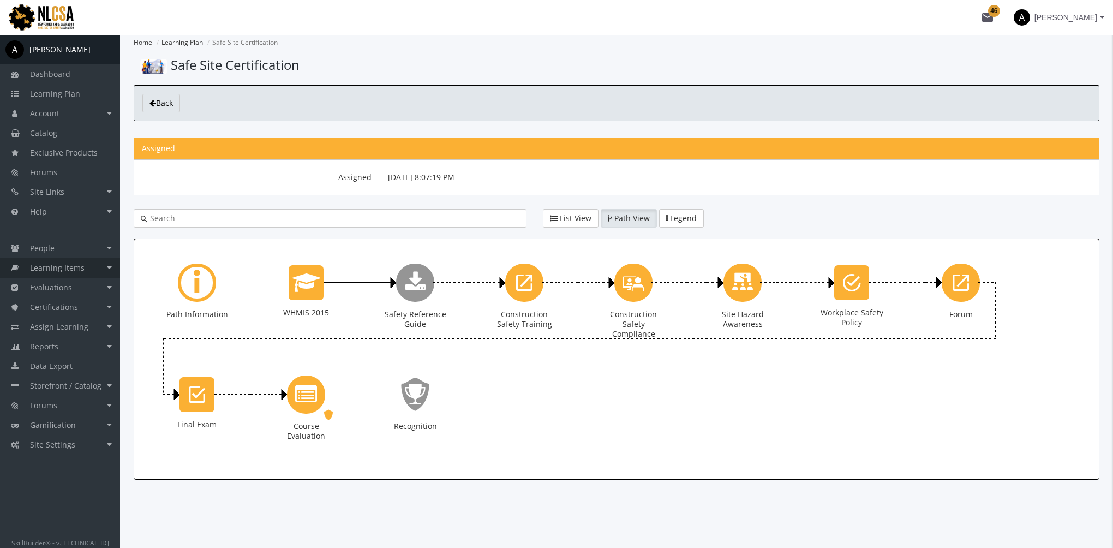
click at [55, 264] on span "Learning Items" at bounding box center [57, 267] width 55 height 10
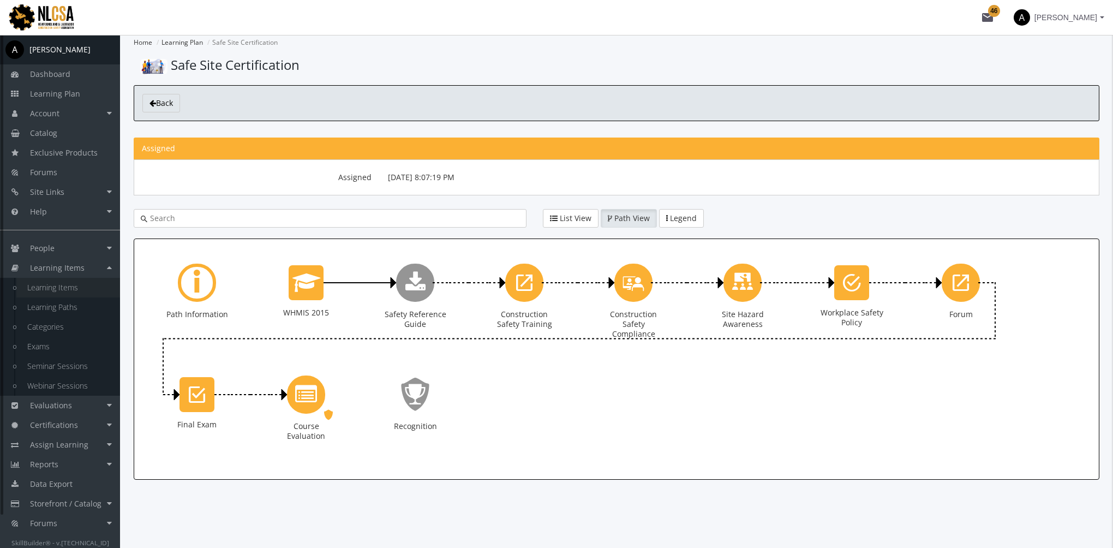
click at [70, 290] on link "Learning Items" at bounding box center [68, 288] width 104 height 20
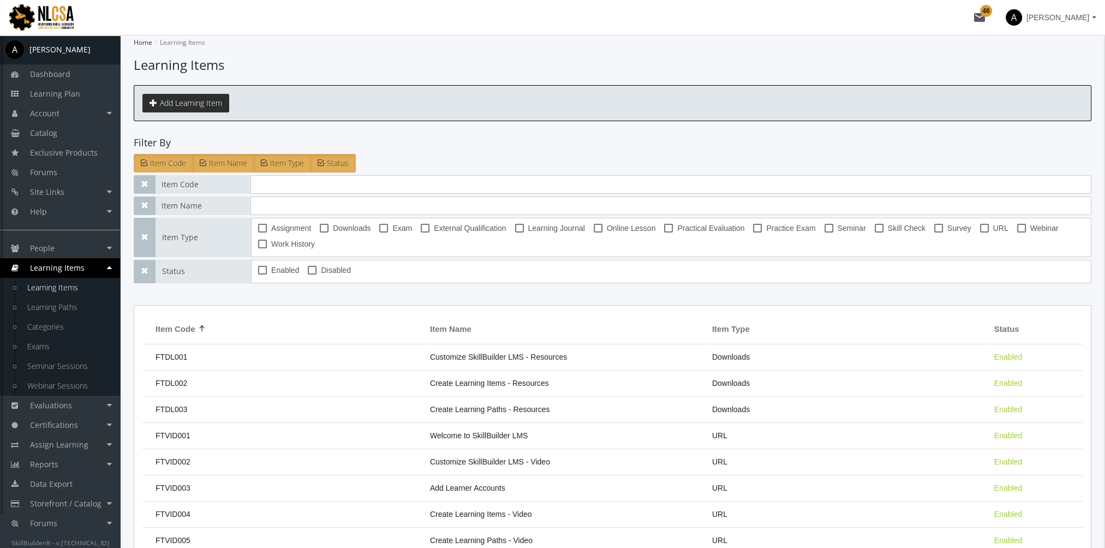
click at [209, 94] on button "Add Learning Item" at bounding box center [185, 103] width 87 height 19
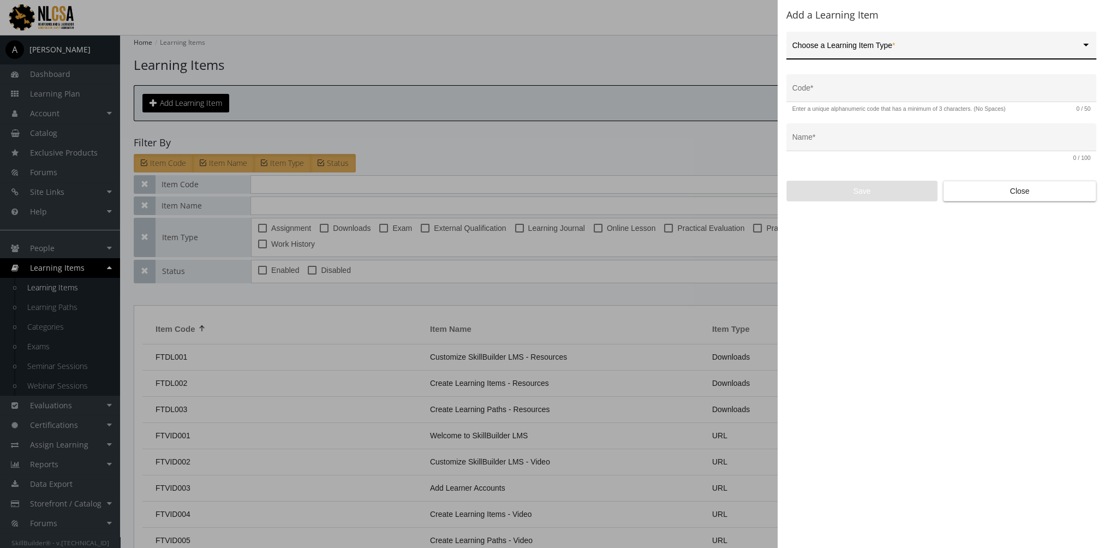
click at [902, 48] on span at bounding box center [936, 49] width 289 height 9
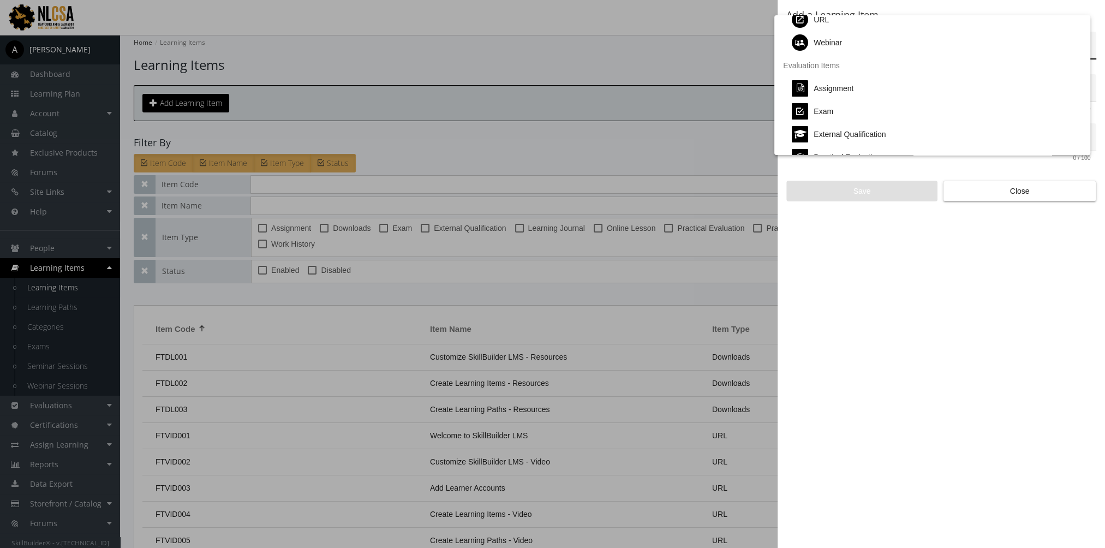
scroll to position [218, 0]
click at [991, 196] on div at bounding box center [552, 274] width 1105 height 548
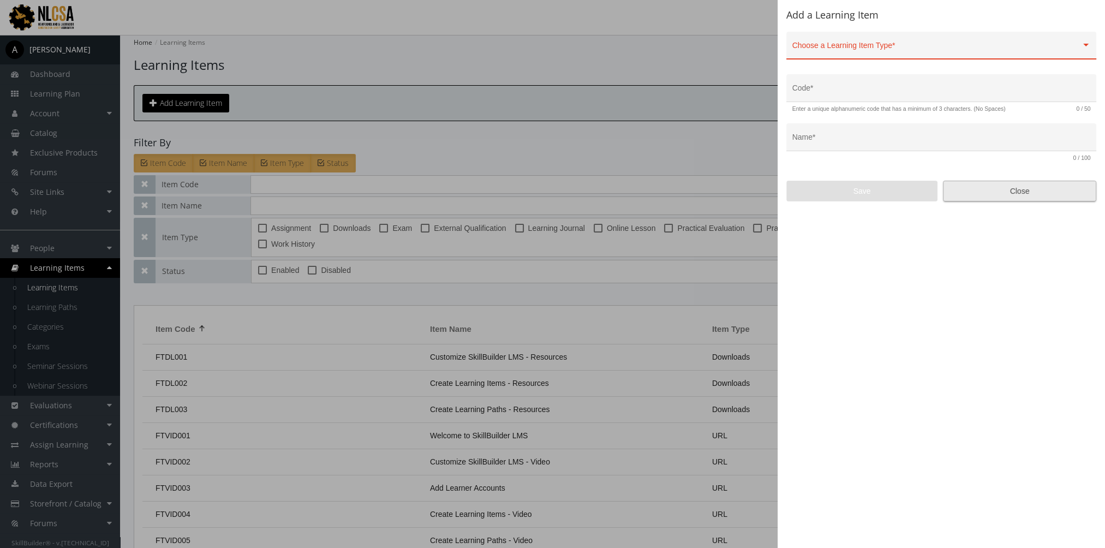
click at [1036, 191] on span "Close" at bounding box center [1019, 191] width 135 height 20
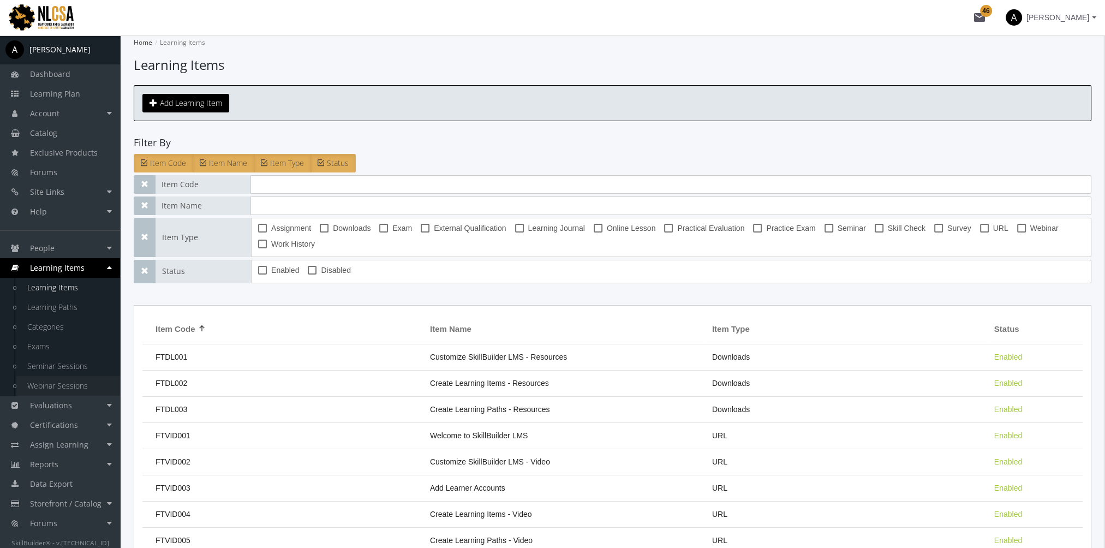
click at [73, 387] on link "Webinar Sessions" at bounding box center [68, 386] width 104 height 20
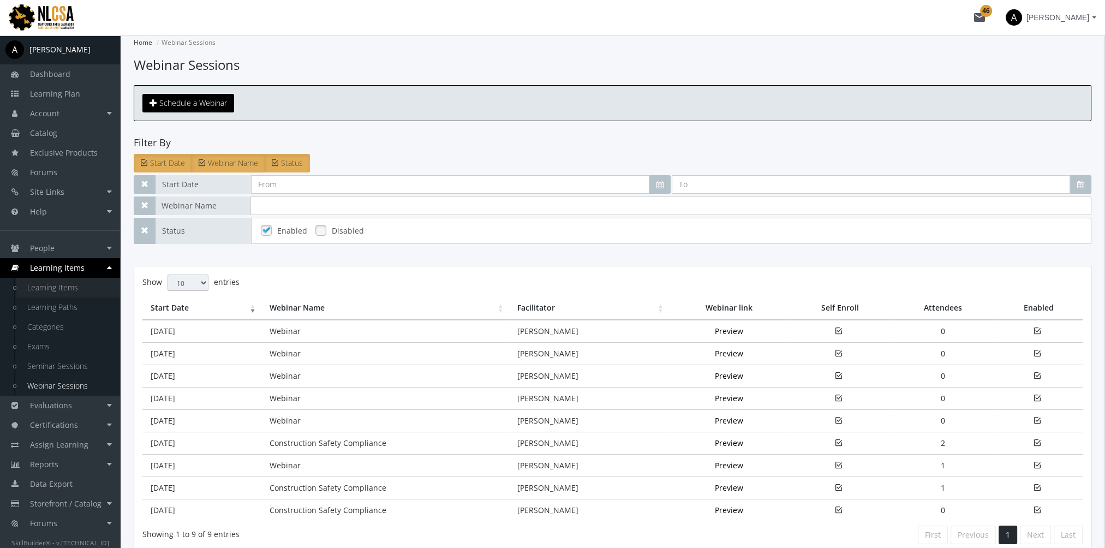
click at [57, 288] on link "Learning Items" at bounding box center [68, 288] width 104 height 20
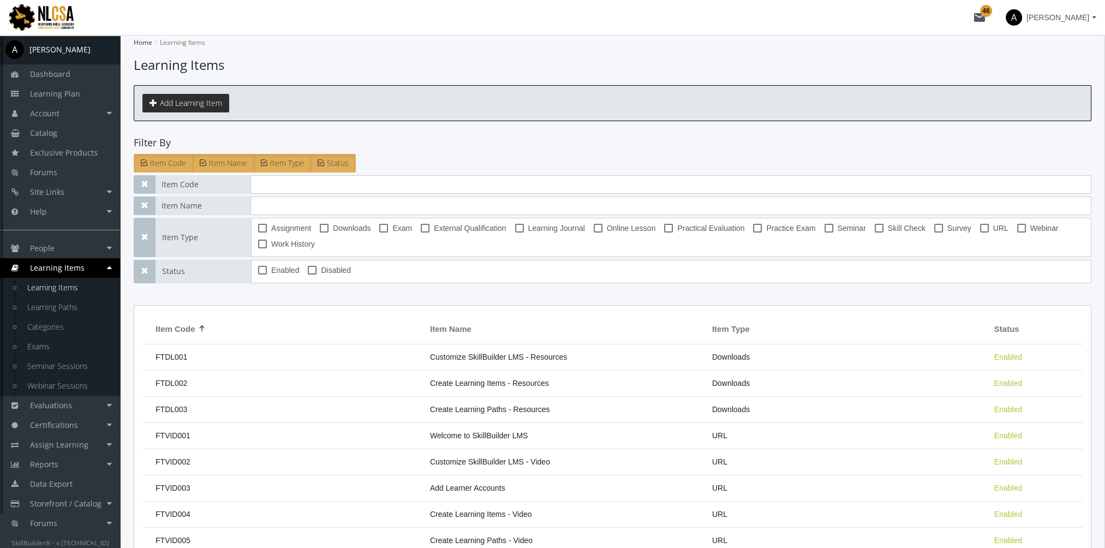
click at [203, 98] on button "Add Learning Item" at bounding box center [185, 103] width 87 height 19
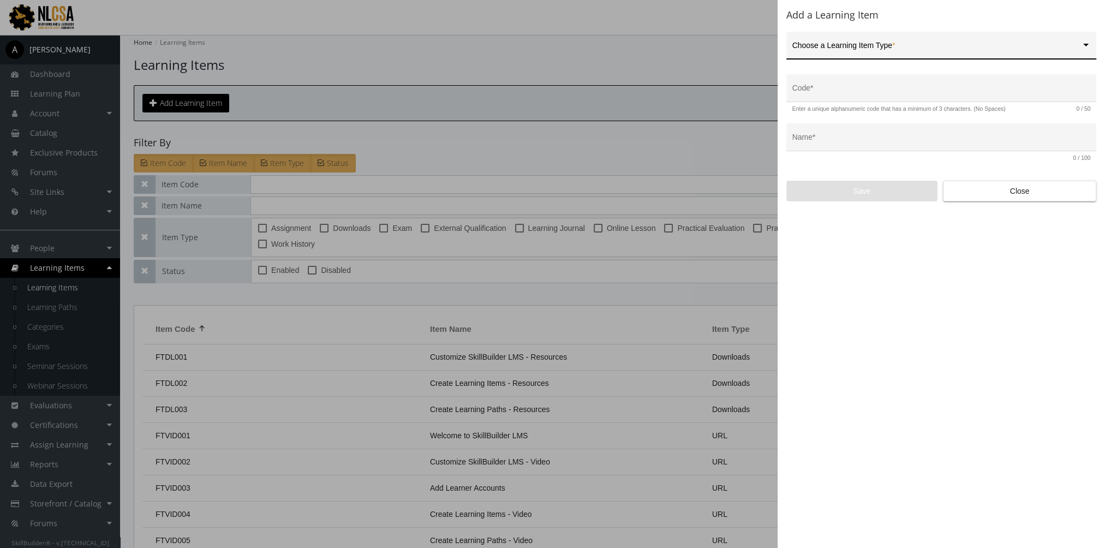
click at [865, 49] on span at bounding box center [936, 49] width 289 height 9
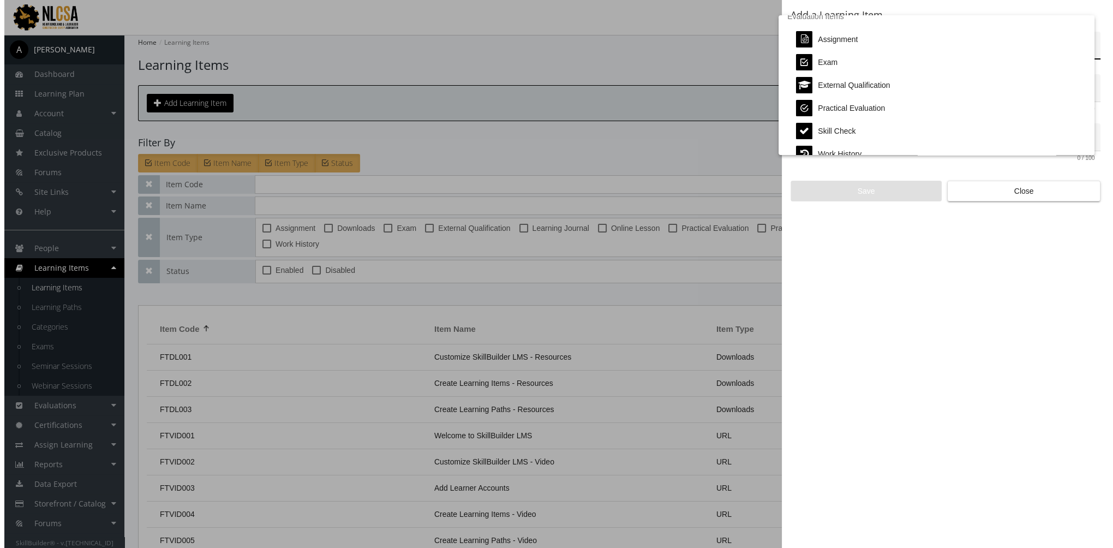
scroll to position [218, 0]
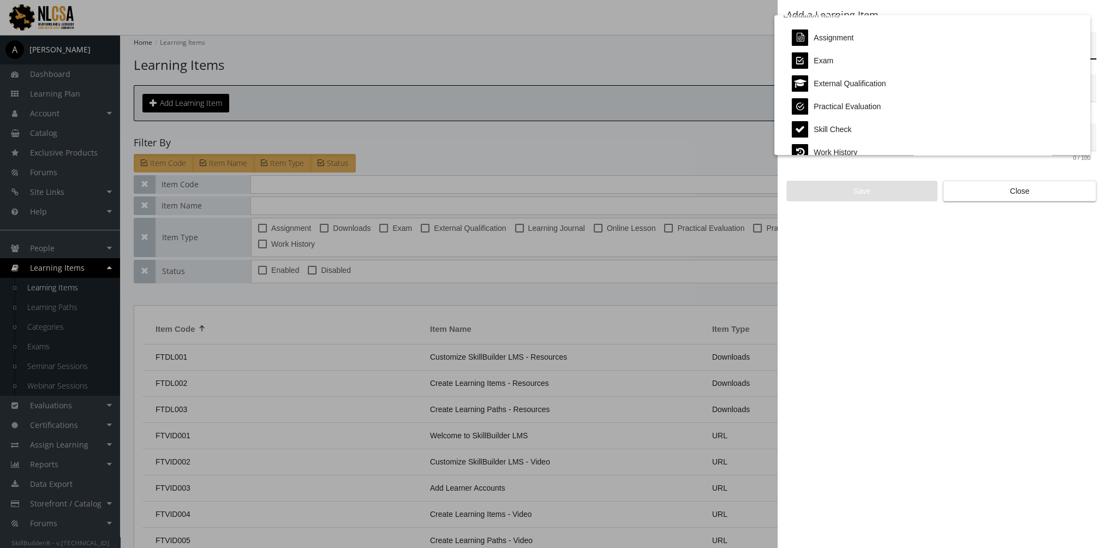
click at [991, 188] on div at bounding box center [552, 274] width 1105 height 548
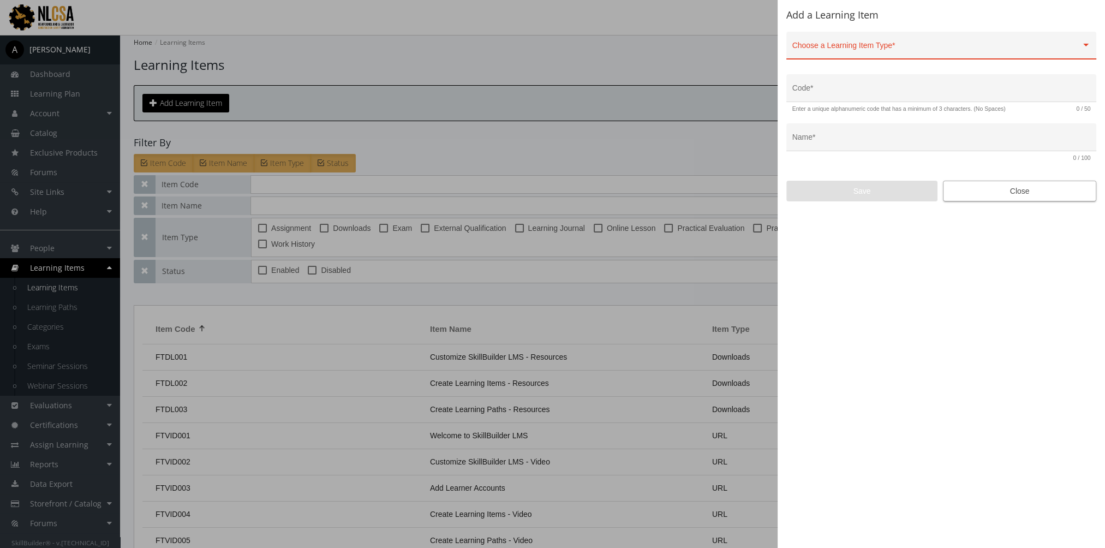
click at [998, 189] on span "Close" at bounding box center [1019, 191] width 135 height 20
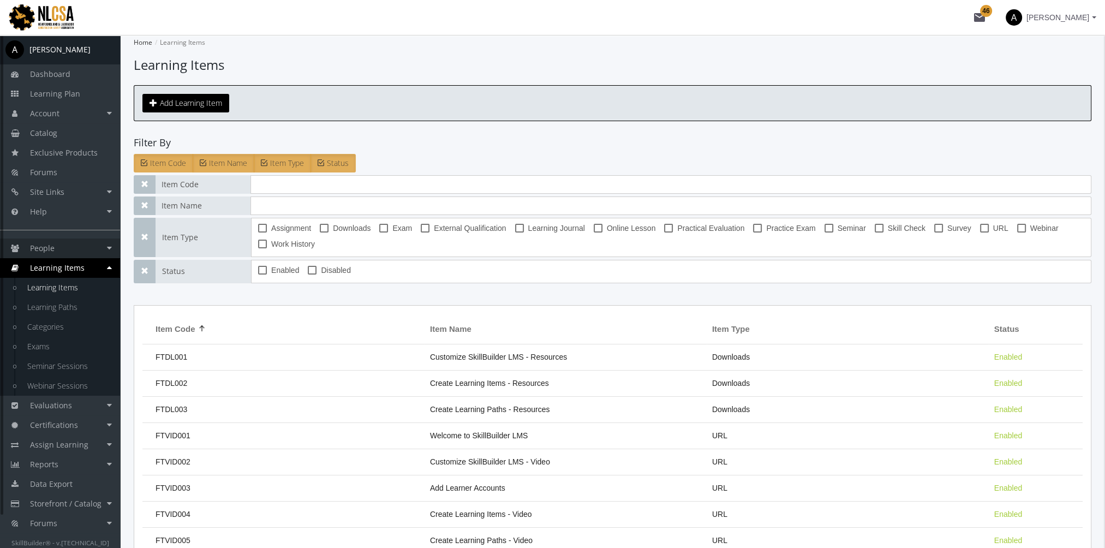
click at [74, 254] on link "People" at bounding box center [60, 248] width 120 height 20
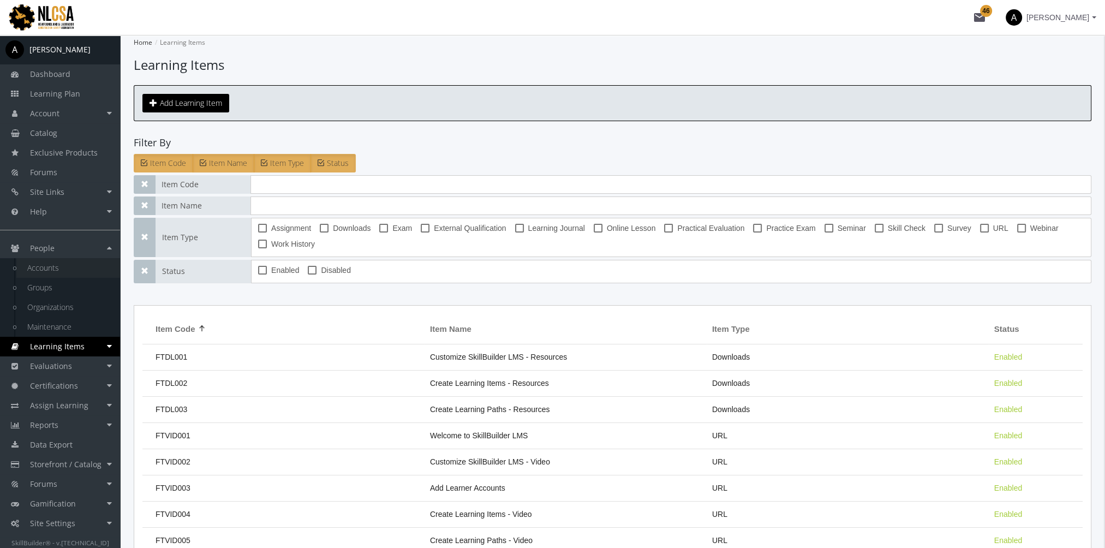
click at [77, 268] on link "Accounts" at bounding box center [68, 268] width 104 height 20
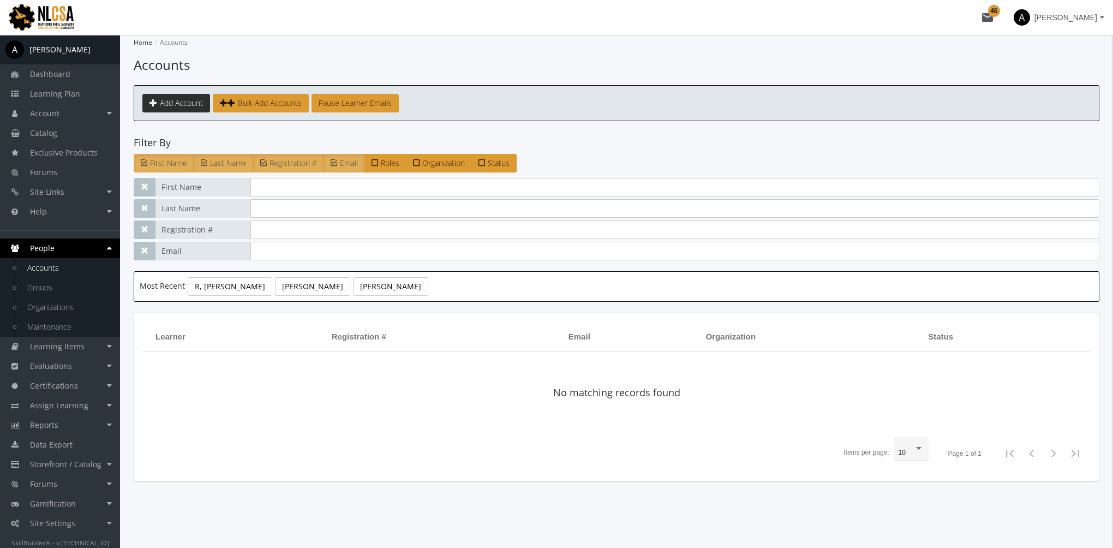
click at [190, 108] on link "Add Account" at bounding box center [176, 103] width 68 height 19
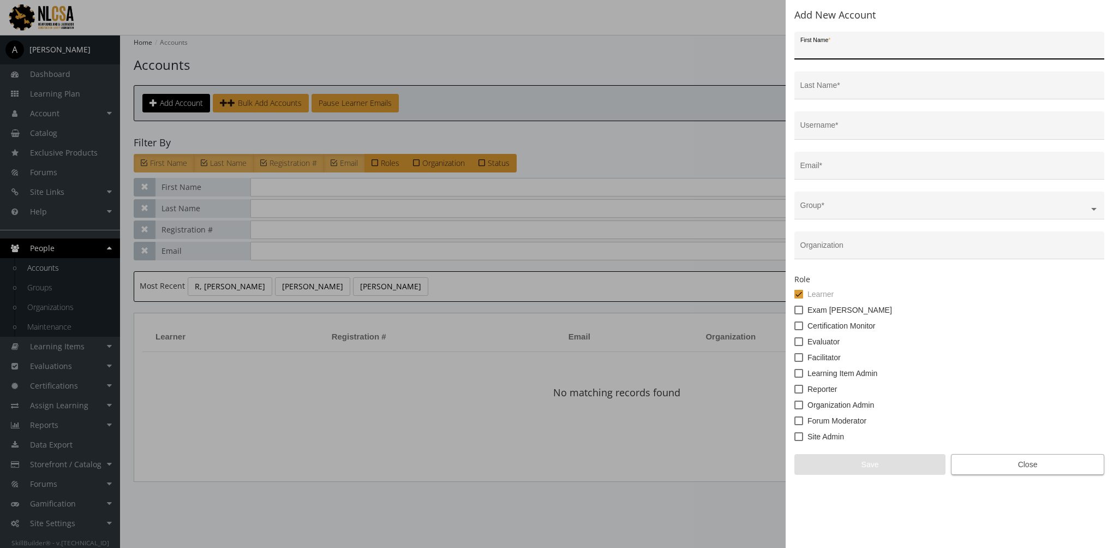
click at [1025, 462] on span "Close" at bounding box center [1027, 464] width 135 height 20
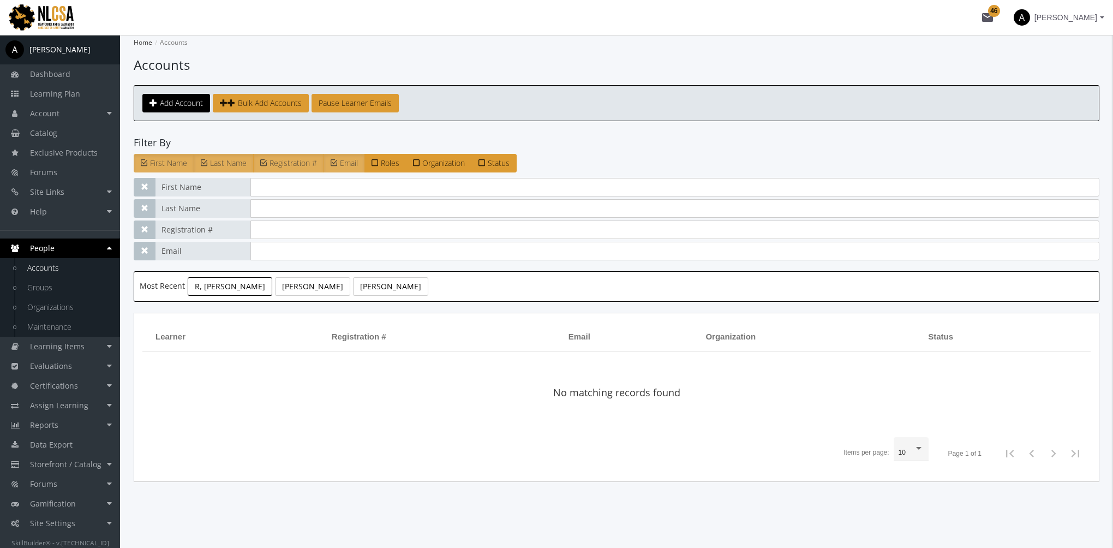
click at [213, 286] on link "R, [PERSON_NAME]" at bounding box center [230, 286] width 85 height 19
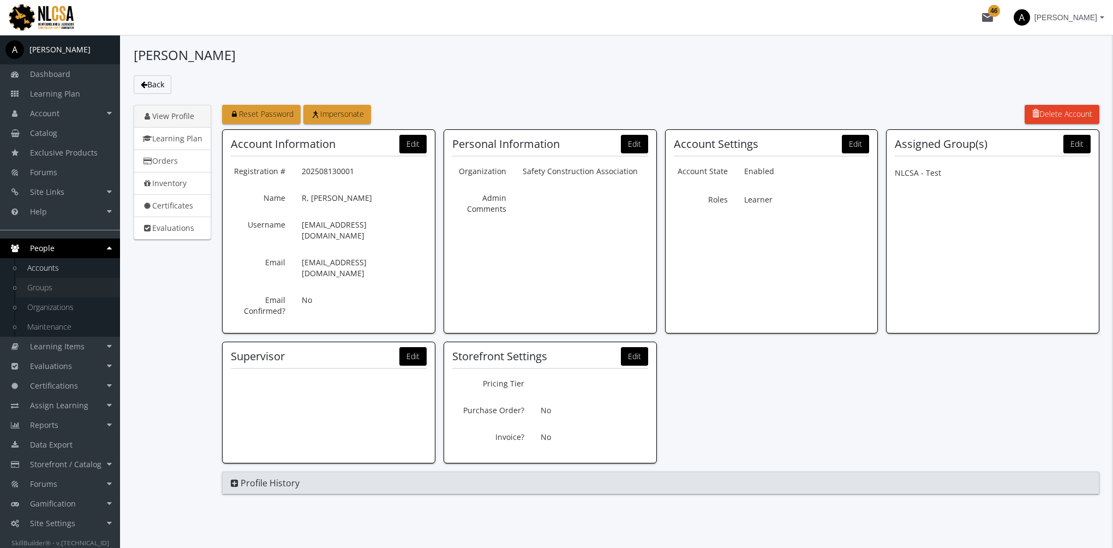
click at [53, 282] on link "Groups" at bounding box center [68, 288] width 104 height 20
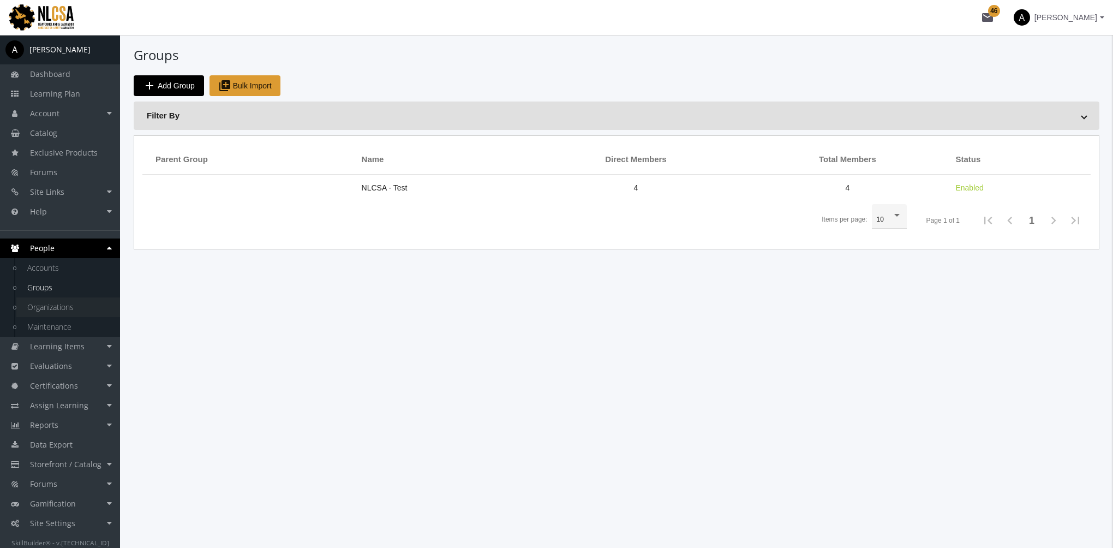
click at [62, 303] on link "Organizations" at bounding box center [68, 307] width 104 height 20
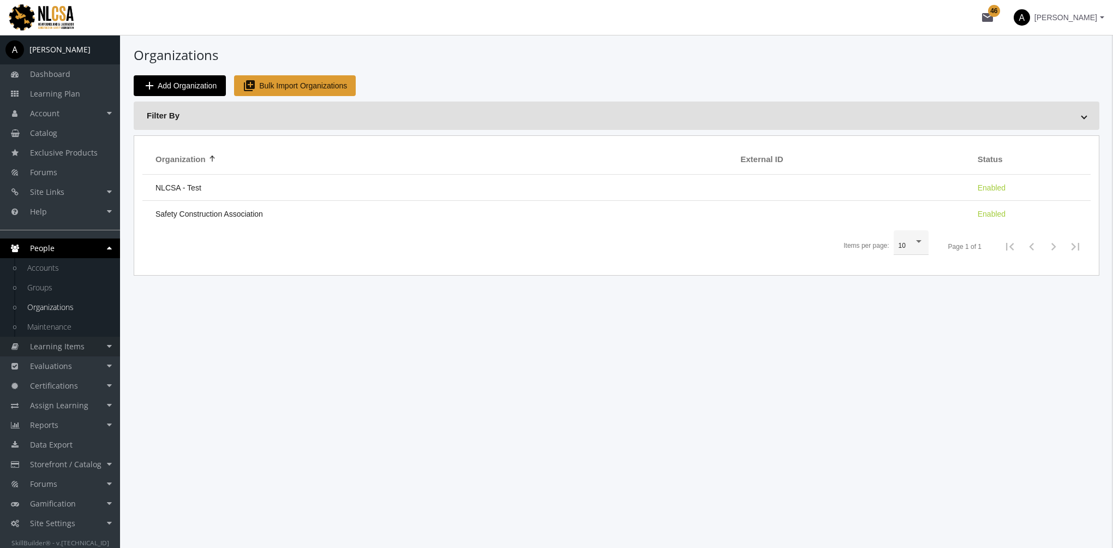
click at [76, 345] on span "Learning Items" at bounding box center [57, 346] width 55 height 10
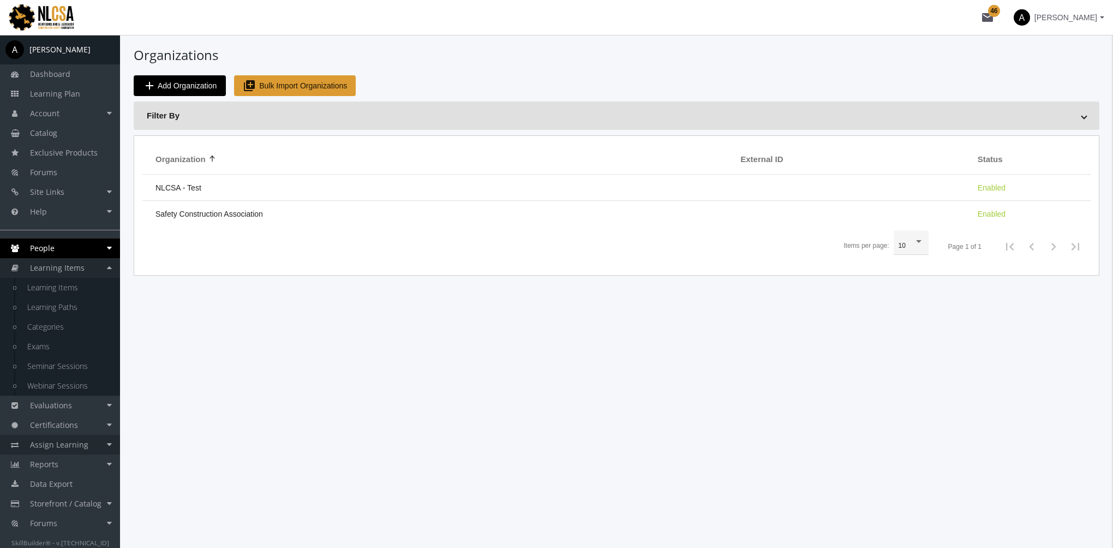
scroll to position [35, 0]
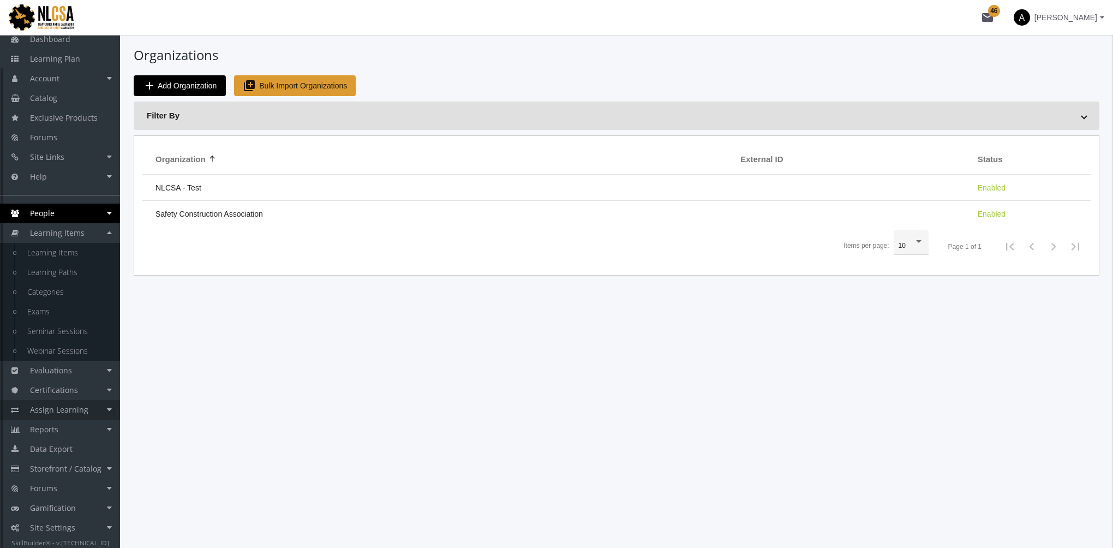
click at [84, 409] on span "Assign Learning" at bounding box center [59, 409] width 58 height 10
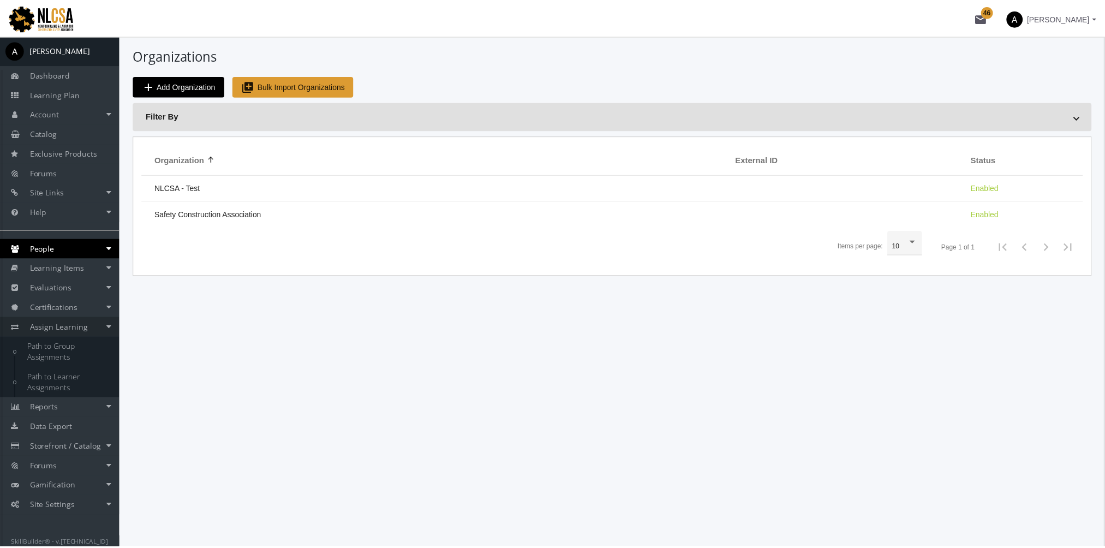
scroll to position [0, 0]
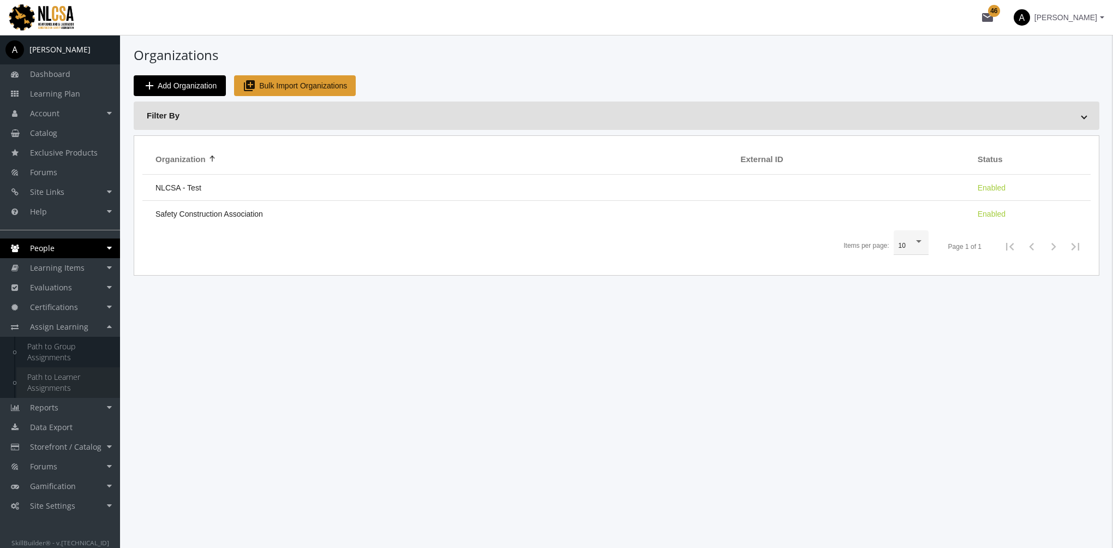
click at [71, 381] on link "Path to Learner Assignments" at bounding box center [68, 382] width 104 height 31
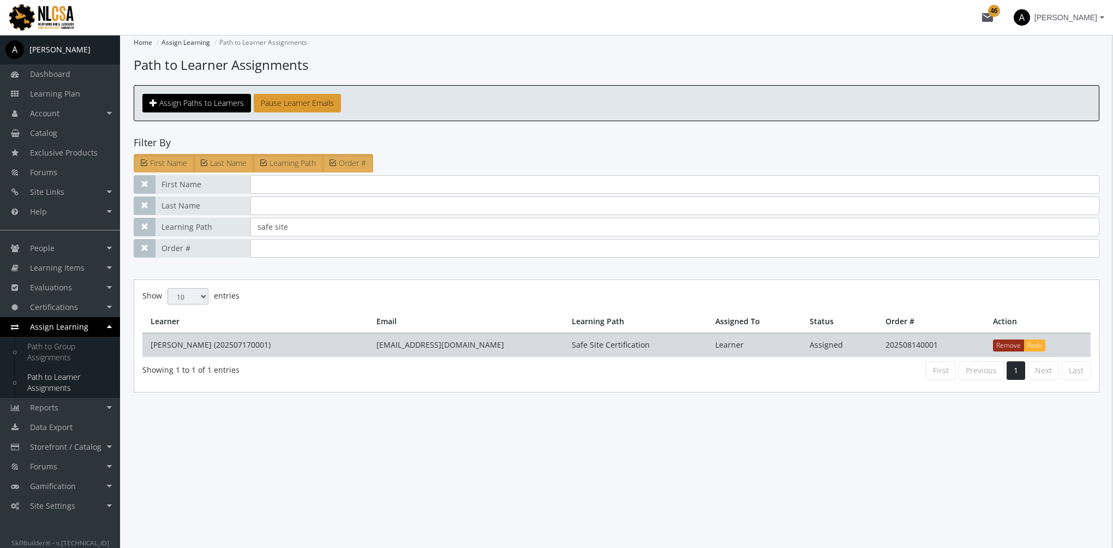
click at [1002, 341] on button "Remove" at bounding box center [1008, 345] width 31 height 12
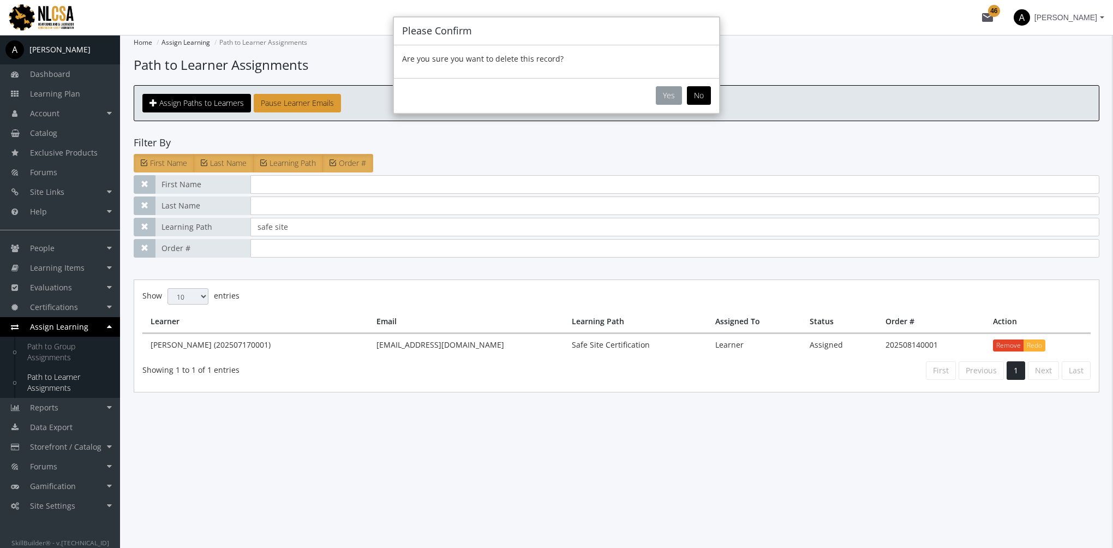
click at [669, 97] on button "Yes" at bounding box center [669, 95] width 26 height 19
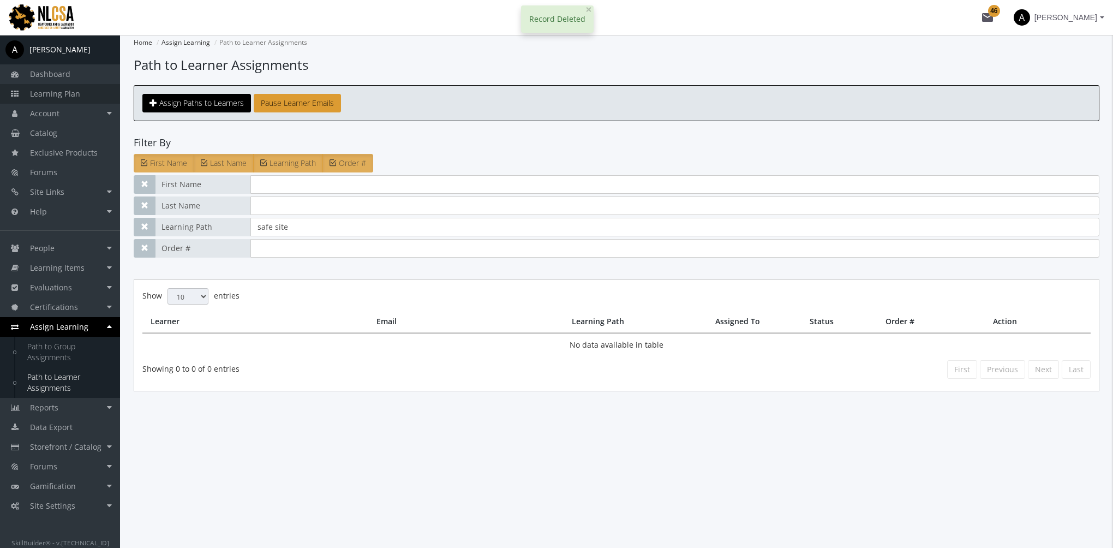
click at [59, 87] on link "Learning Plan" at bounding box center [60, 94] width 120 height 20
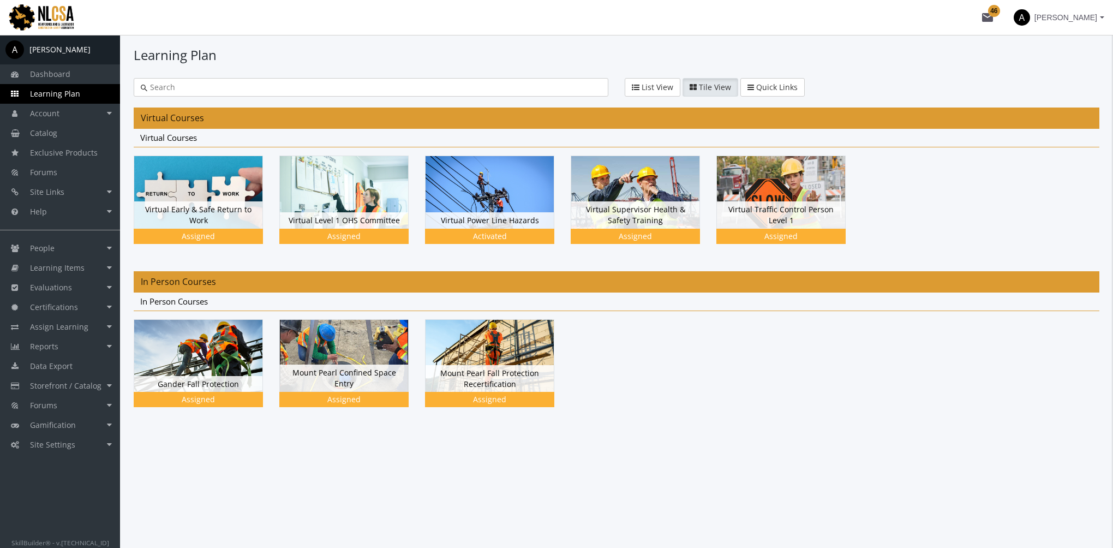
click at [1086, 19] on span "[PERSON_NAME]" at bounding box center [1065, 18] width 63 height 20
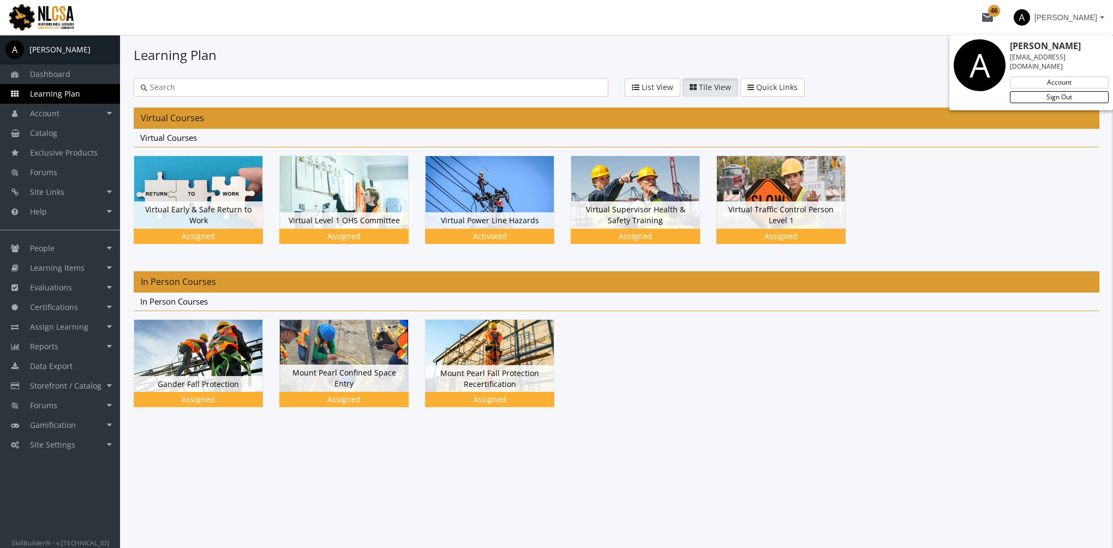
click at [1064, 91] on link "Sign Out" at bounding box center [1059, 97] width 99 height 12
